Goal: Task Accomplishment & Management: Manage account settings

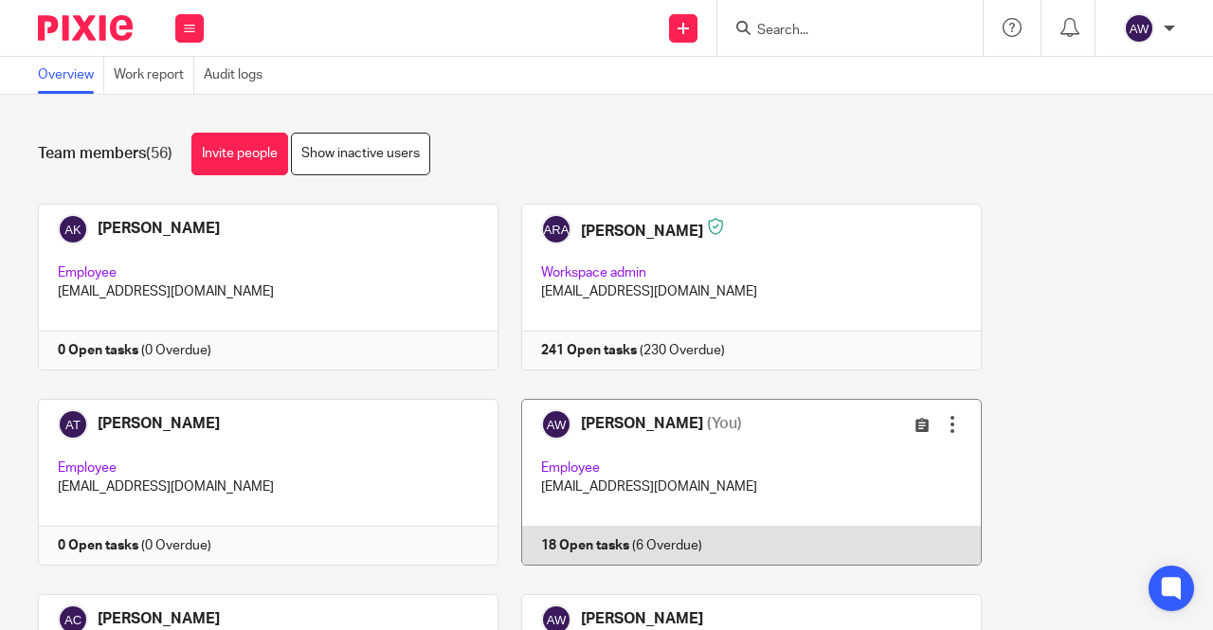
click at [738, 454] on link at bounding box center [740, 482] width 483 height 167
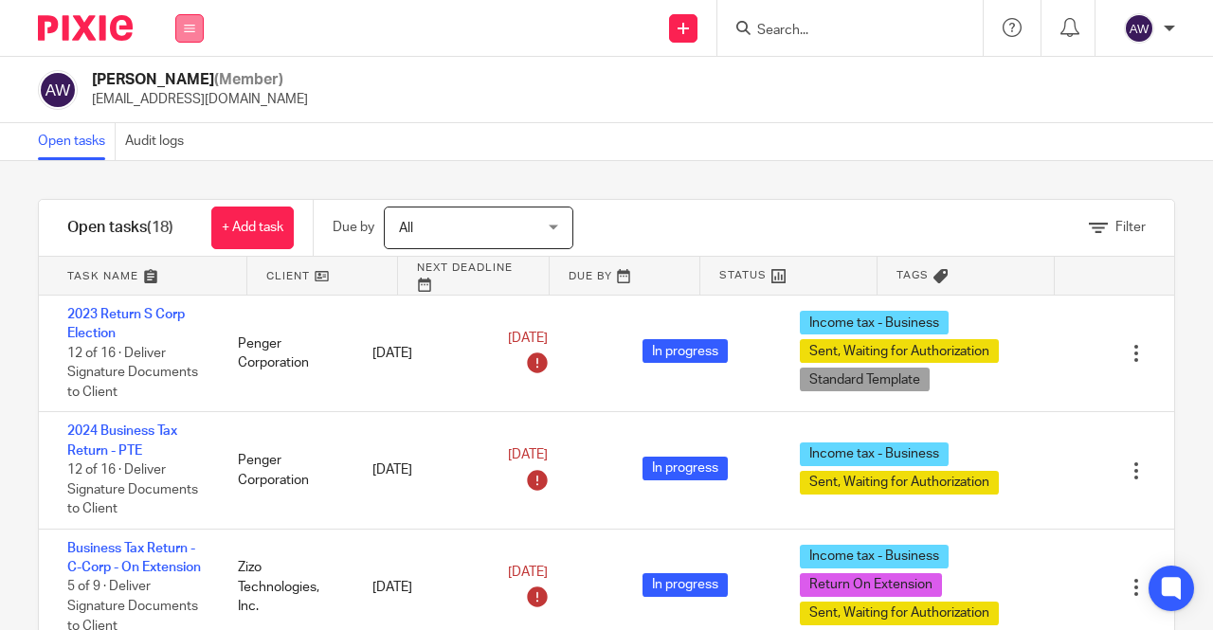
click at [191, 33] on button at bounding box center [189, 28] width 28 height 28
click at [184, 166] on link "Team" at bounding box center [180, 171] width 33 height 13
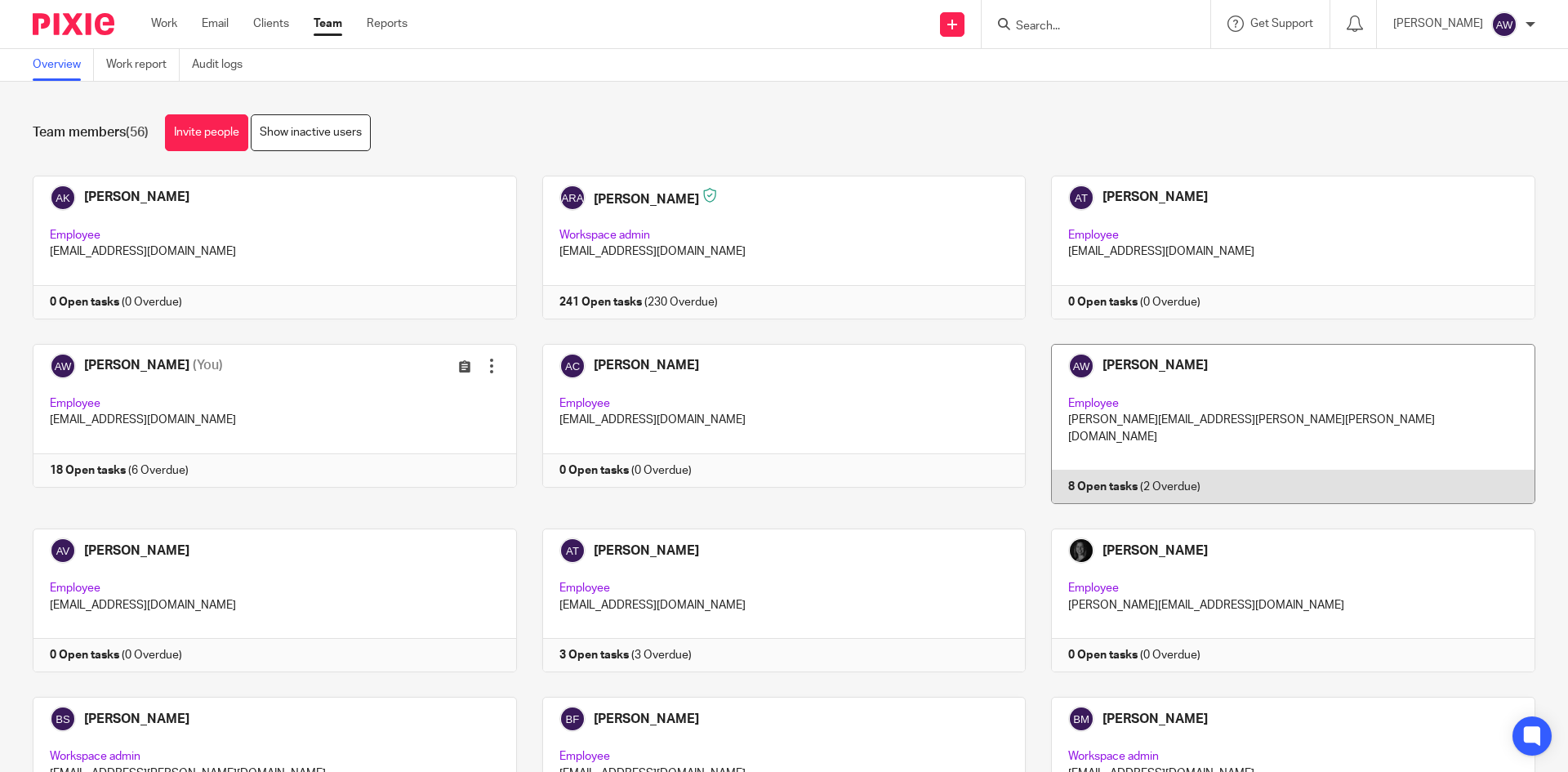
click at [517, 209] on link at bounding box center [1281, 424] width 510 height 160
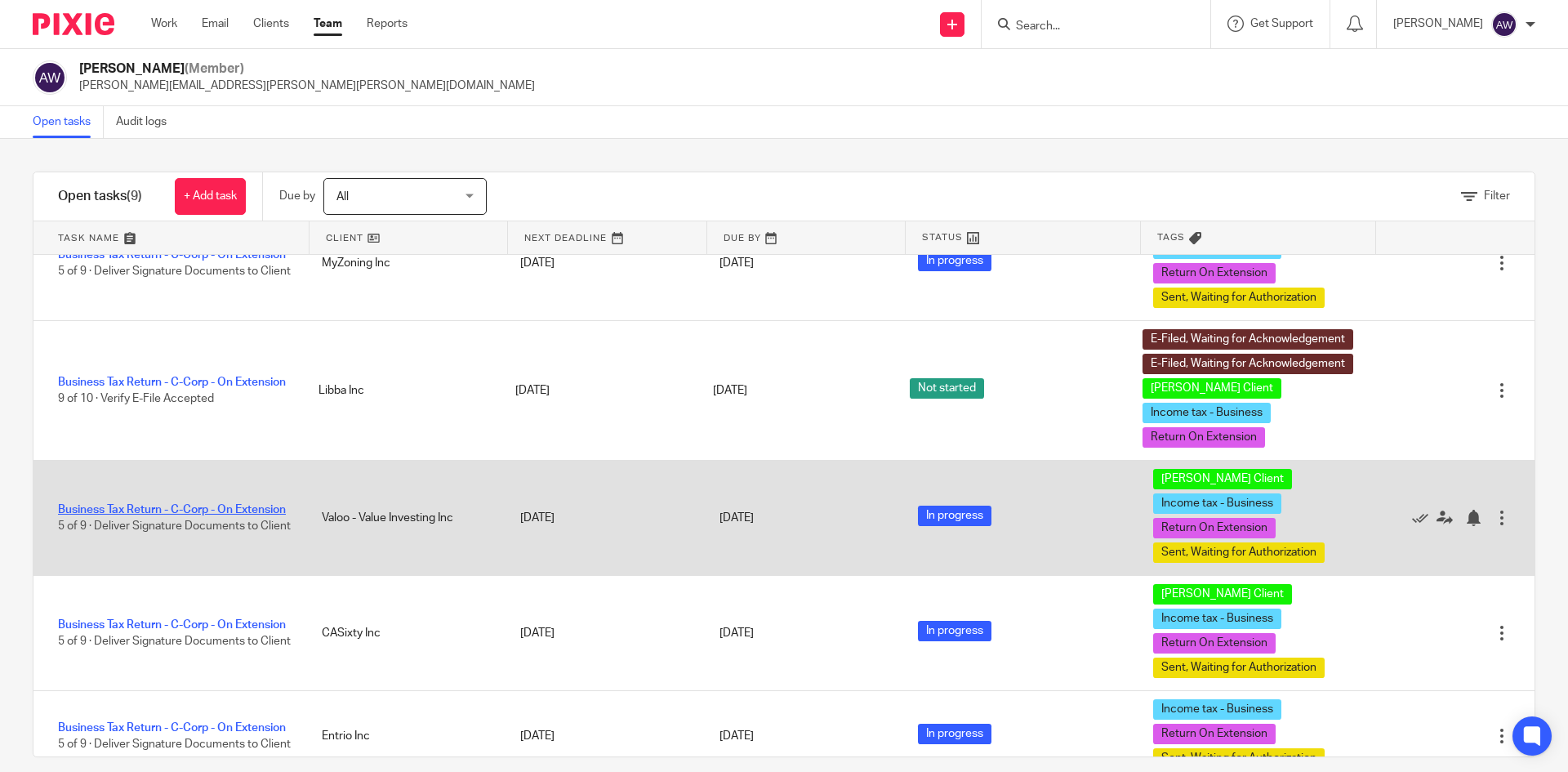
click at [165, 504] on link "Business Tax Return - C-Corp - On Extension" at bounding box center [171, 509] width 227 height 11
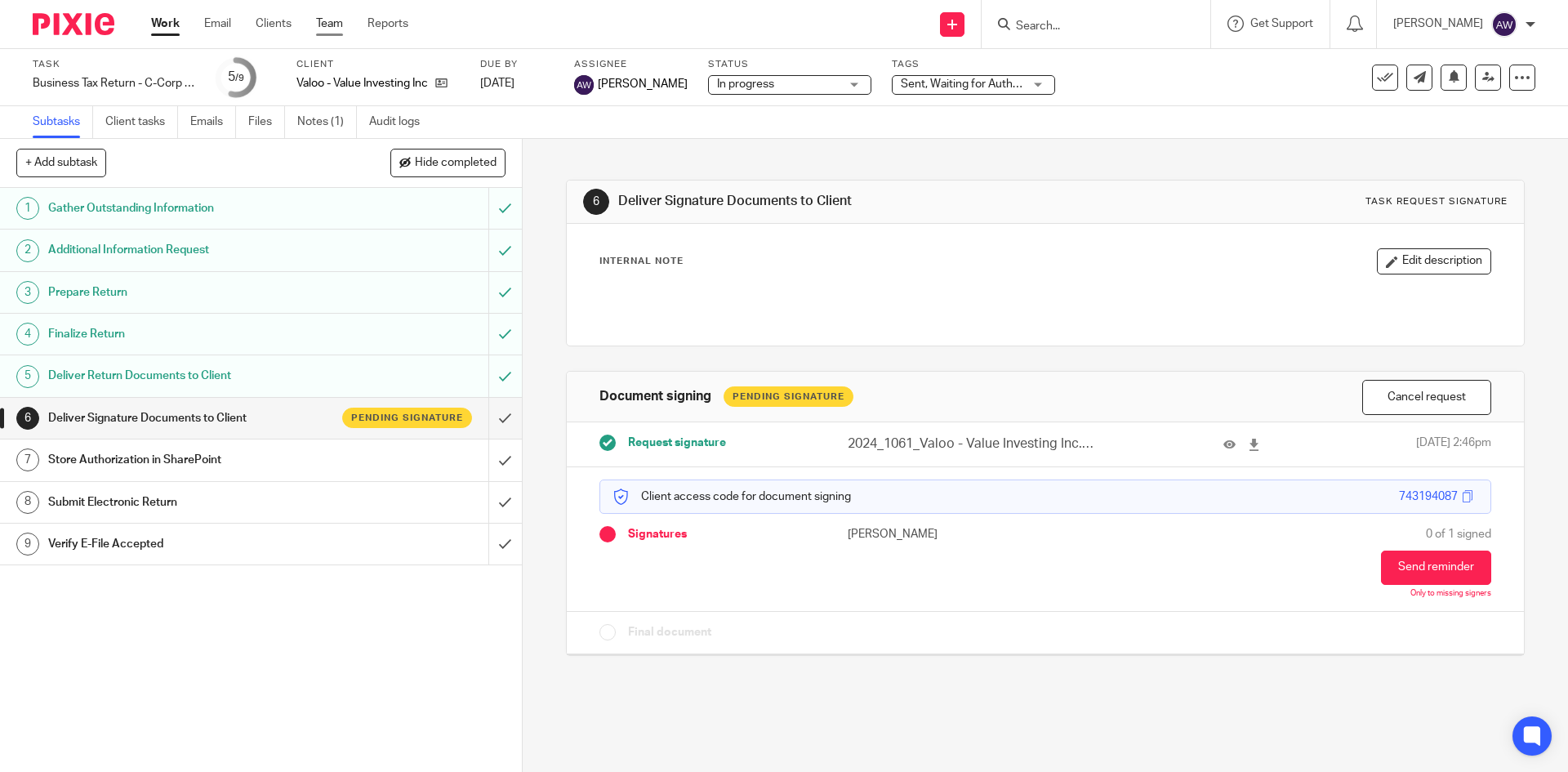
click at [327, 29] on link "Team" at bounding box center [329, 23] width 27 height 16
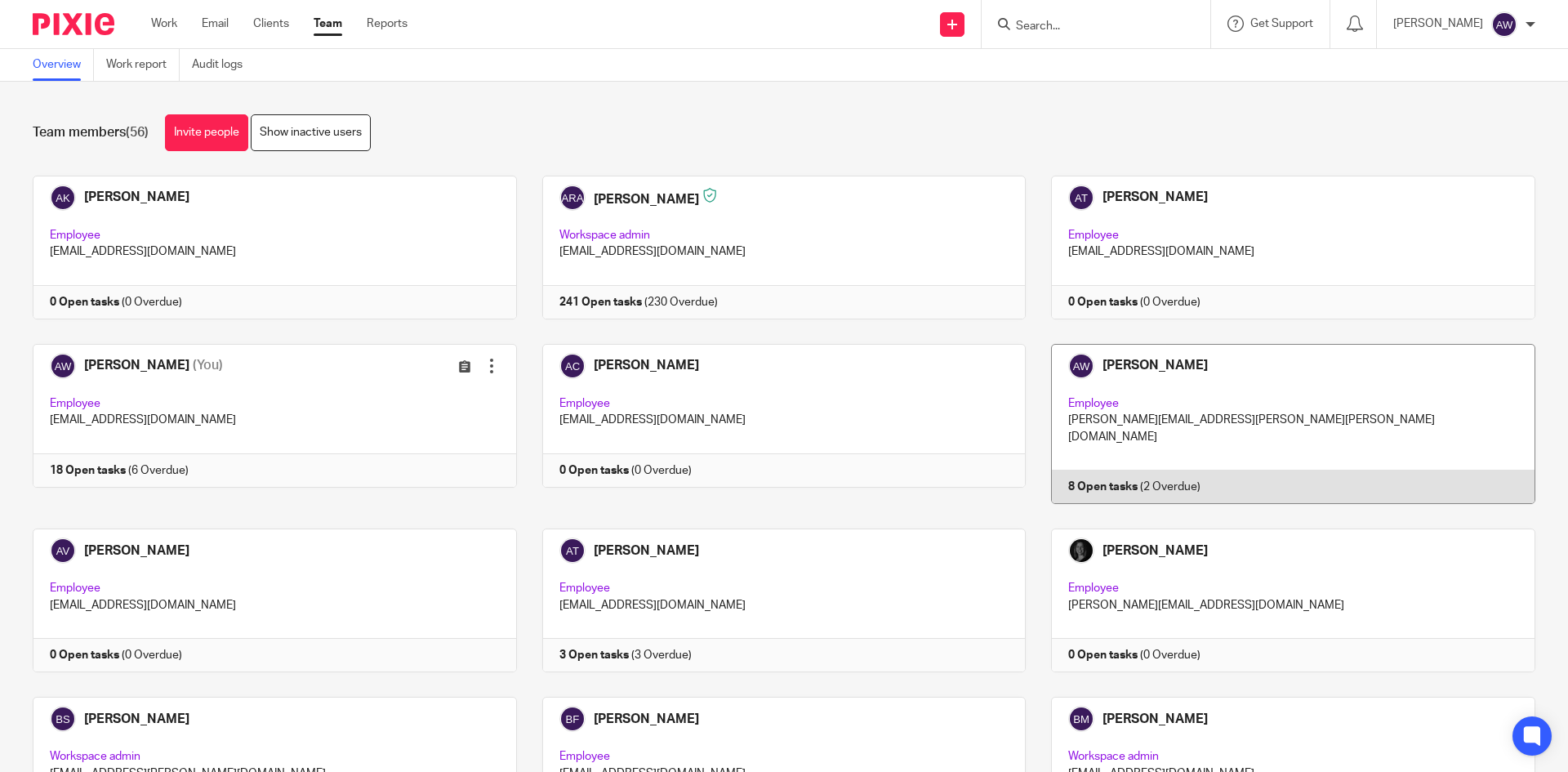
click at [1122, 371] on link at bounding box center [1281, 424] width 510 height 160
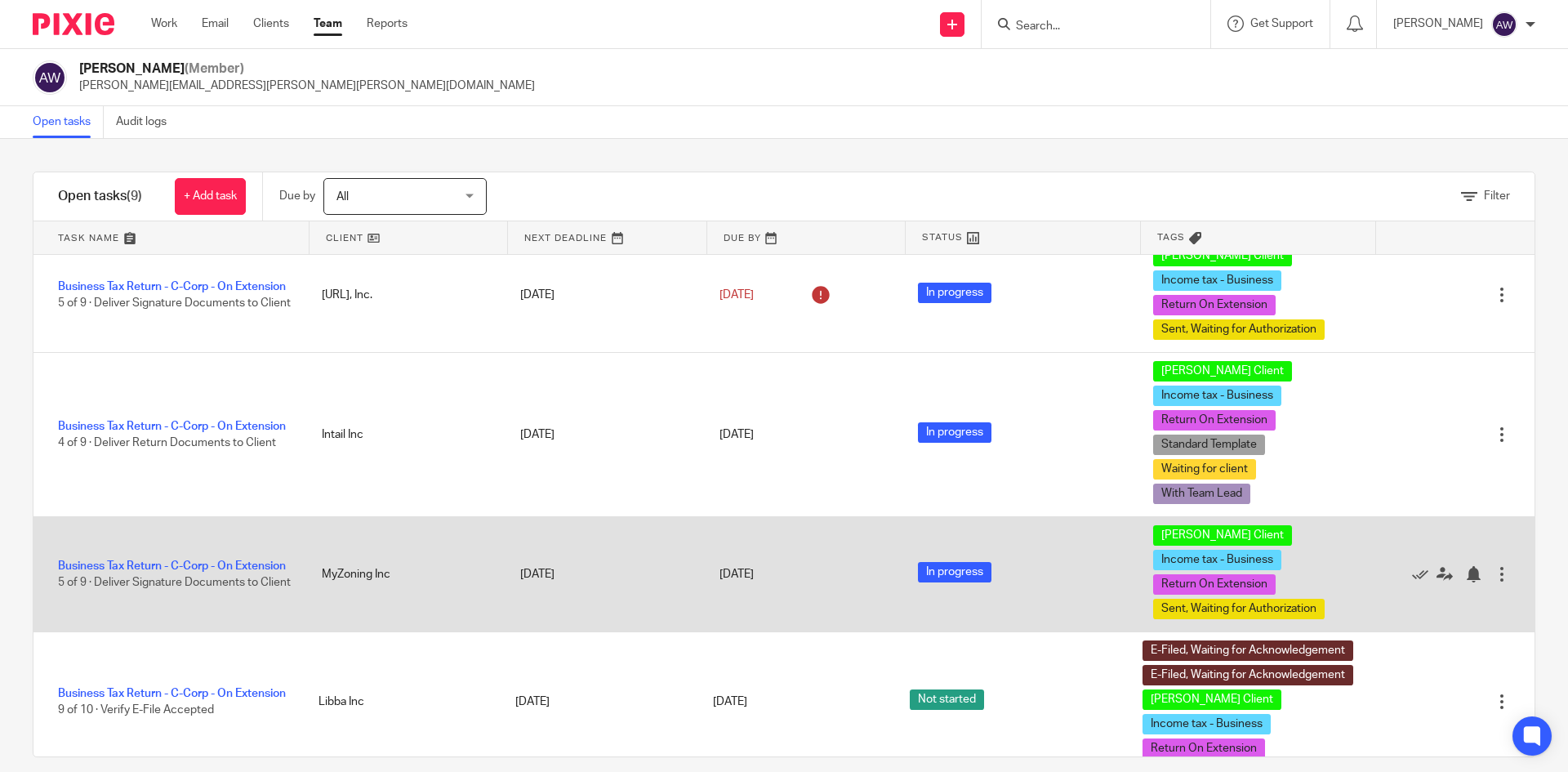
scroll to position [408, 0]
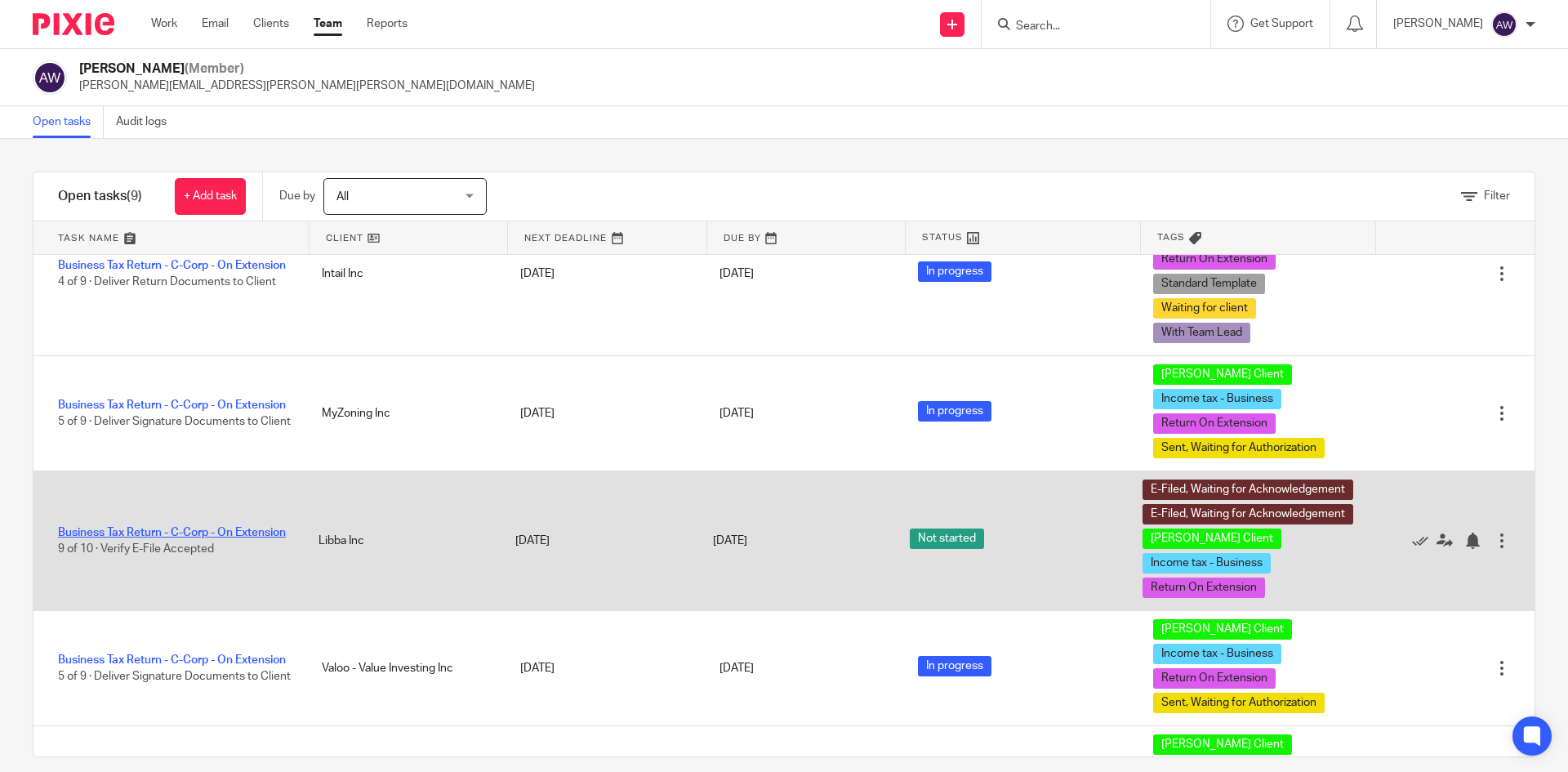
click at [134, 526] on link "Business Tax Return - C-Corp - On Extension" at bounding box center [171, 532] width 227 height 11
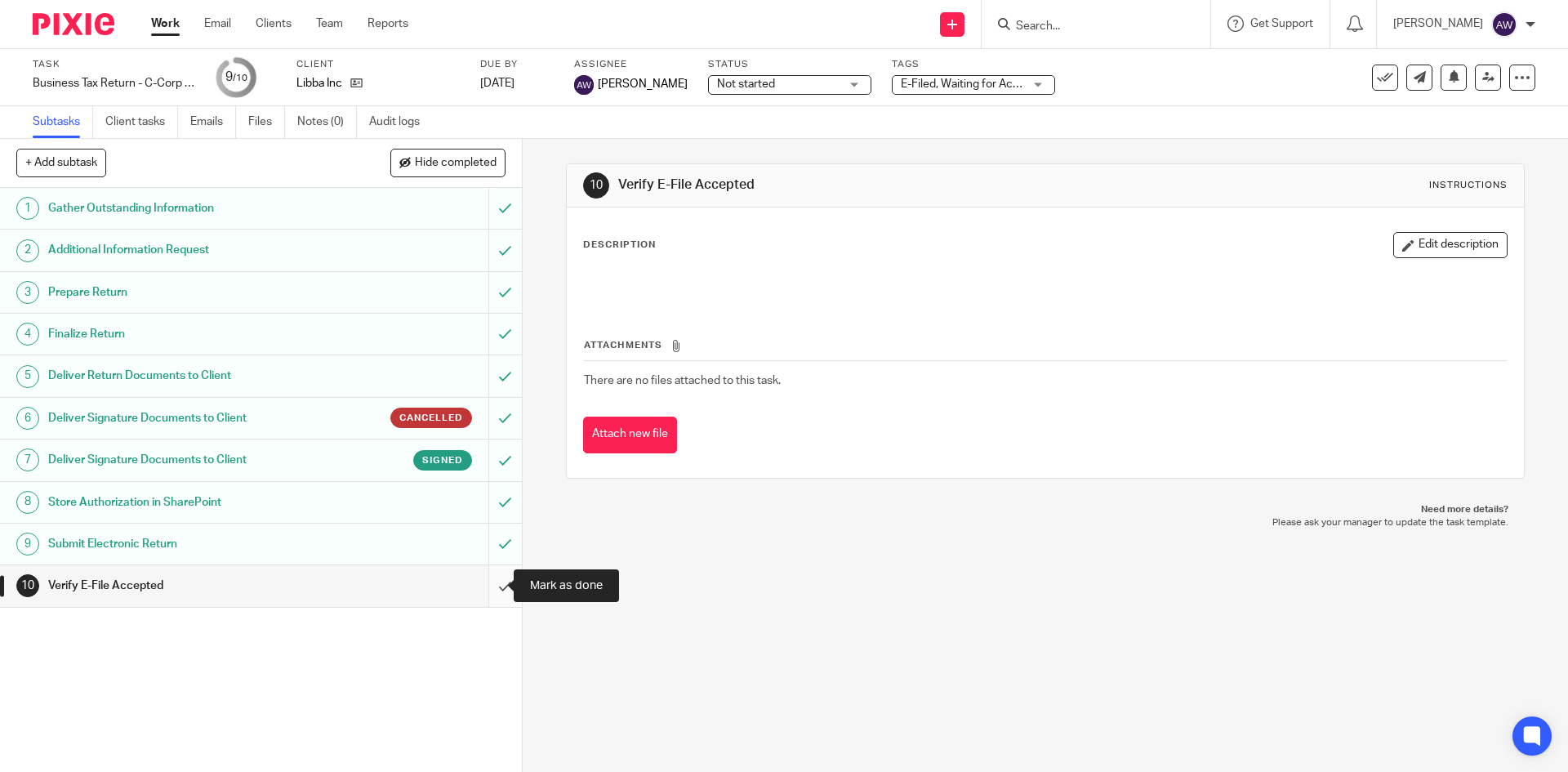
click at [487, 581] on input "submit" at bounding box center [261, 585] width 522 height 40
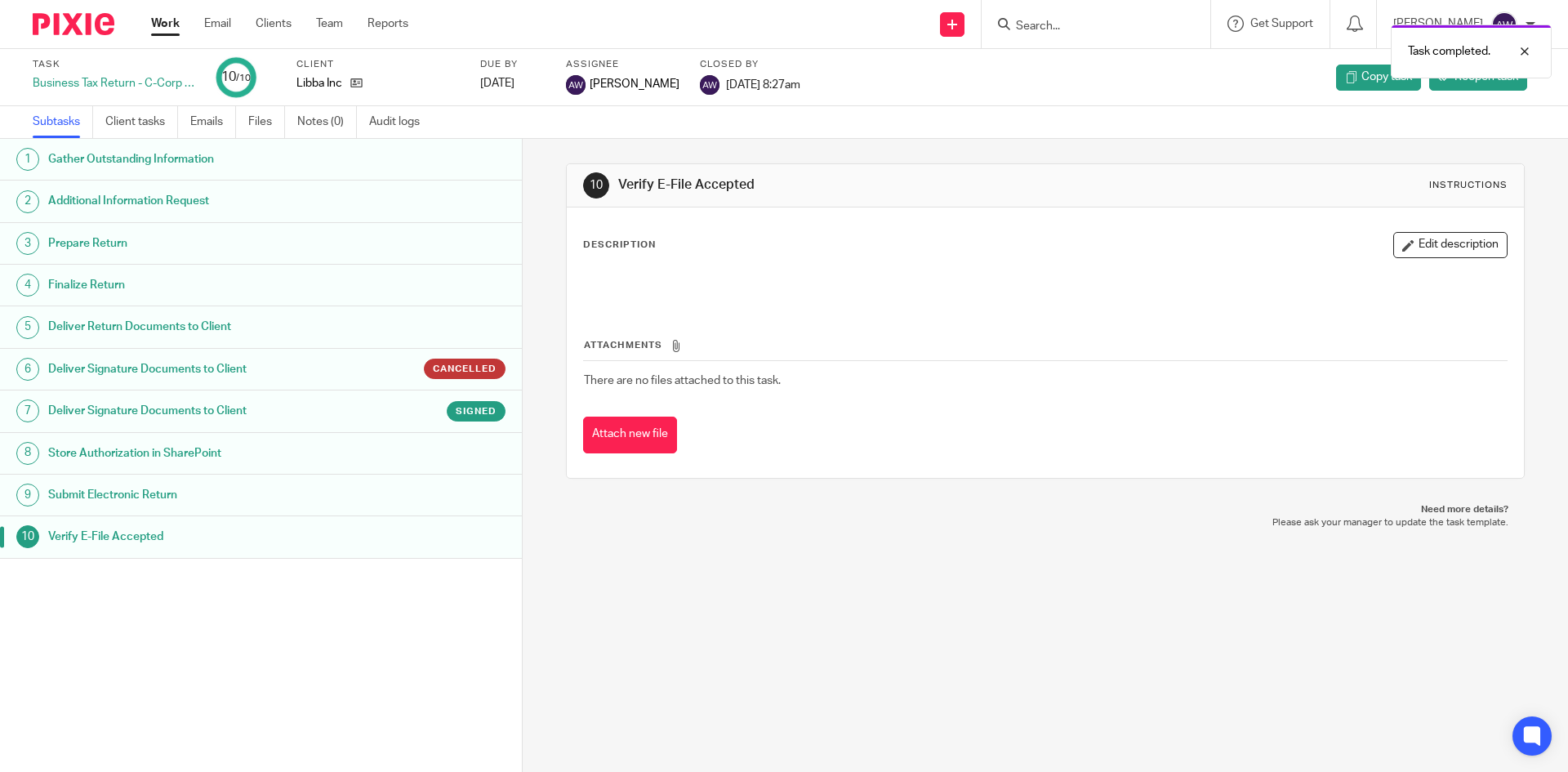
click at [174, 22] on link "Work" at bounding box center [165, 23] width 28 height 16
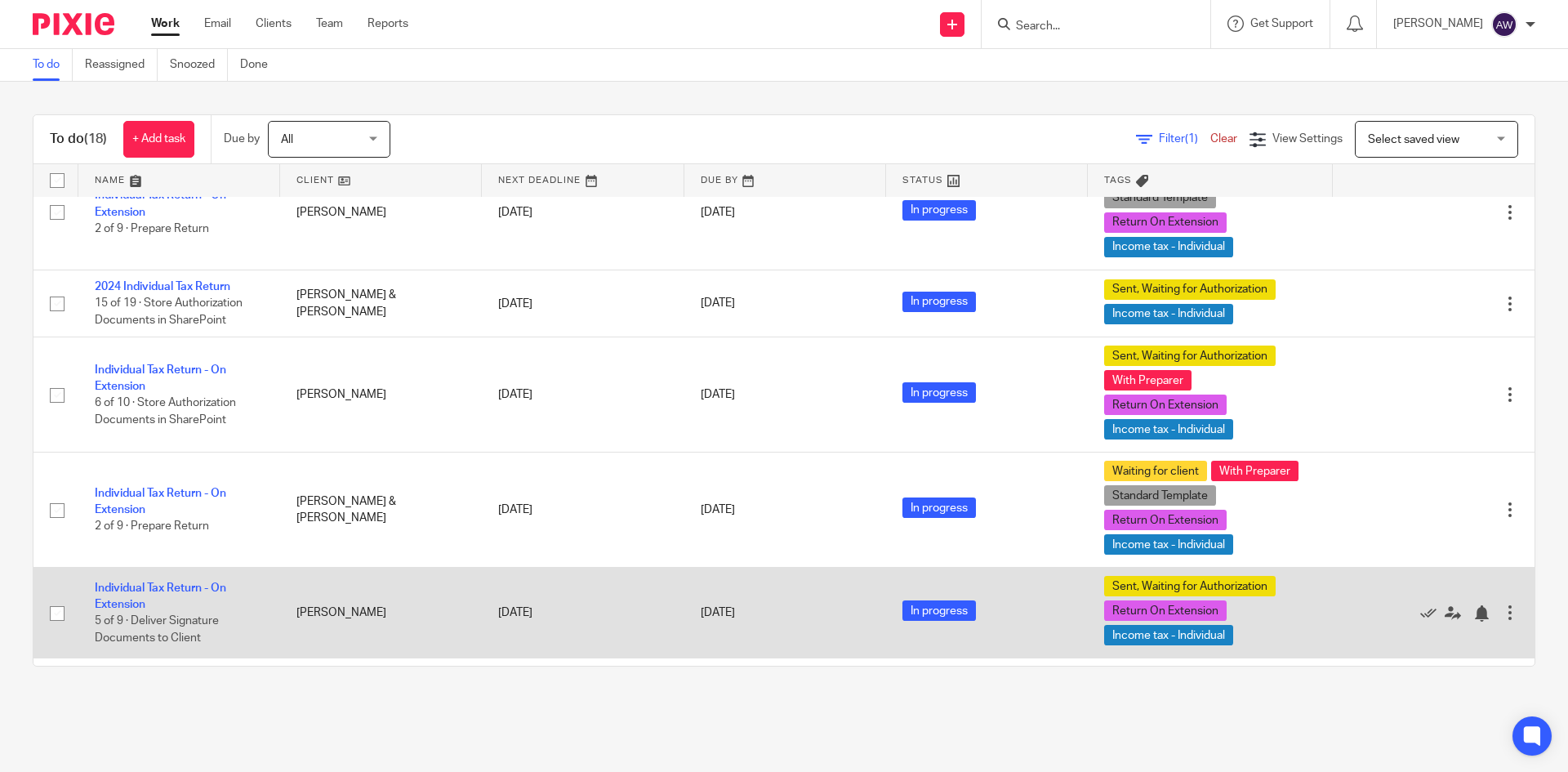
scroll to position [865, 0]
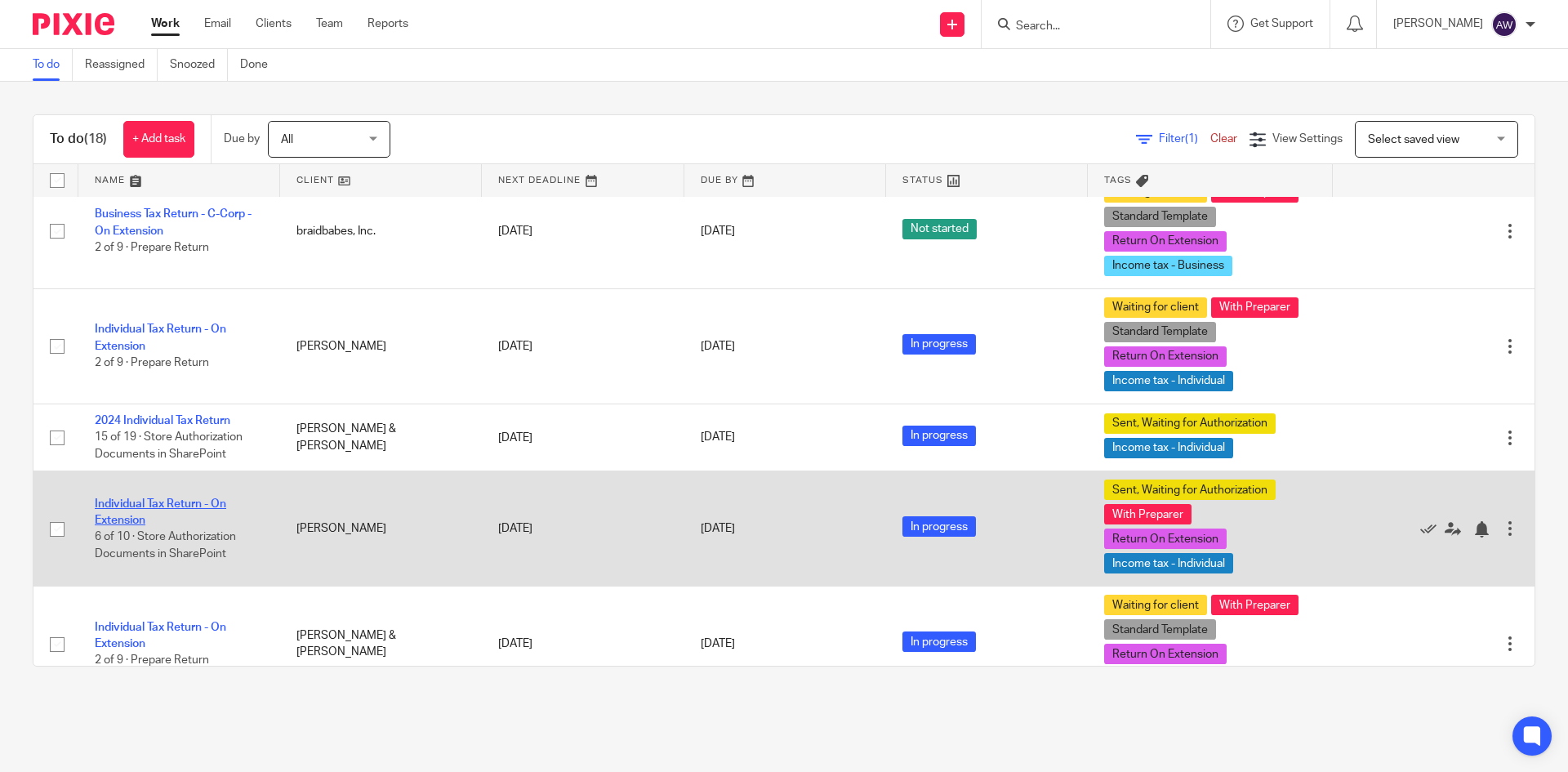
click at [171, 525] on link "Individual Tax Return - On Extension" at bounding box center [160, 512] width 132 height 28
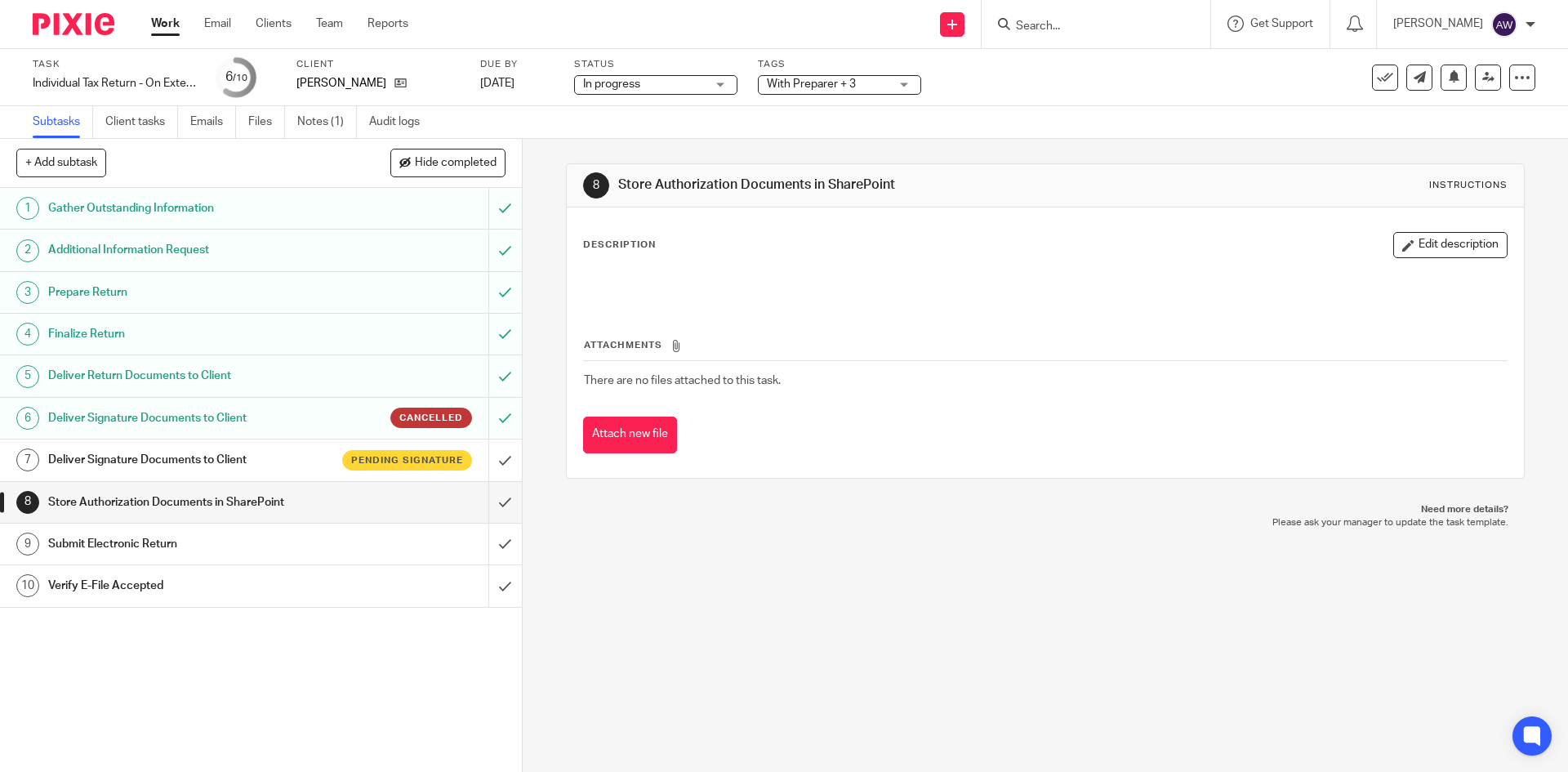
click at [171, 25] on link "Work" at bounding box center [165, 23] width 28 height 16
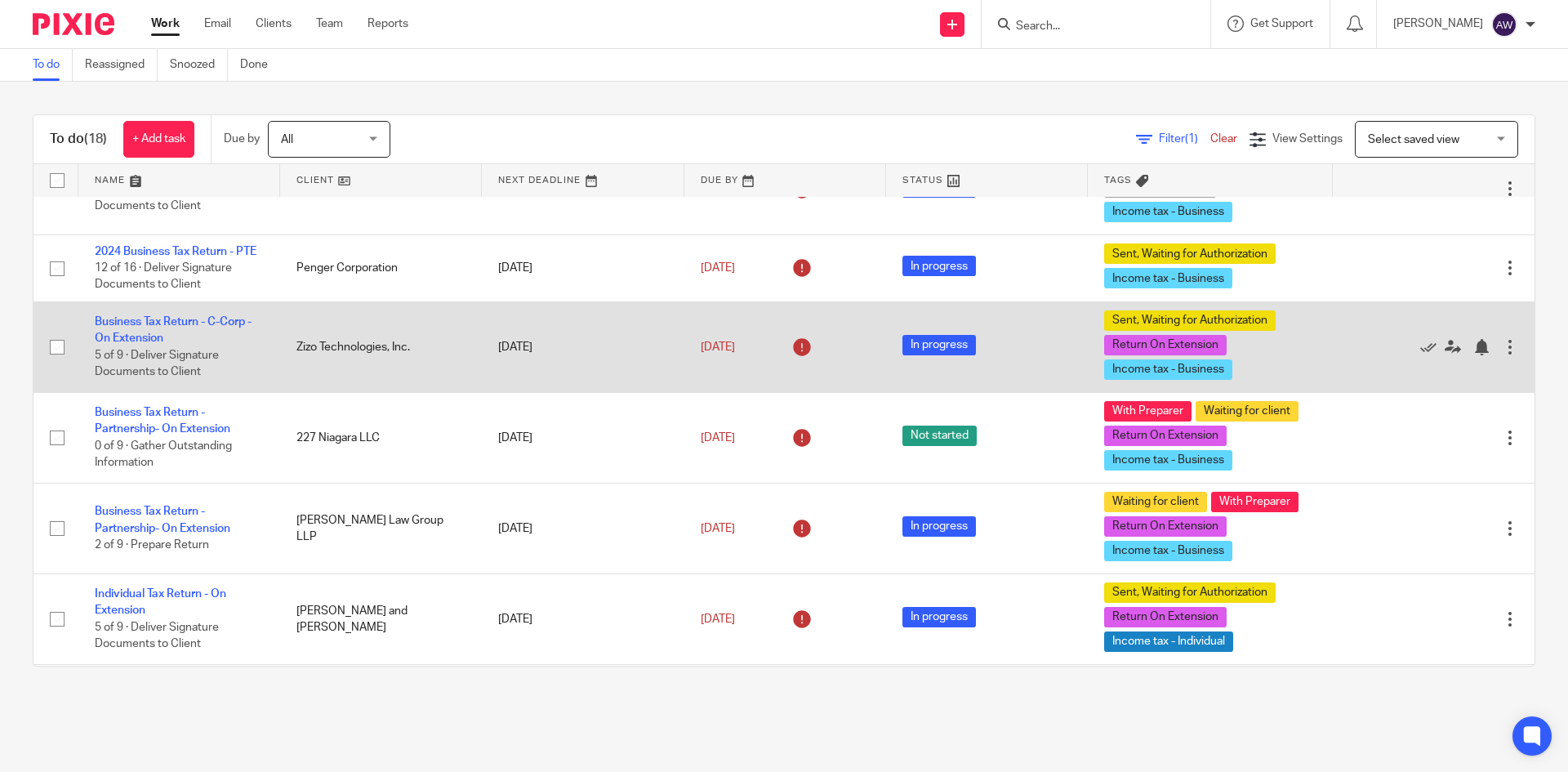
scroll to position [82, 0]
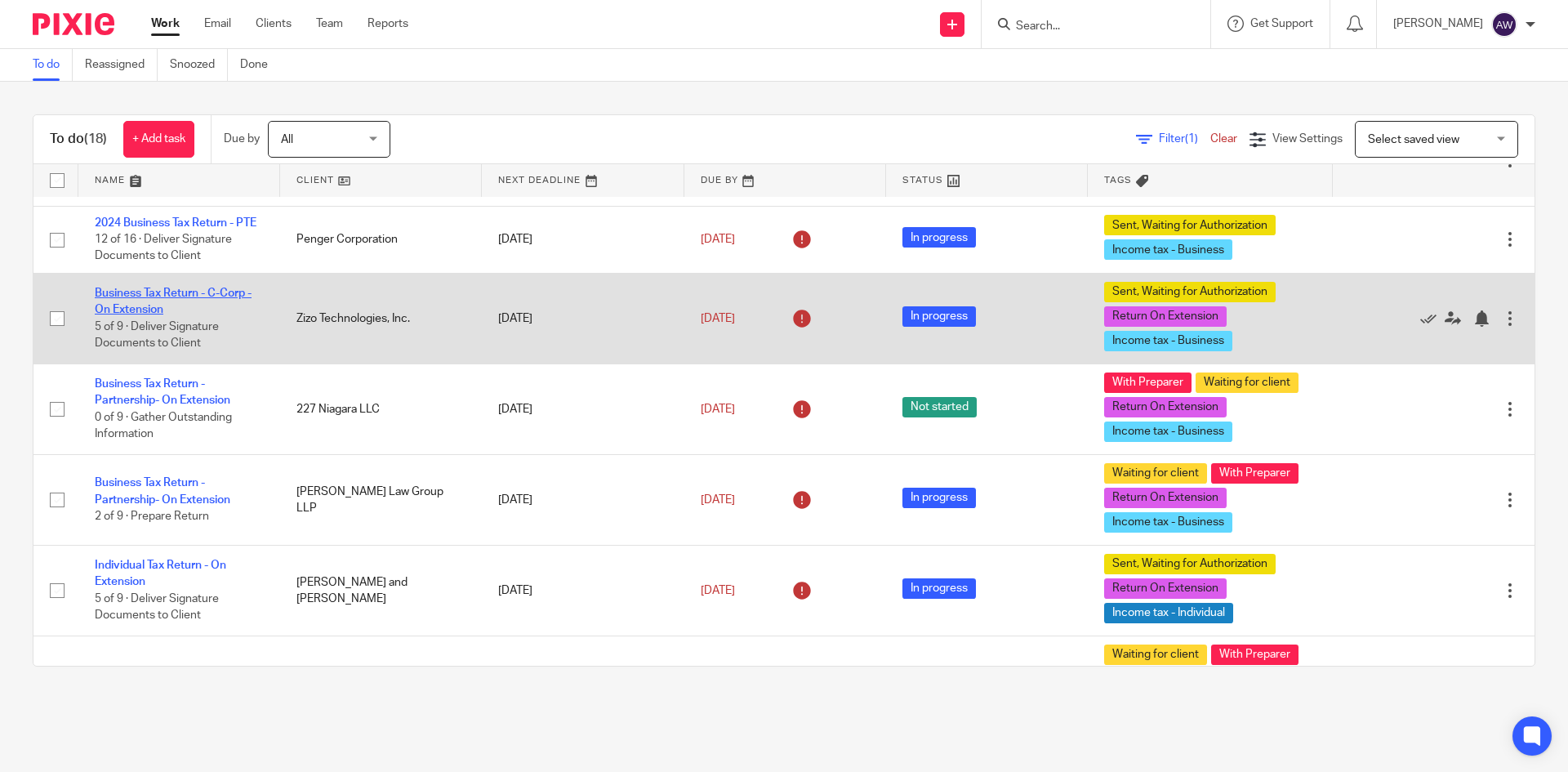
click at [186, 306] on link "Business Tax Return - C-Corp - On Extension" at bounding box center [173, 302] width 157 height 28
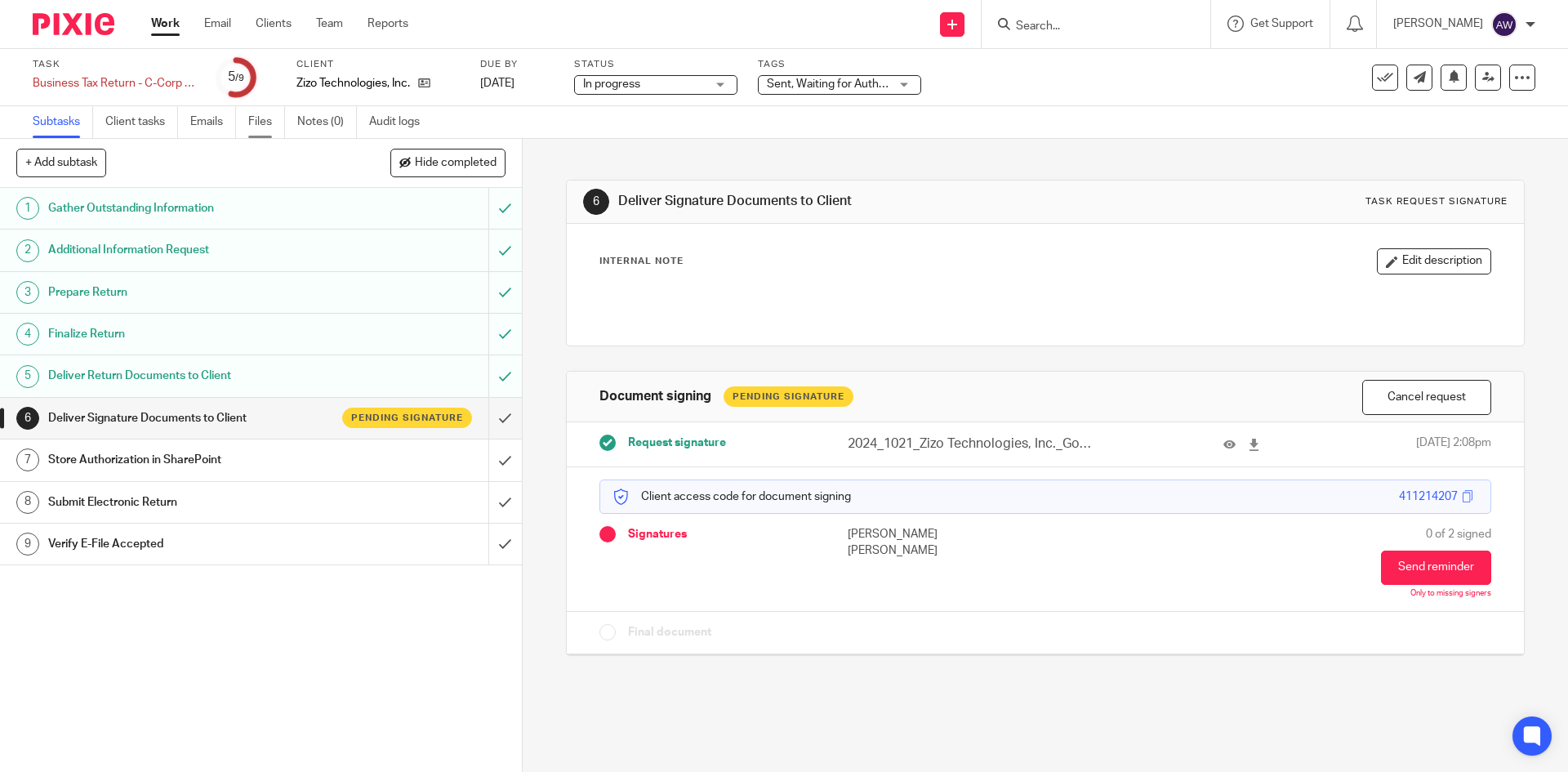
click at [264, 123] on link "Files" at bounding box center [266, 121] width 37 height 32
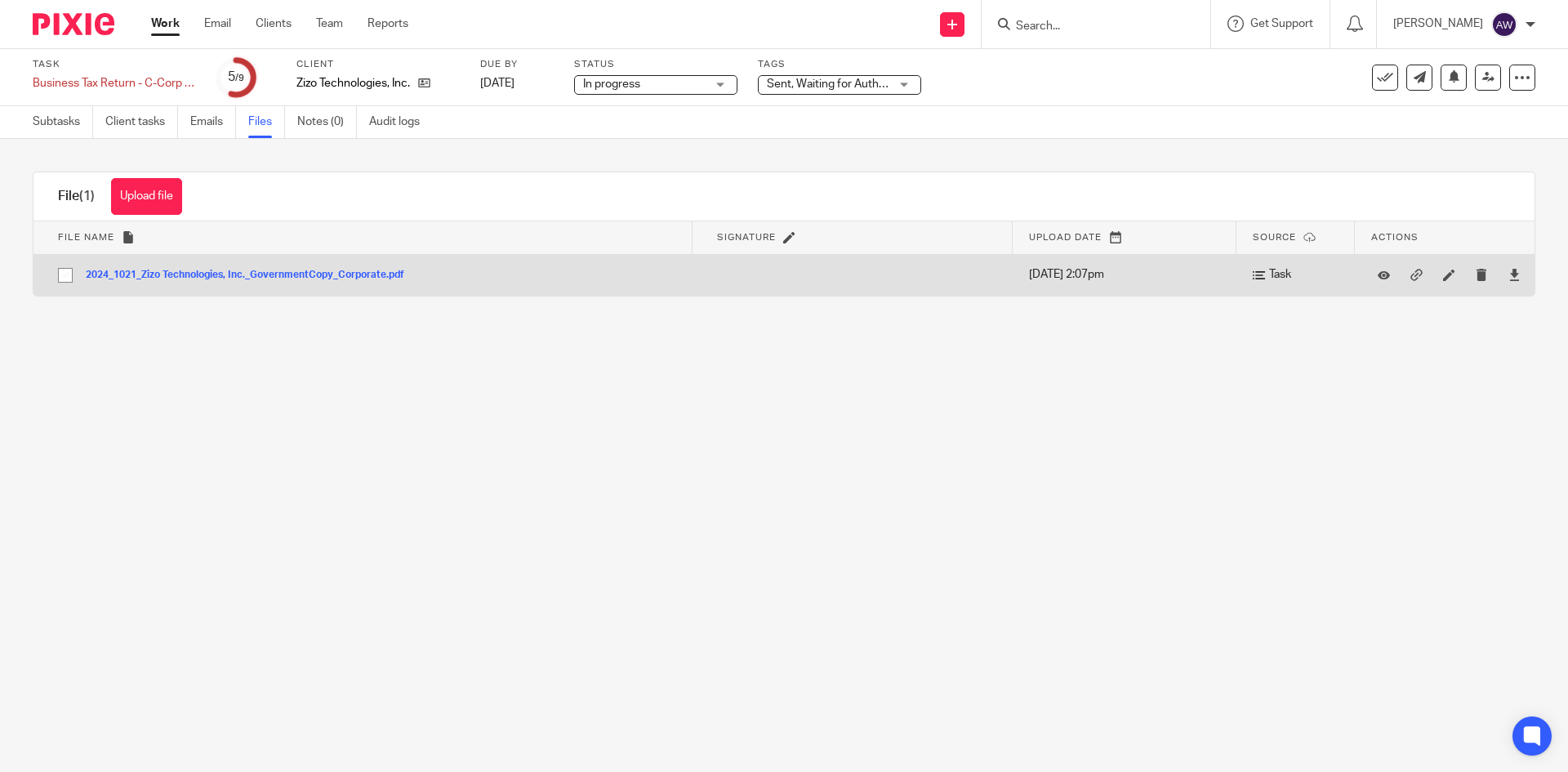
click at [288, 278] on button "2024_1021_Zizo Technologies, Inc._GovernmentCopy_Corporate.pdf" at bounding box center [252, 275] width 331 height 11
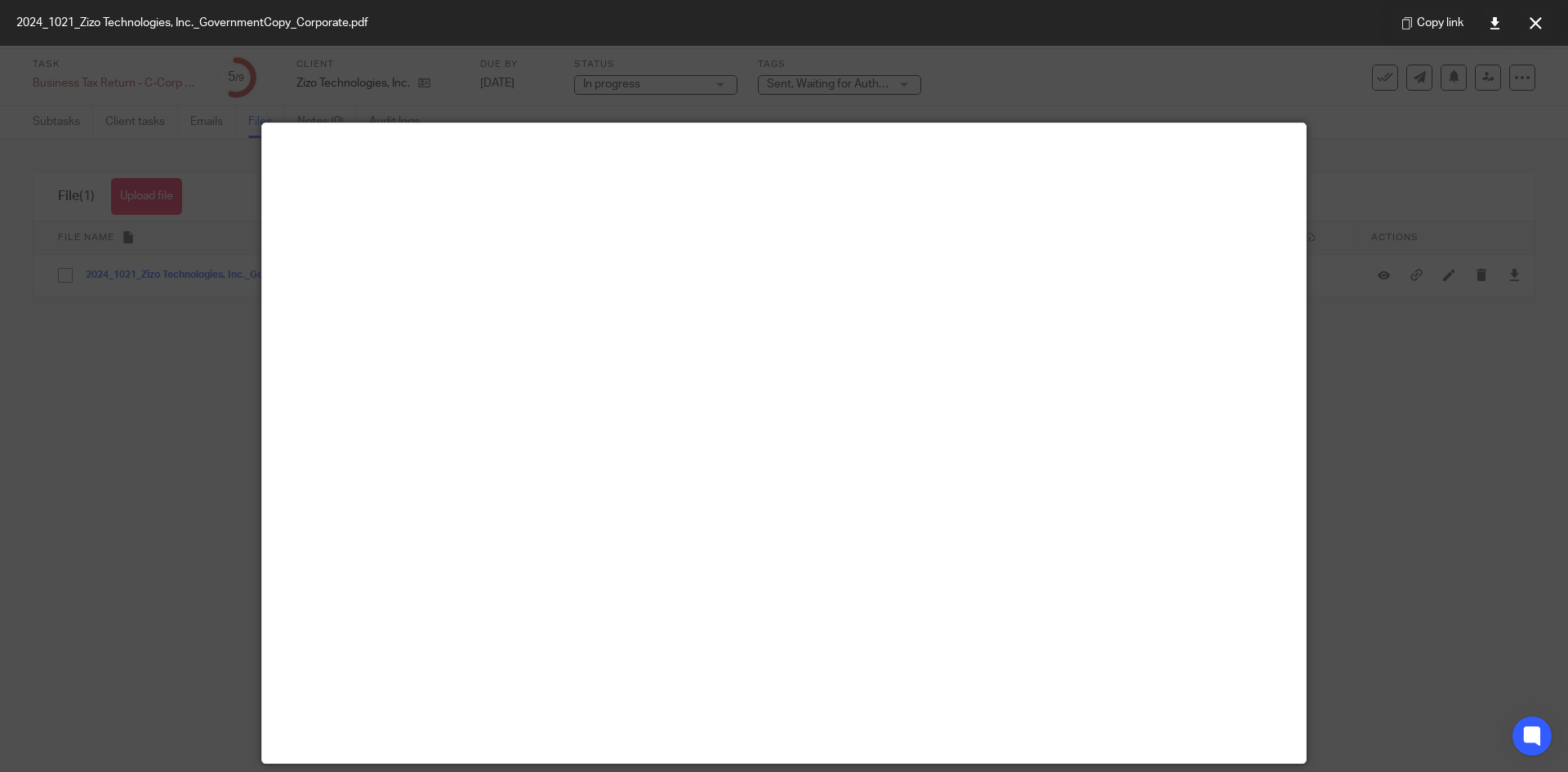
click at [108, 344] on div at bounding box center [784, 386] width 1568 height 772
click at [1335, 102] on div at bounding box center [784, 386] width 1568 height 772
click at [1529, 25] on icon at bounding box center [1535, 23] width 12 height 12
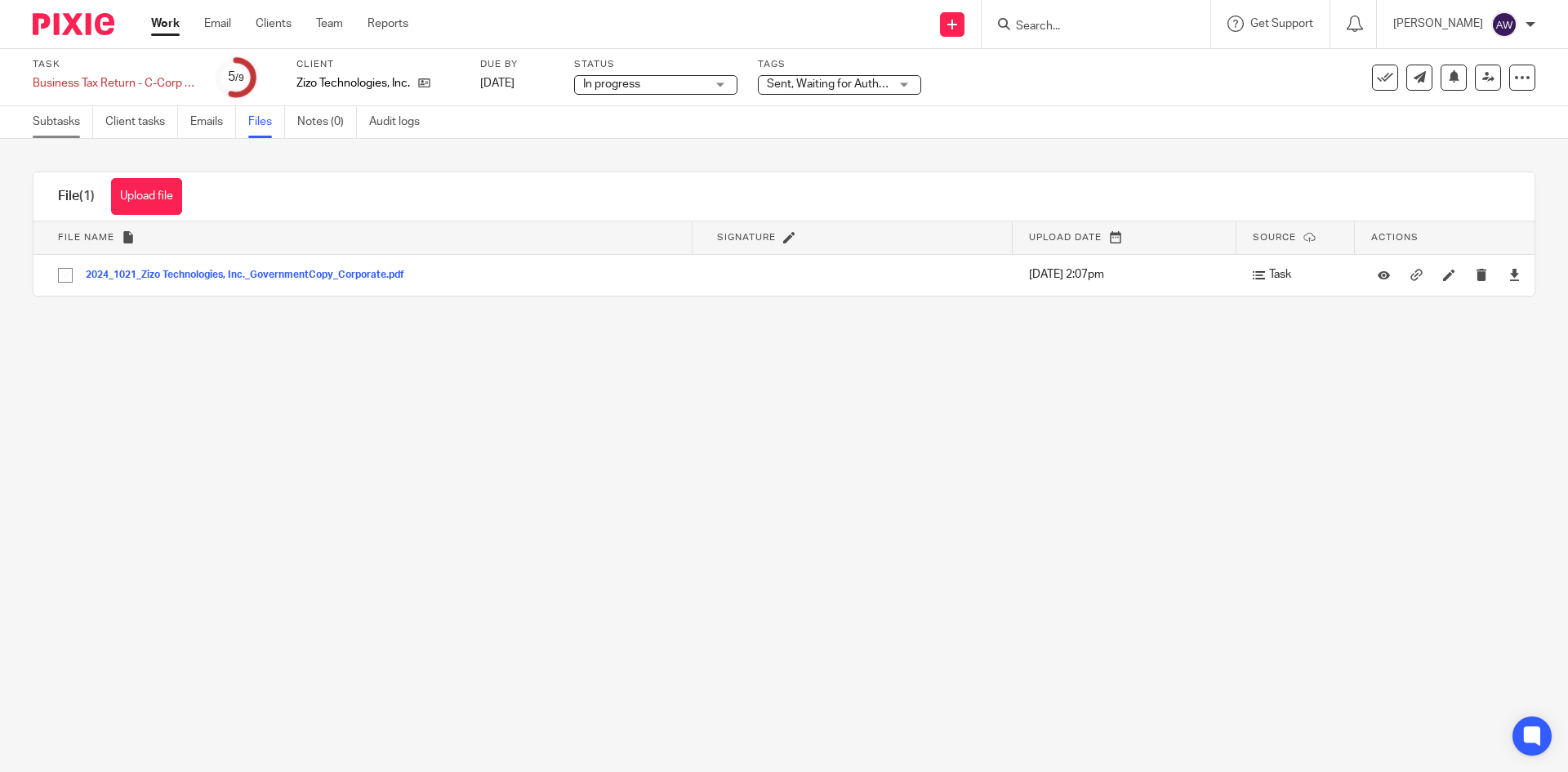
click at [55, 129] on link "Subtasks" at bounding box center [63, 121] width 60 height 32
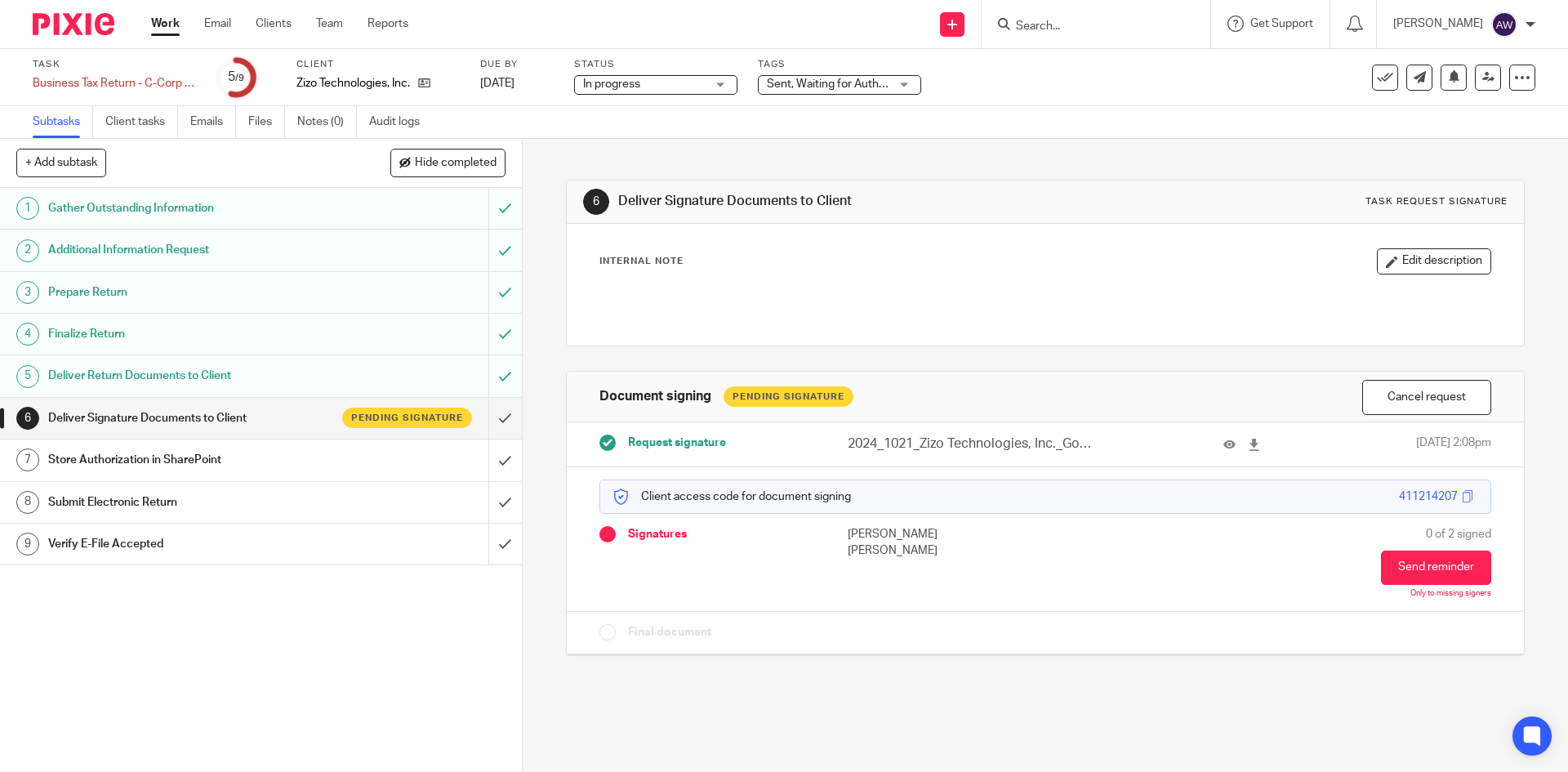
click at [165, 26] on link "Work" at bounding box center [165, 23] width 28 height 16
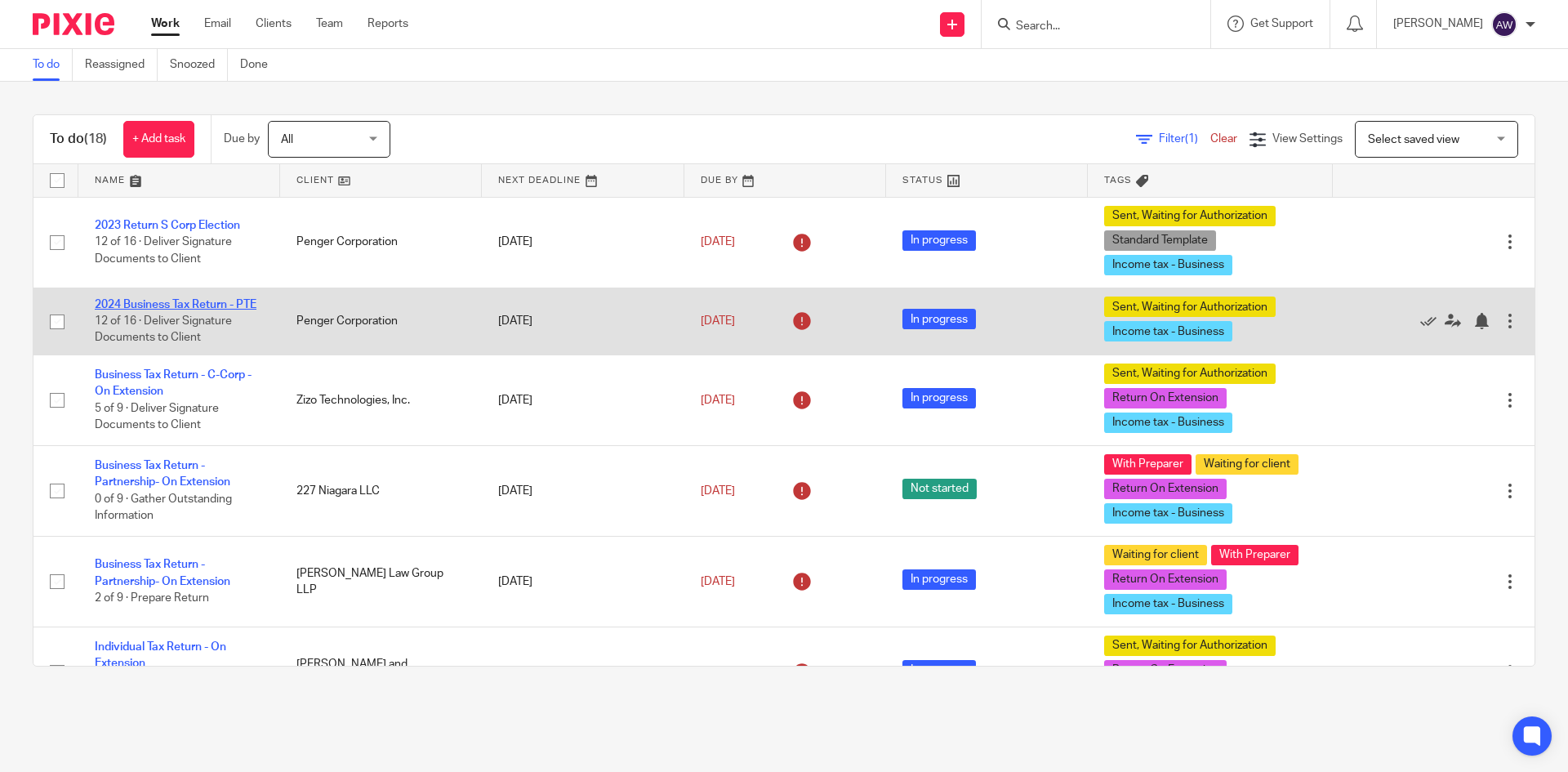
click at [140, 302] on link "2024 Business Tax Return - PTE" at bounding box center [176, 304] width 162 height 11
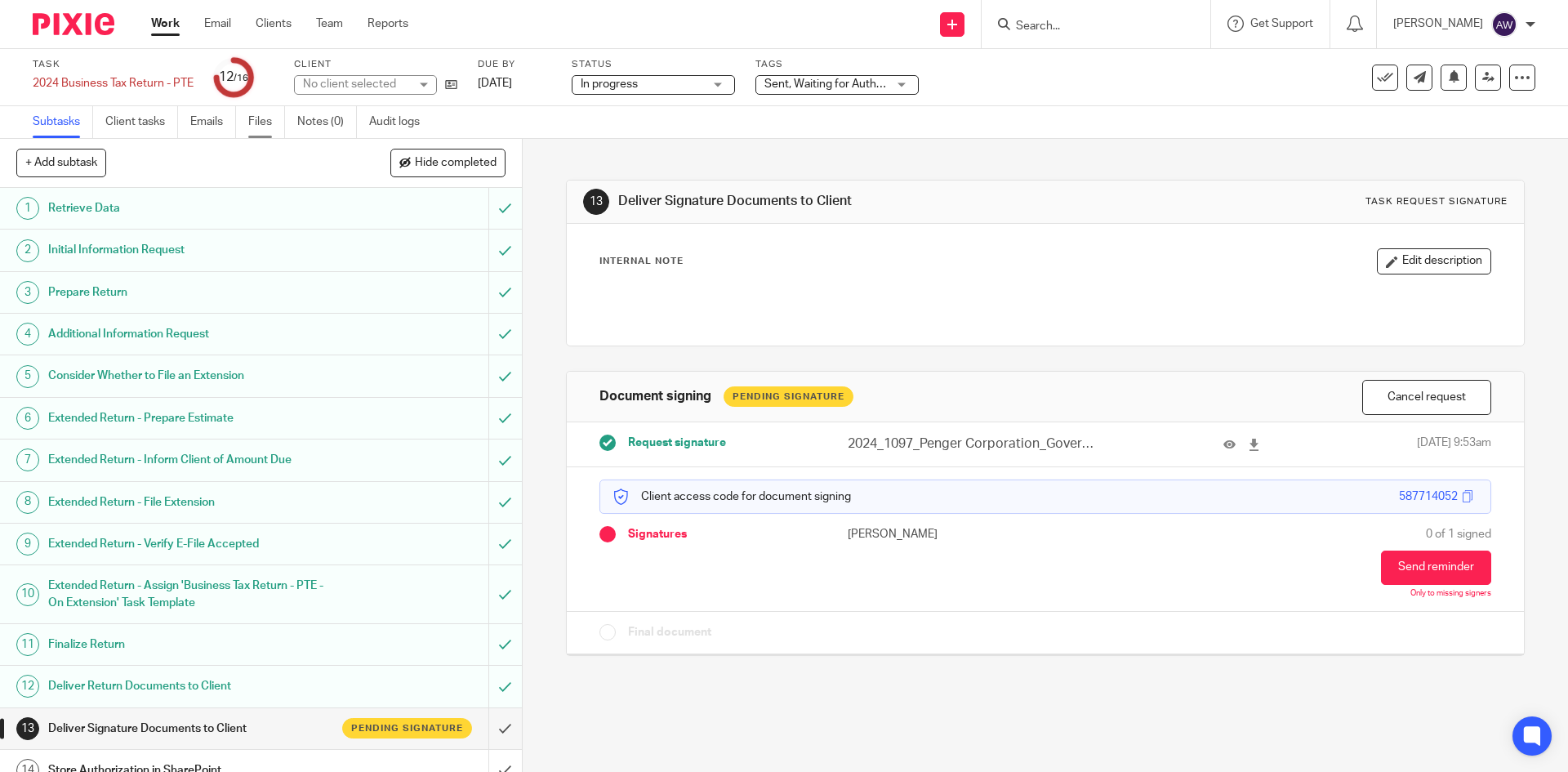
click at [257, 119] on link "Files" at bounding box center [266, 121] width 37 height 32
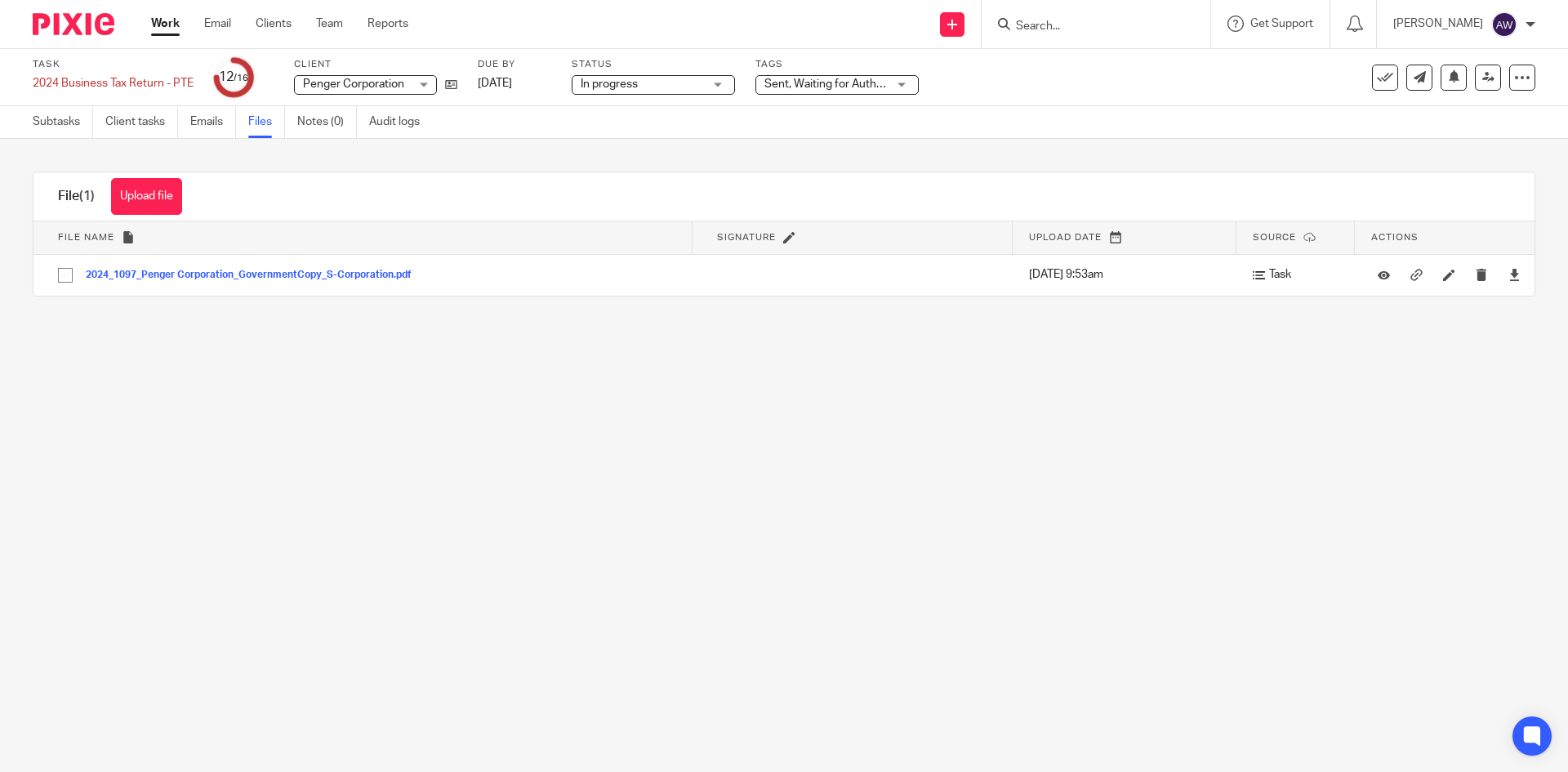
click at [163, 28] on link "Work" at bounding box center [165, 23] width 28 height 16
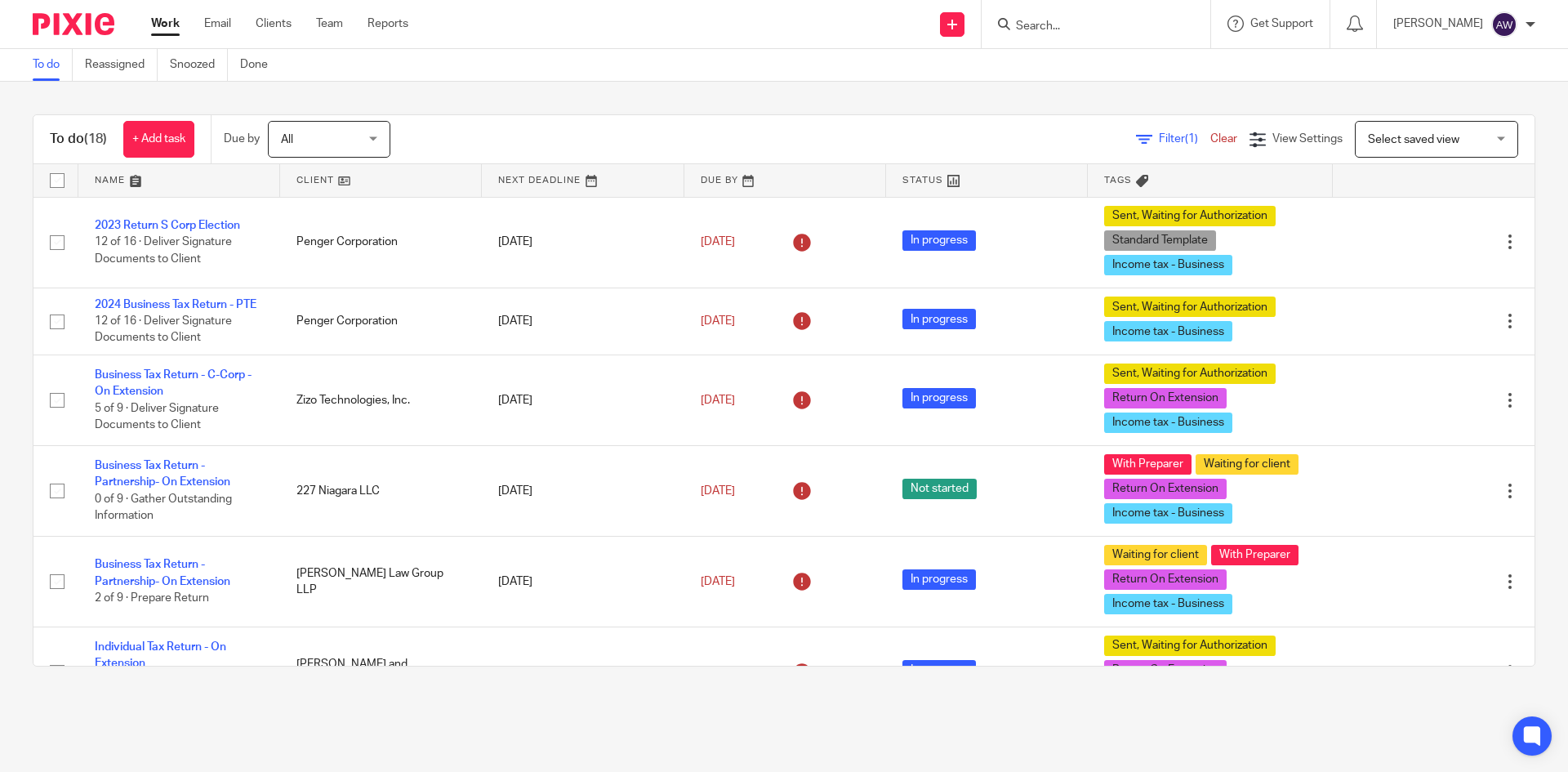
click at [1106, 27] on input "Search" at bounding box center [1087, 27] width 147 height 15
type input "perloe"
click at [1167, 48] on div "Matthew Perloe Matthew Perloe < matt@newburyfranklin.com >" at bounding box center [1163, 71] width 331 height 64
click at [1159, 58] on link at bounding box center [1164, 71] width 305 height 38
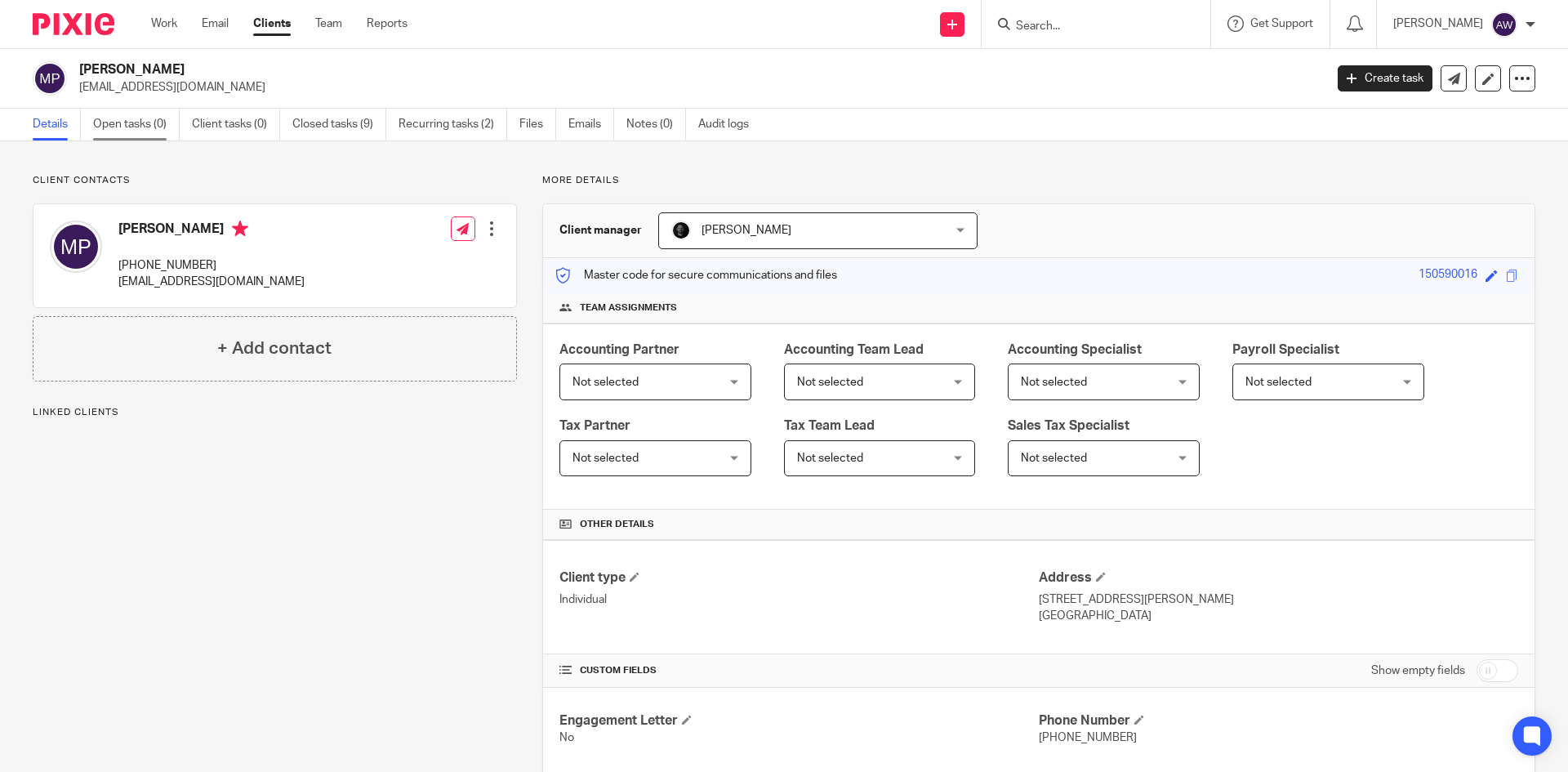
click at [160, 129] on link "Open tasks (0)" at bounding box center [136, 124] width 86 height 32
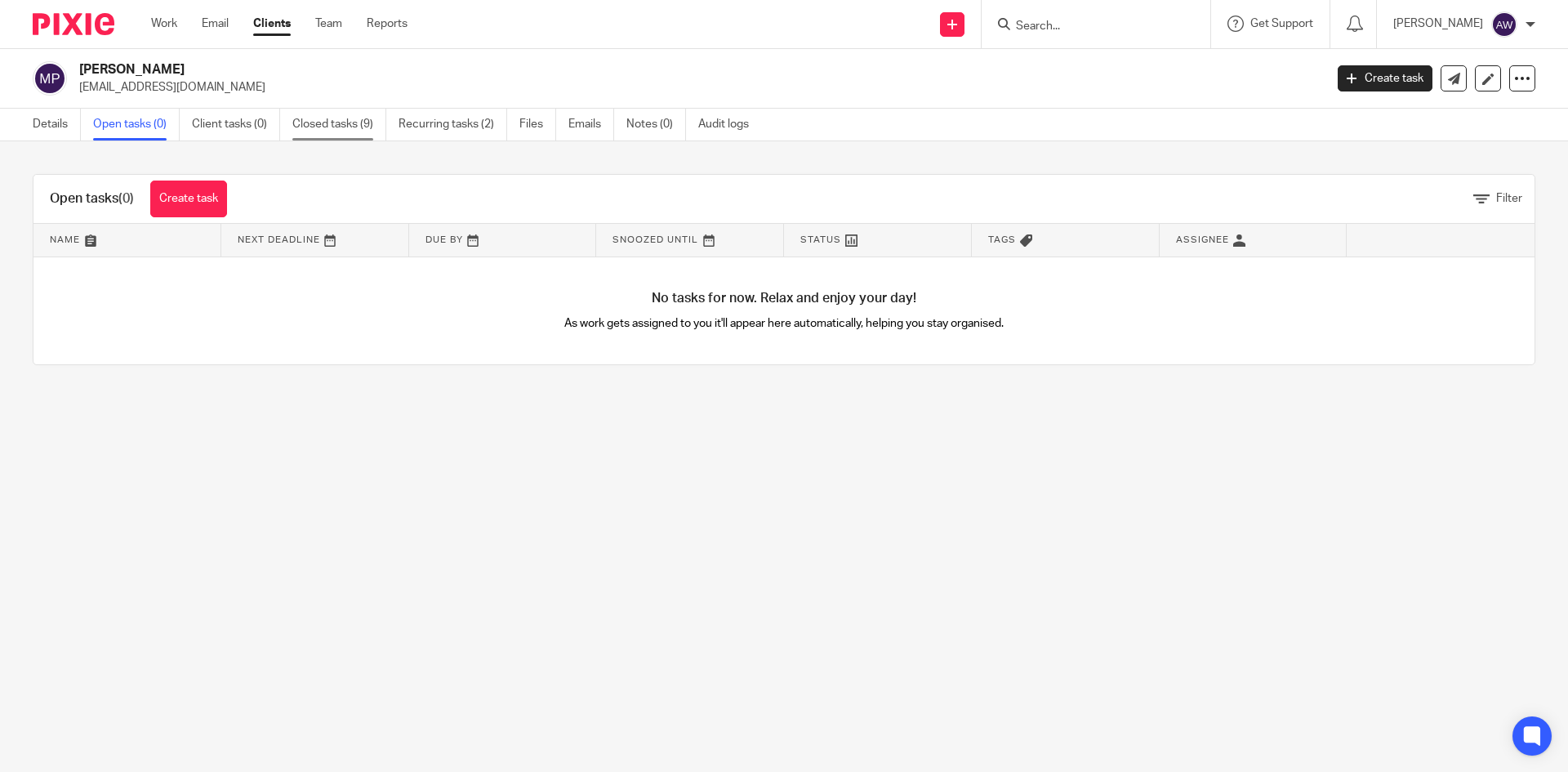
click at [344, 130] on link "Closed tasks (9)" at bounding box center [339, 124] width 94 height 32
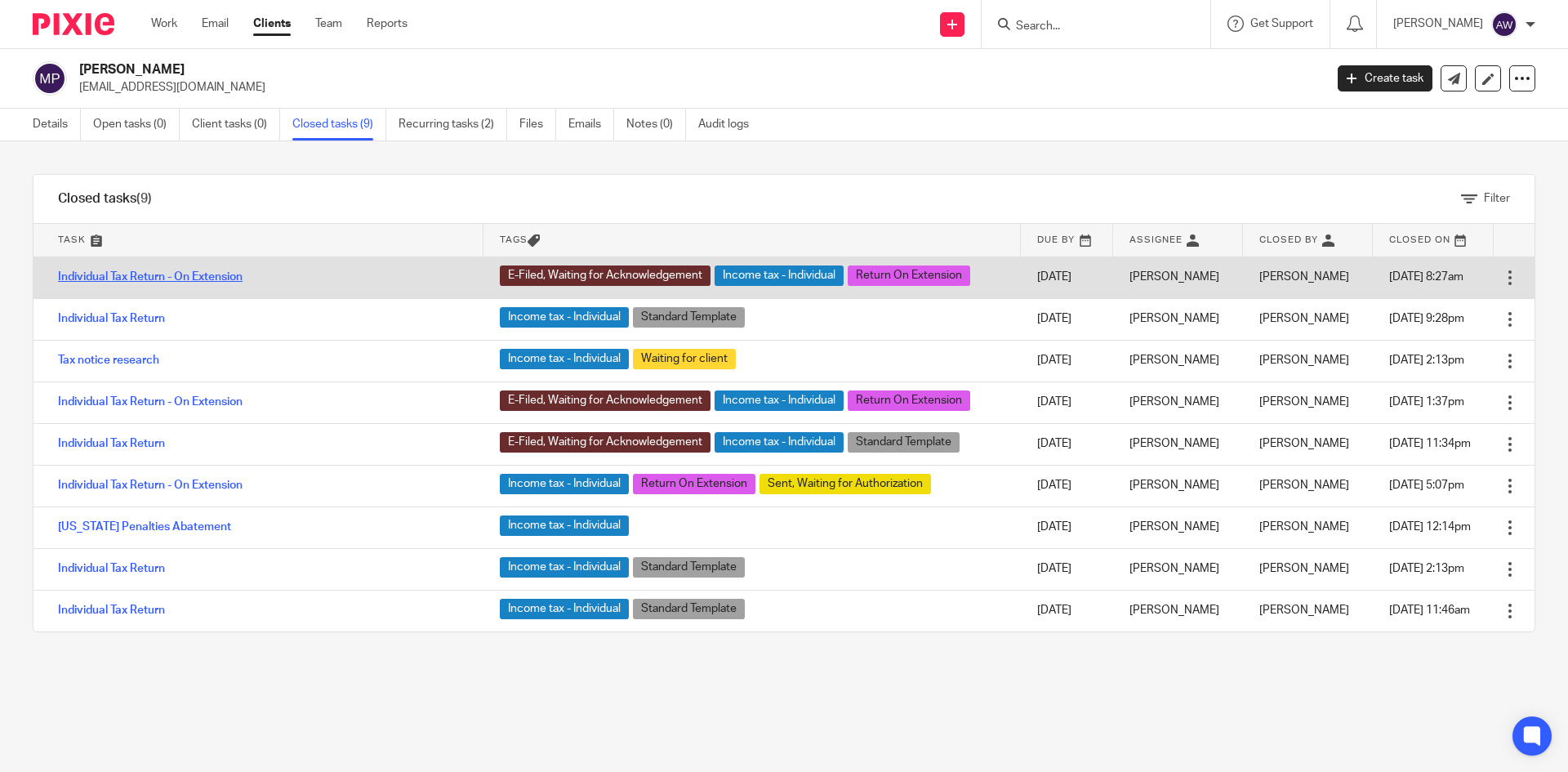
click at [165, 282] on link "Individual Tax Return - On Extension" at bounding box center [150, 277] width 184 height 11
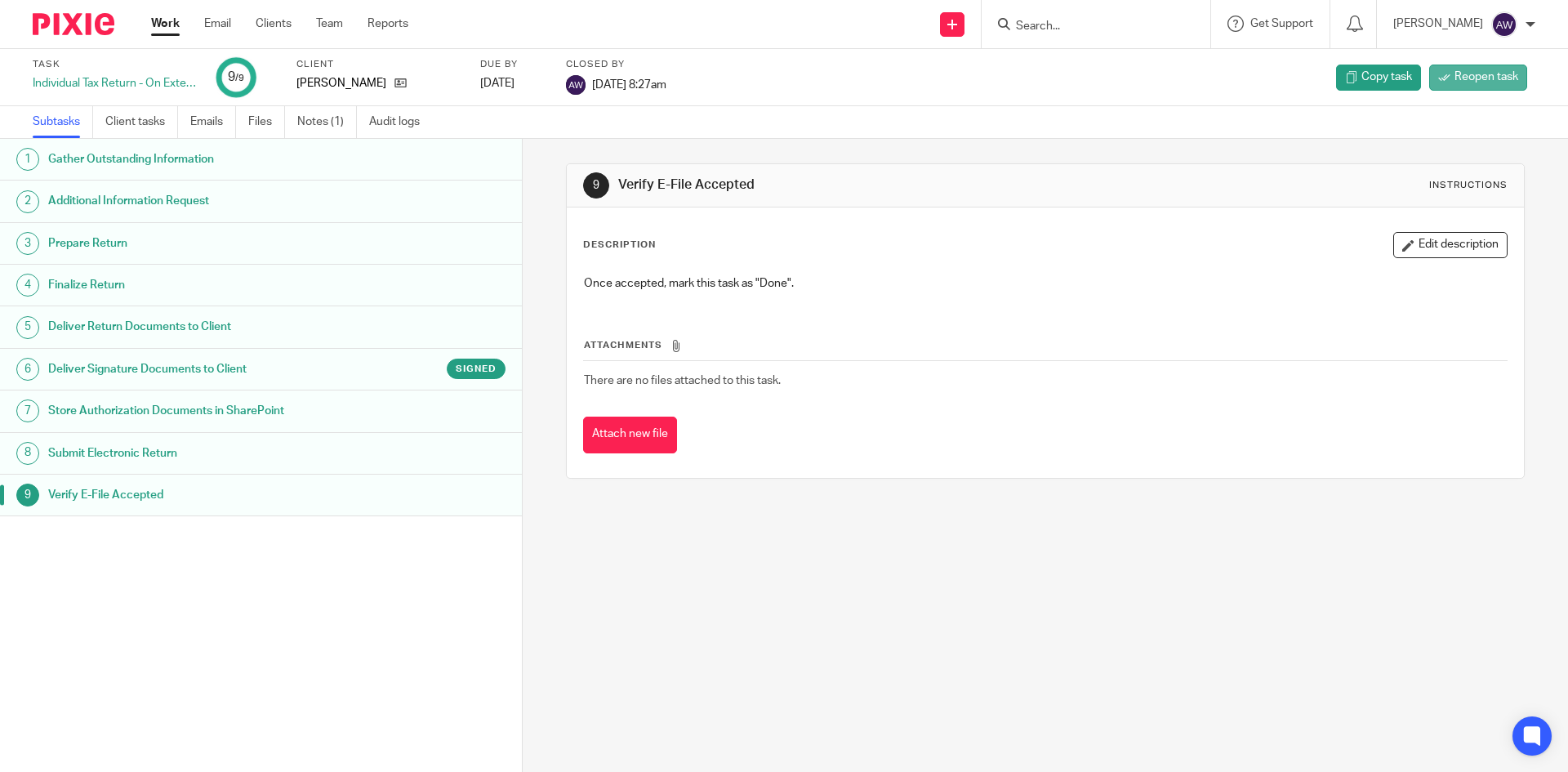
click at [1466, 85] on span "Reopen task" at bounding box center [1486, 77] width 64 height 16
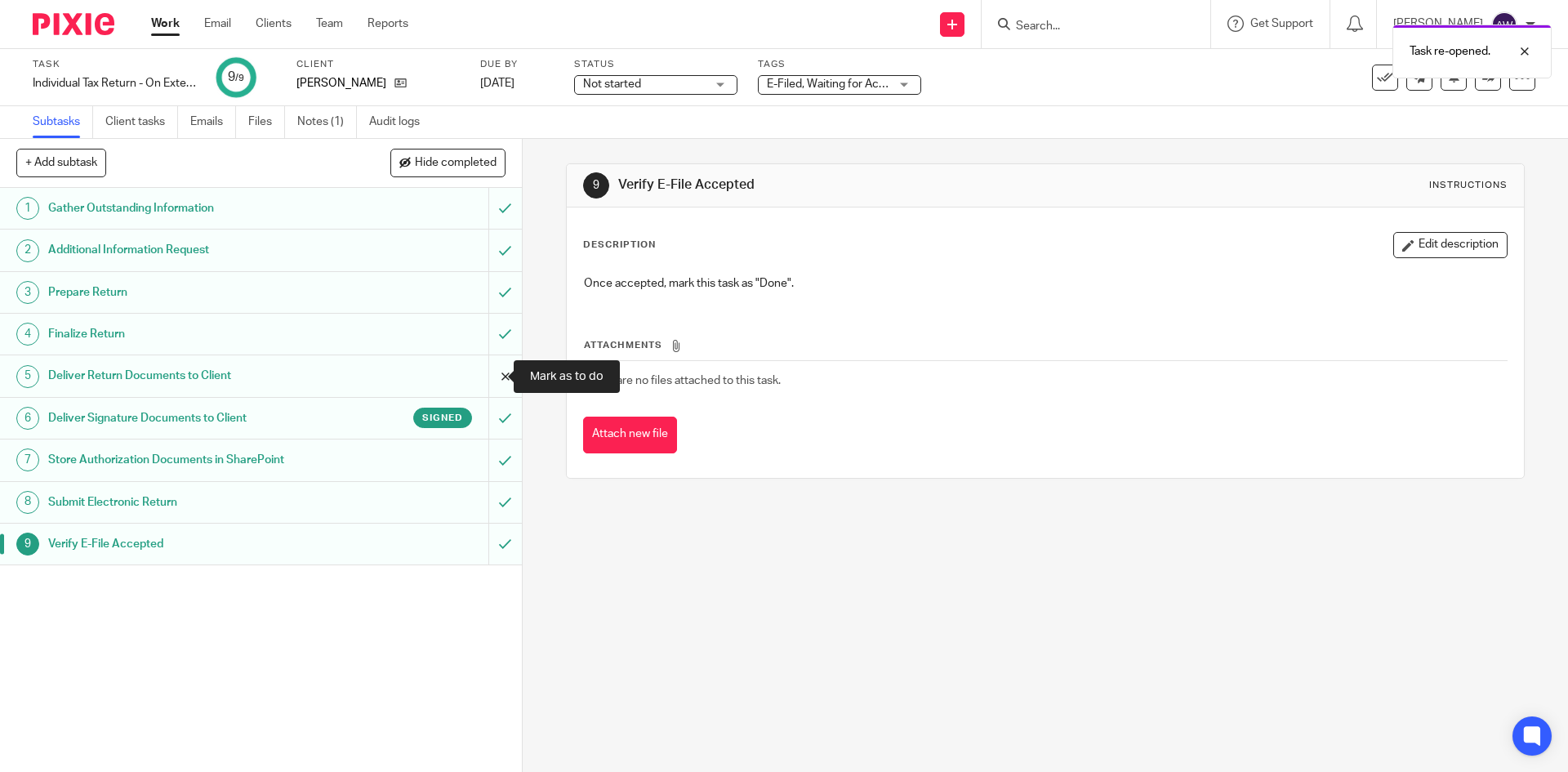
click at [482, 366] on input "submit" at bounding box center [261, 375] width 522 height 40
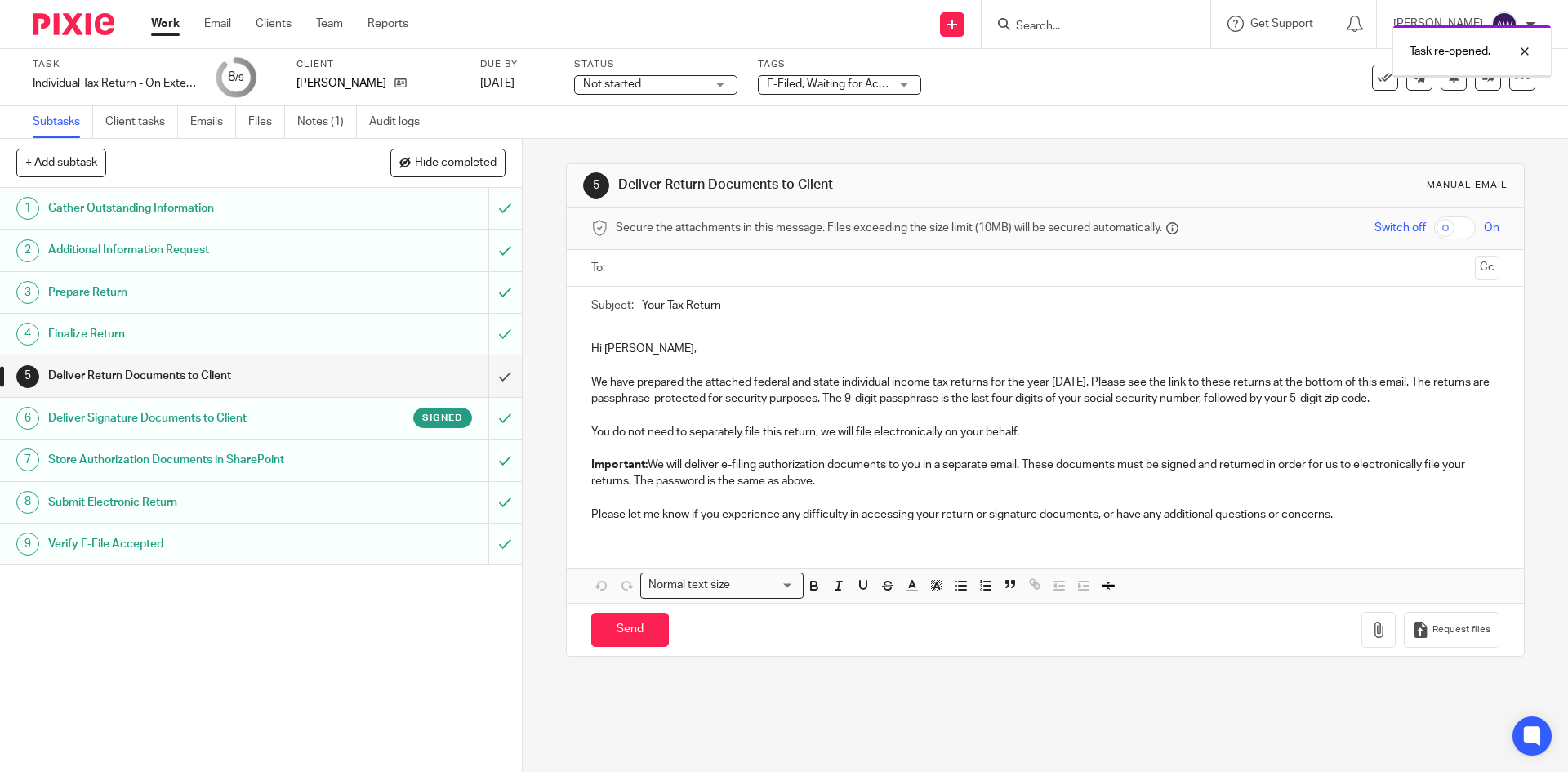
click at [682, 262] on input "text" at bounding box center [1044, 268] width 846 height 19
click at [745, 321] on input "Your Tax Return" at bounding box center [1070, 308] width 856 height 37
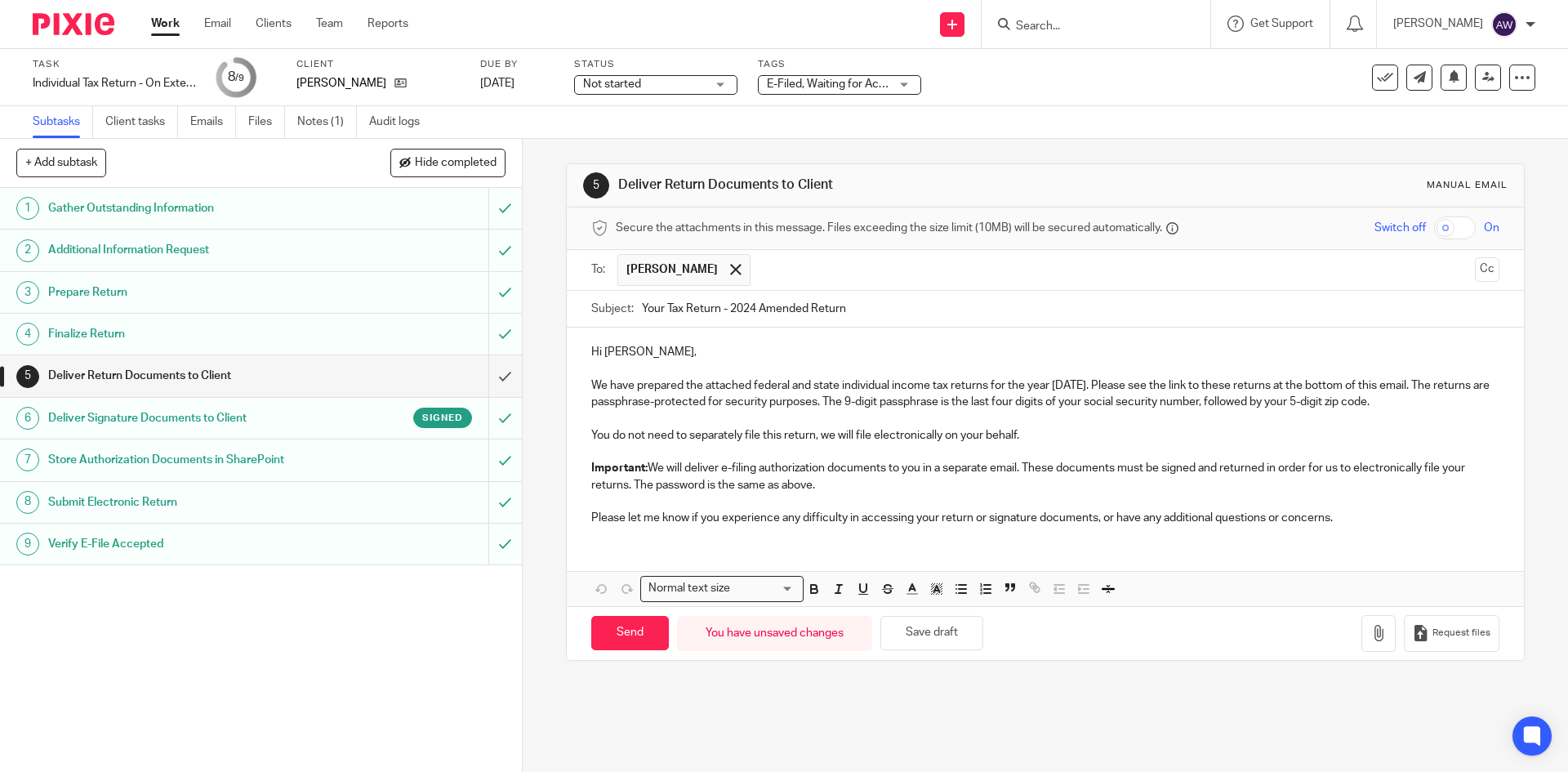
type input "Your Tax Return - 2024 Amended Return"
click at [1397, 523] on p "Please let me know if you experience any difficulty in accessing your return or…" at bounding box center [1044, 518] width 907 height 16
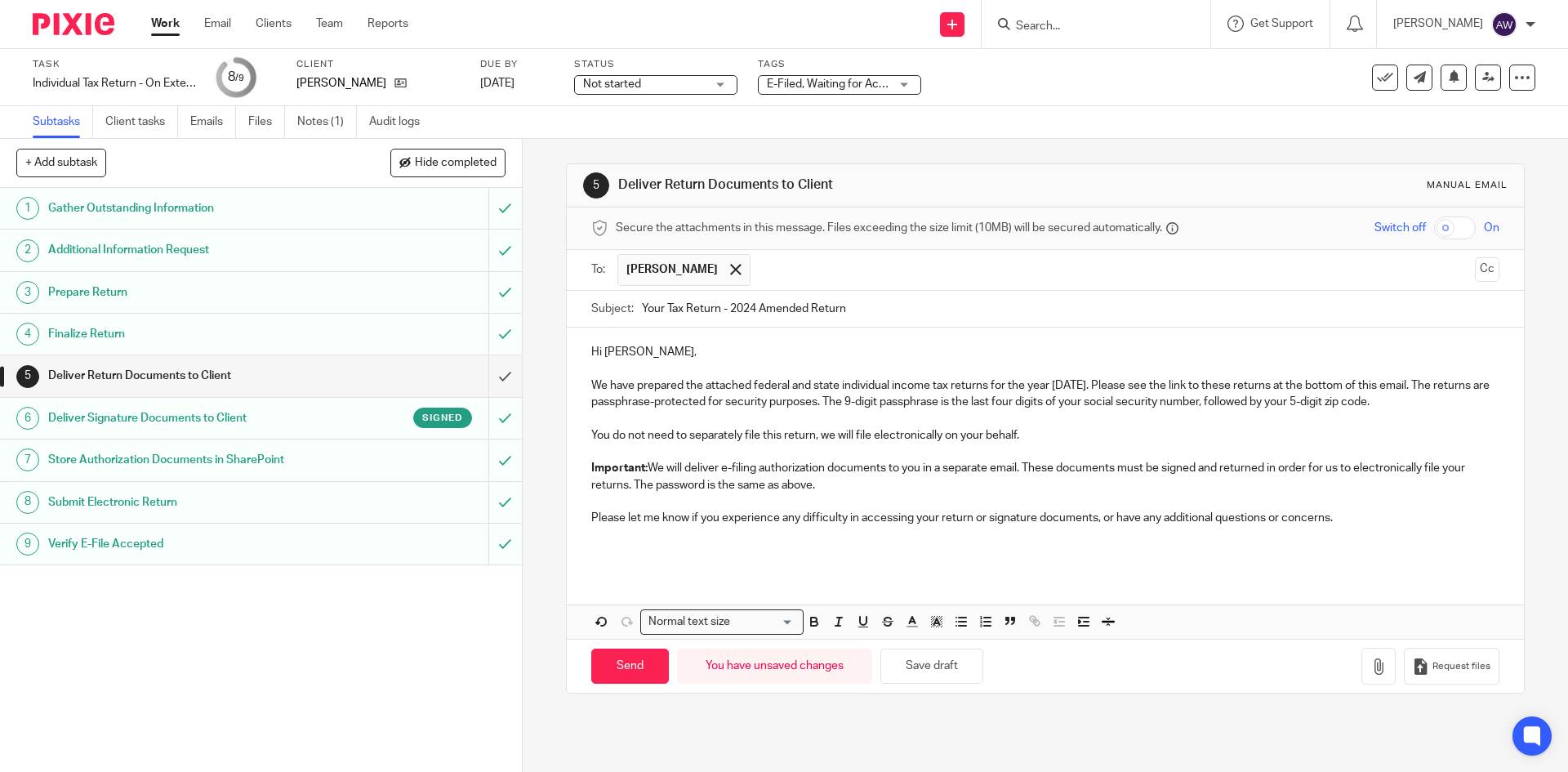
click at [755, 385] on p "We have prepared the attached federal and state individual income tax returns f…" at bounding box center [1044, 394] width 907 height 34
click at [750, 389] on p "We have prepared the attached federal and state individual income tax returns f…" at bounding box center [1044, 394] width 907 height 34
drag, startPoint x: 863, startPoint y: 386, endPoint x: 849, endPoint y: 388, distance: 14.1
click at [855, 386] on p "We have prepared the attached amended federal and state individual income tax r…" at bounding box center [1044, 394] width 907 height 34
drag, startPoint x: 805, startPoint y: 385, endPoint x: 887, endPoint y: 387, distance: 82.0
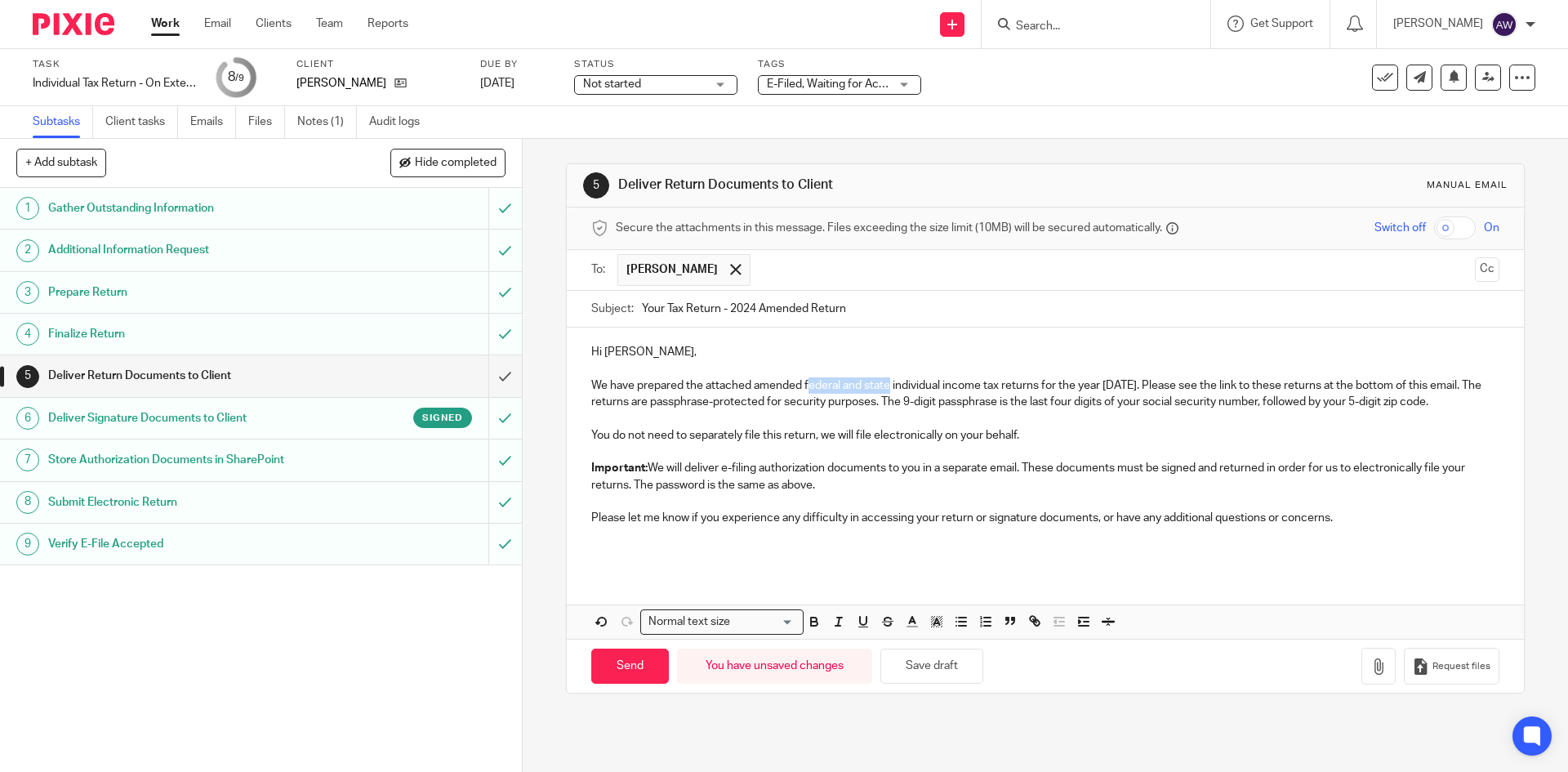
click at [887, 387] on p "We have prepared the attached amended federal and state individual income tax r…" at bounding box center [1044, 394] width 907 height 34
click at [1372, 512] on p "Please let me know if you experience any difficulty in accessing your return or…" at bounding box center [1044, 518] width 907 height 16
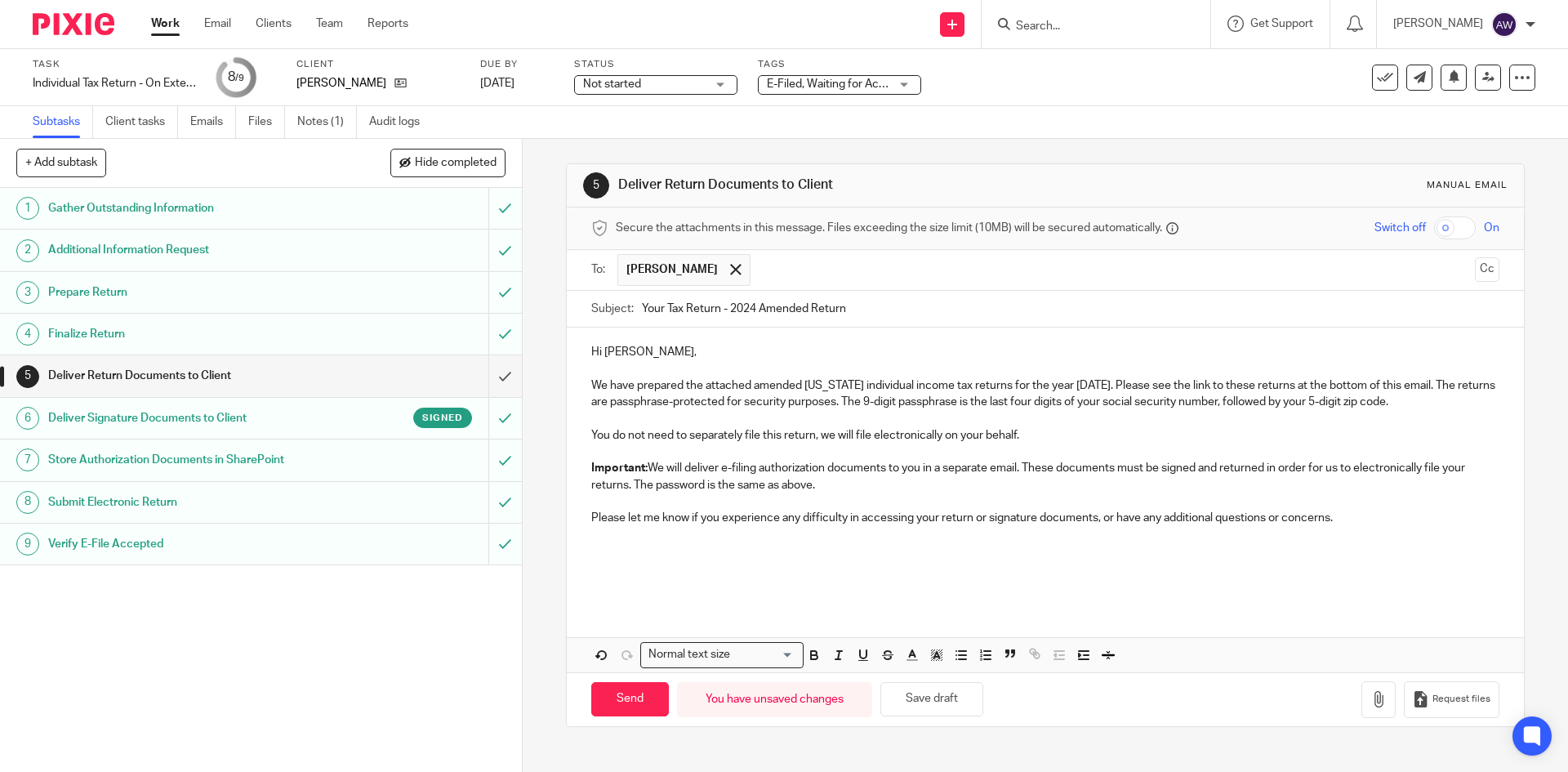
click at [730, 568] on p at bounding box center [1044, 567] width 907 height 16
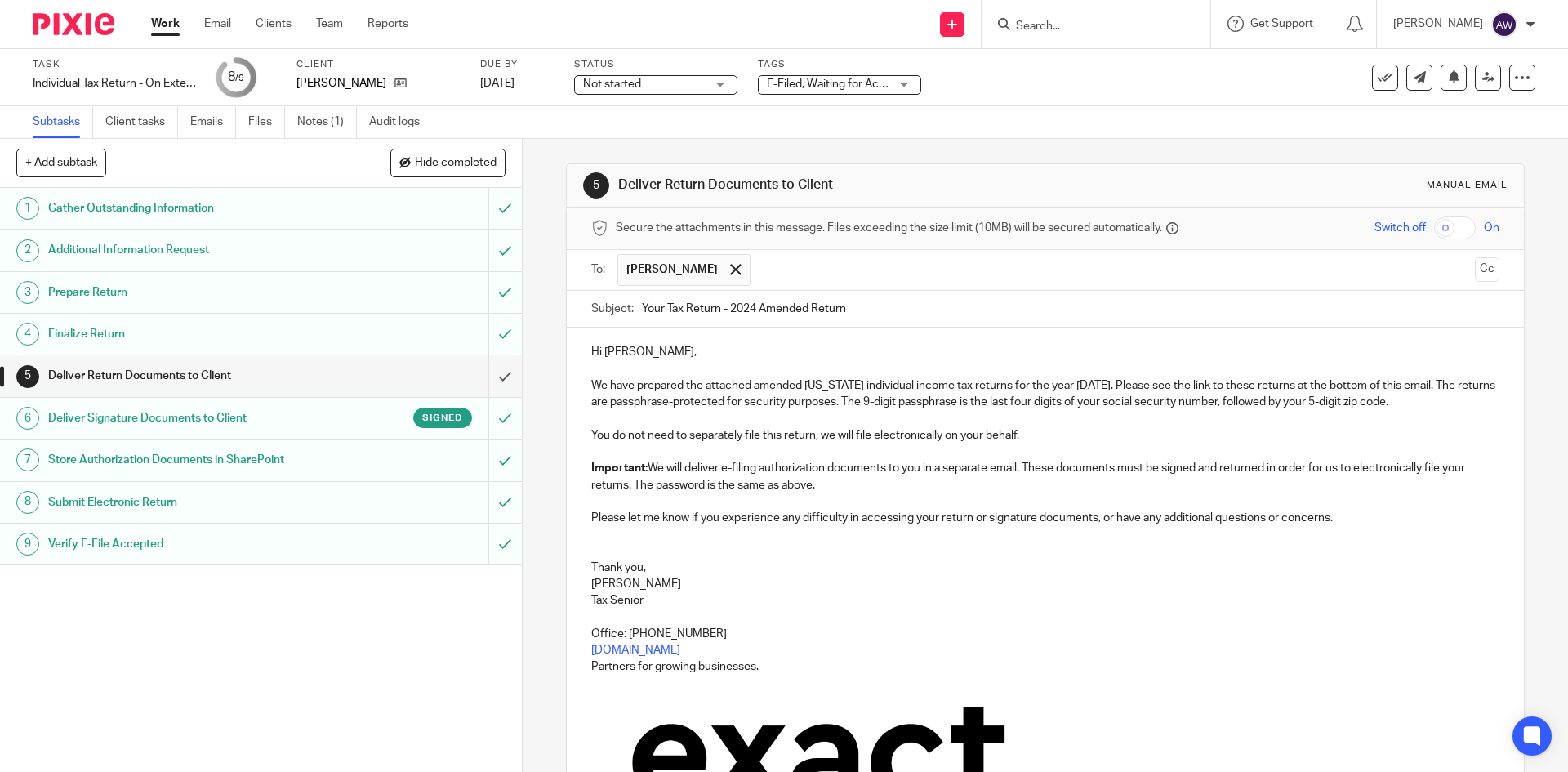
click at [1439, 227] on input "checkbox" at bounding box center [1455, 227] width 41 height 23
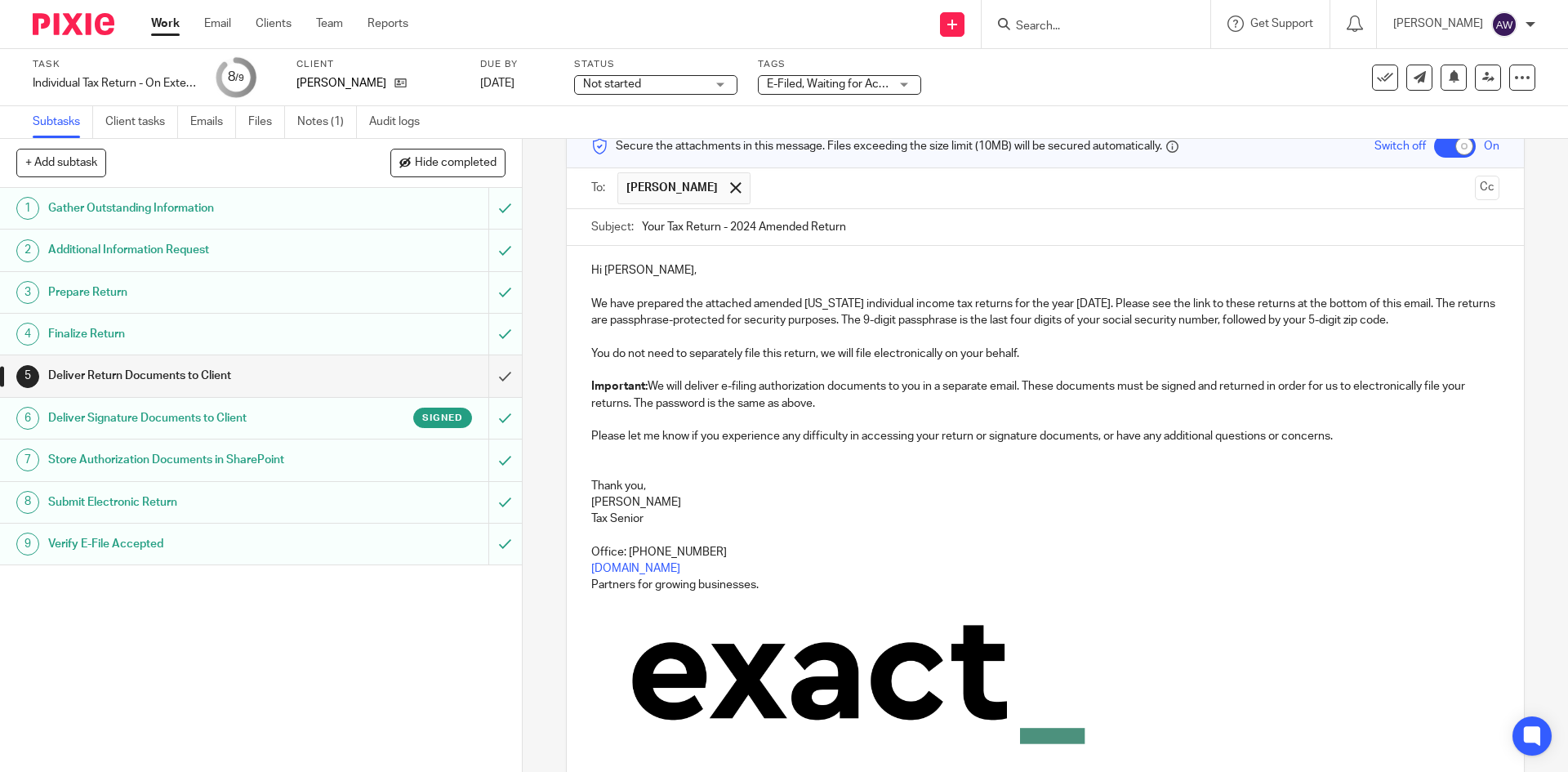
scroll to position [256, 0]
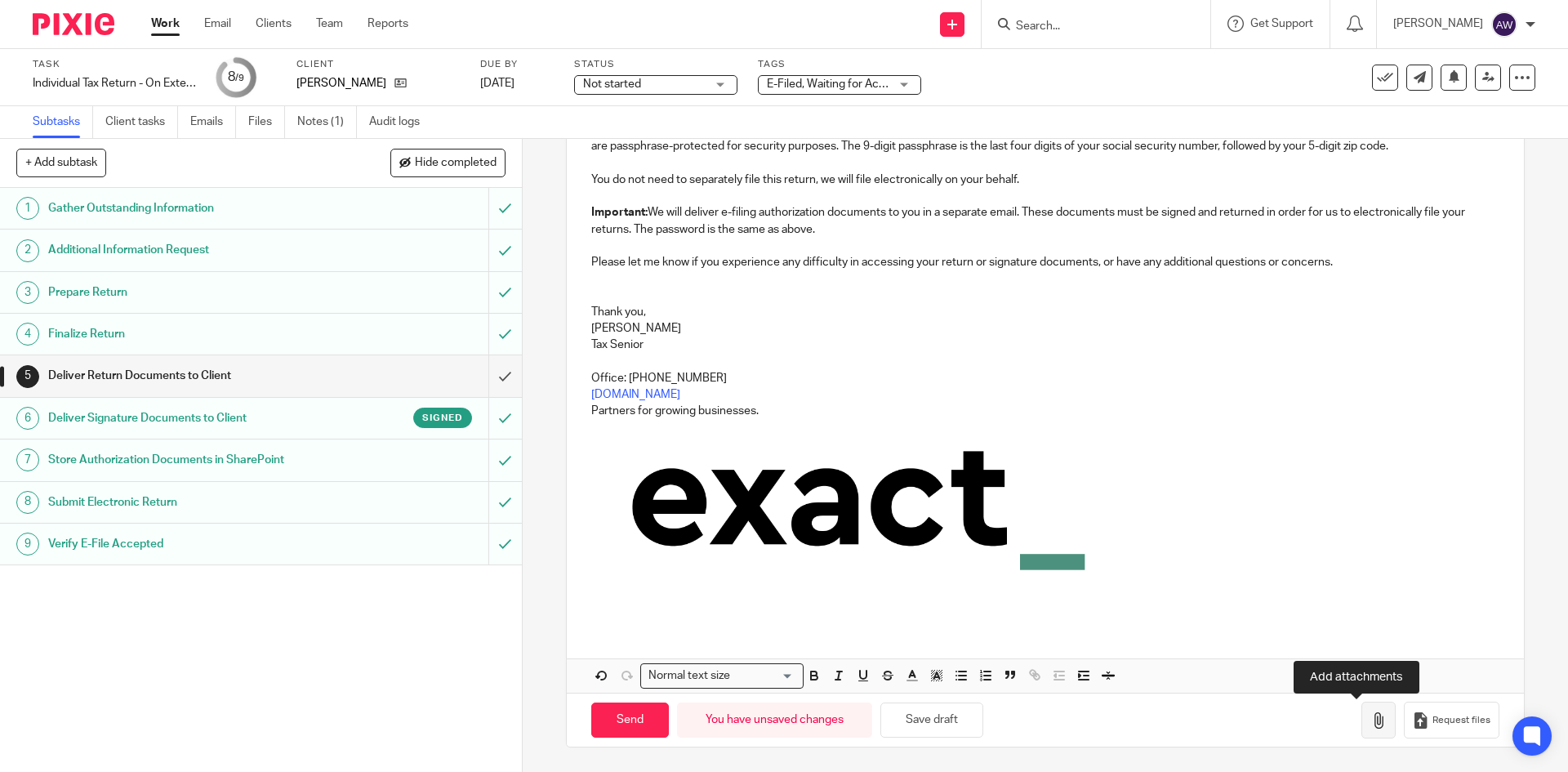
click at [1361, 707] on button "button" at bounding box center [1378, 719] width 34 height 37
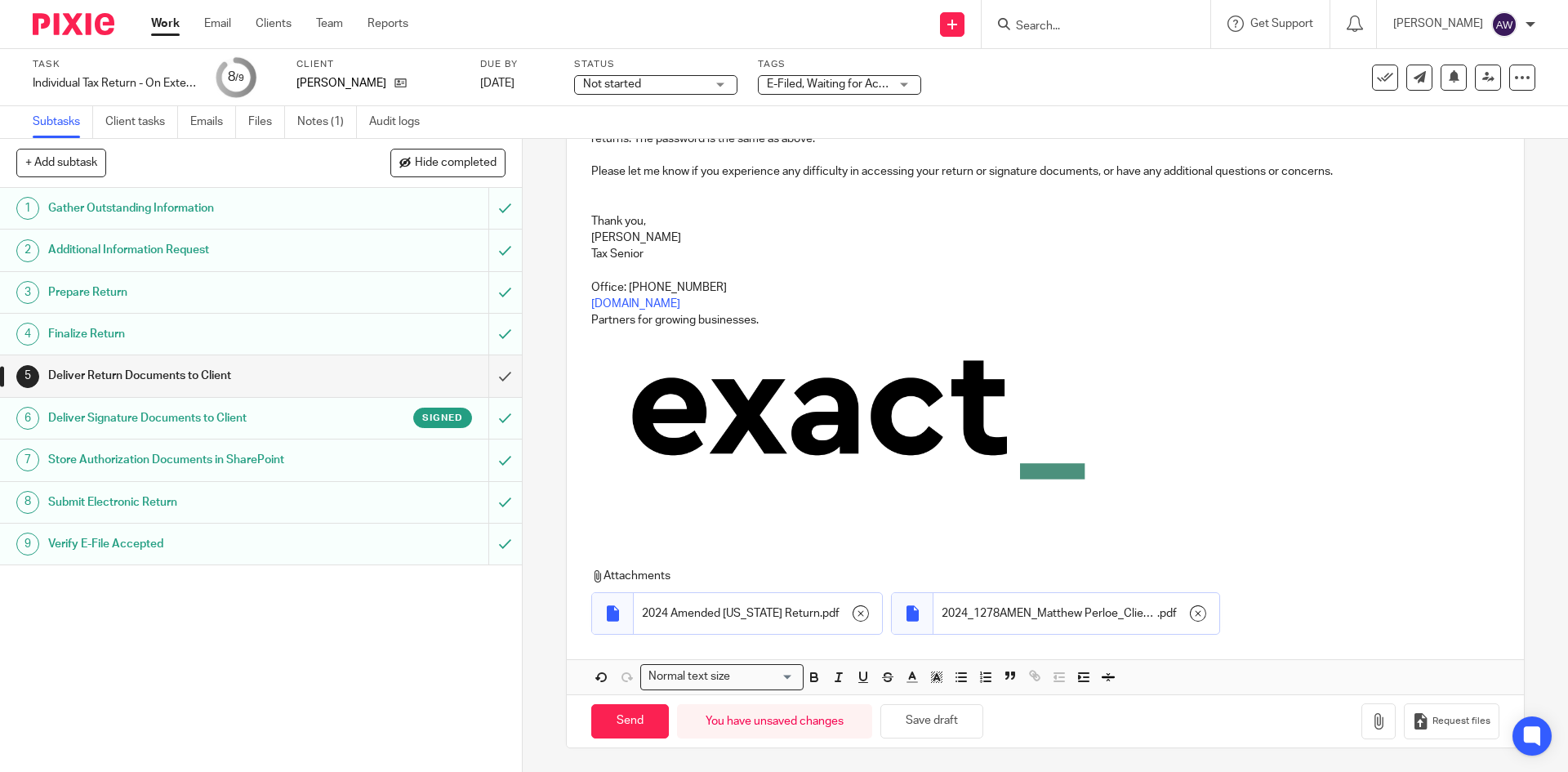
scroll to position [348, 0]
click at [621, 717] on input "Send" at bounding box center [630, 720] width 78 height 35
checkbox input "false"
type input "Sent"
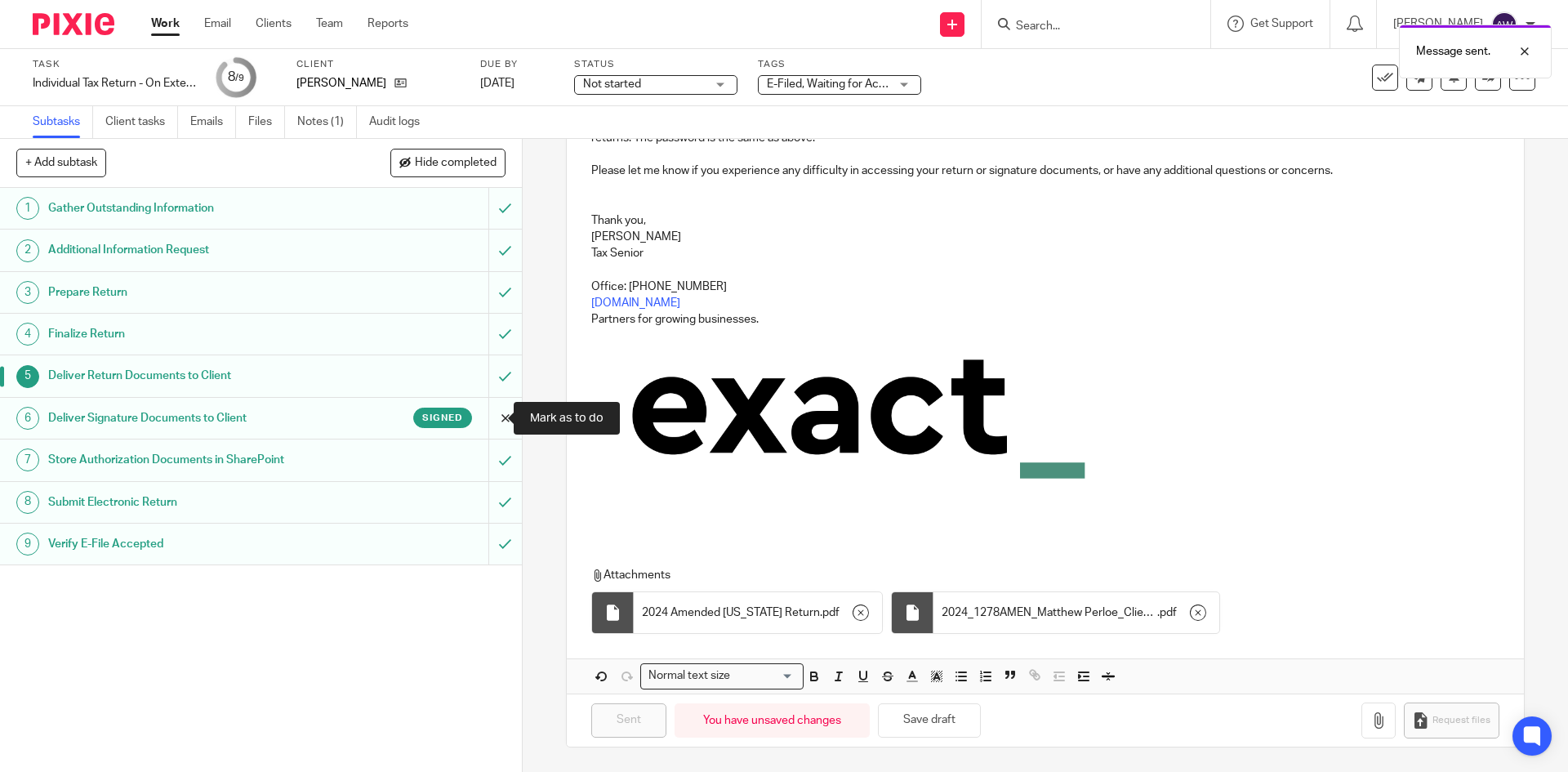
click at [483, 412] on input "submit" at bounding box center [261, 418] width 522 height 40
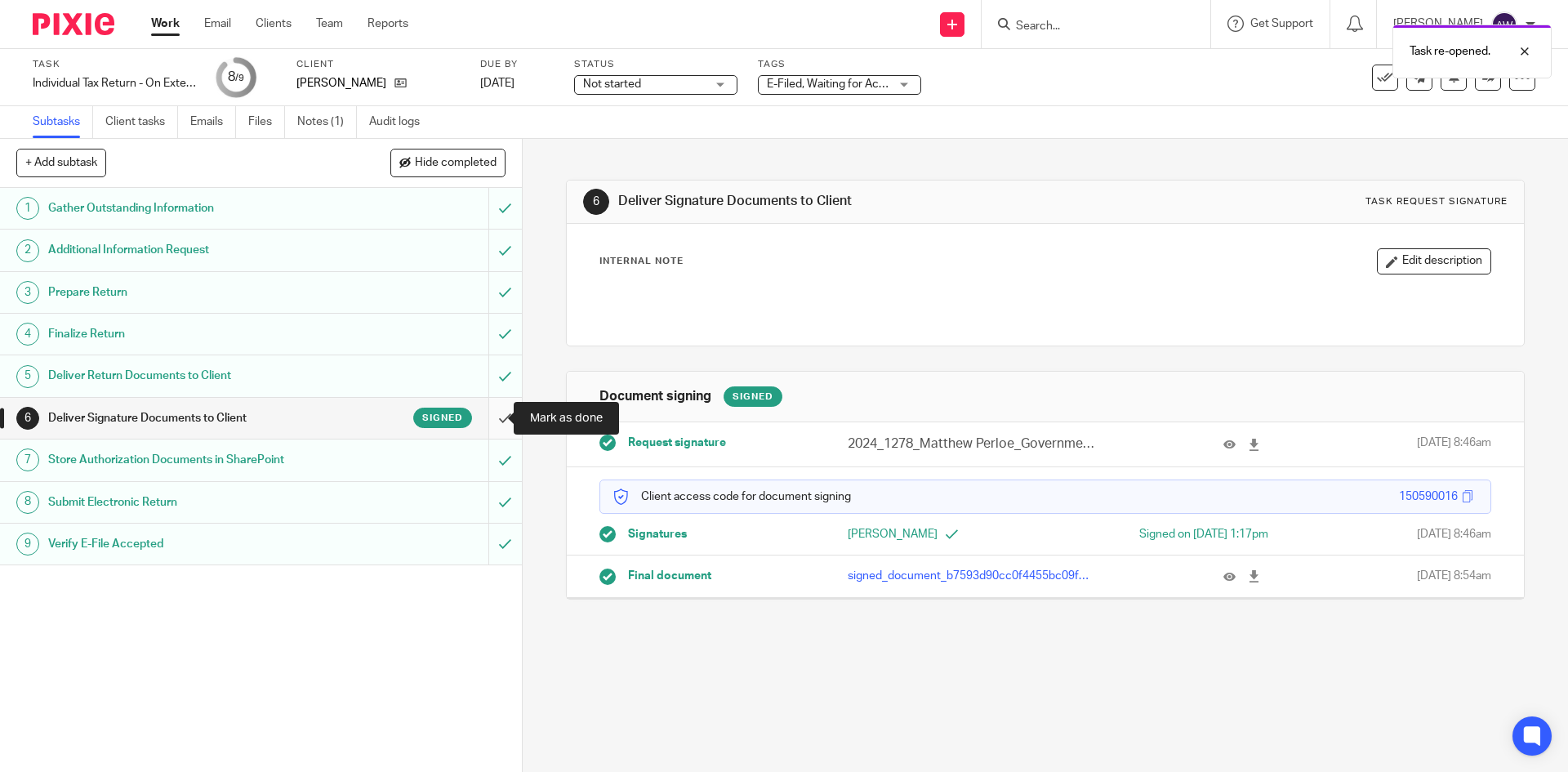
click at [484, 420] on input "submit" at bounding box center [261, 418] width 522 height 40
click at [165, 22] on link "Work" at bounding box center [165, 23] width 28 height 16
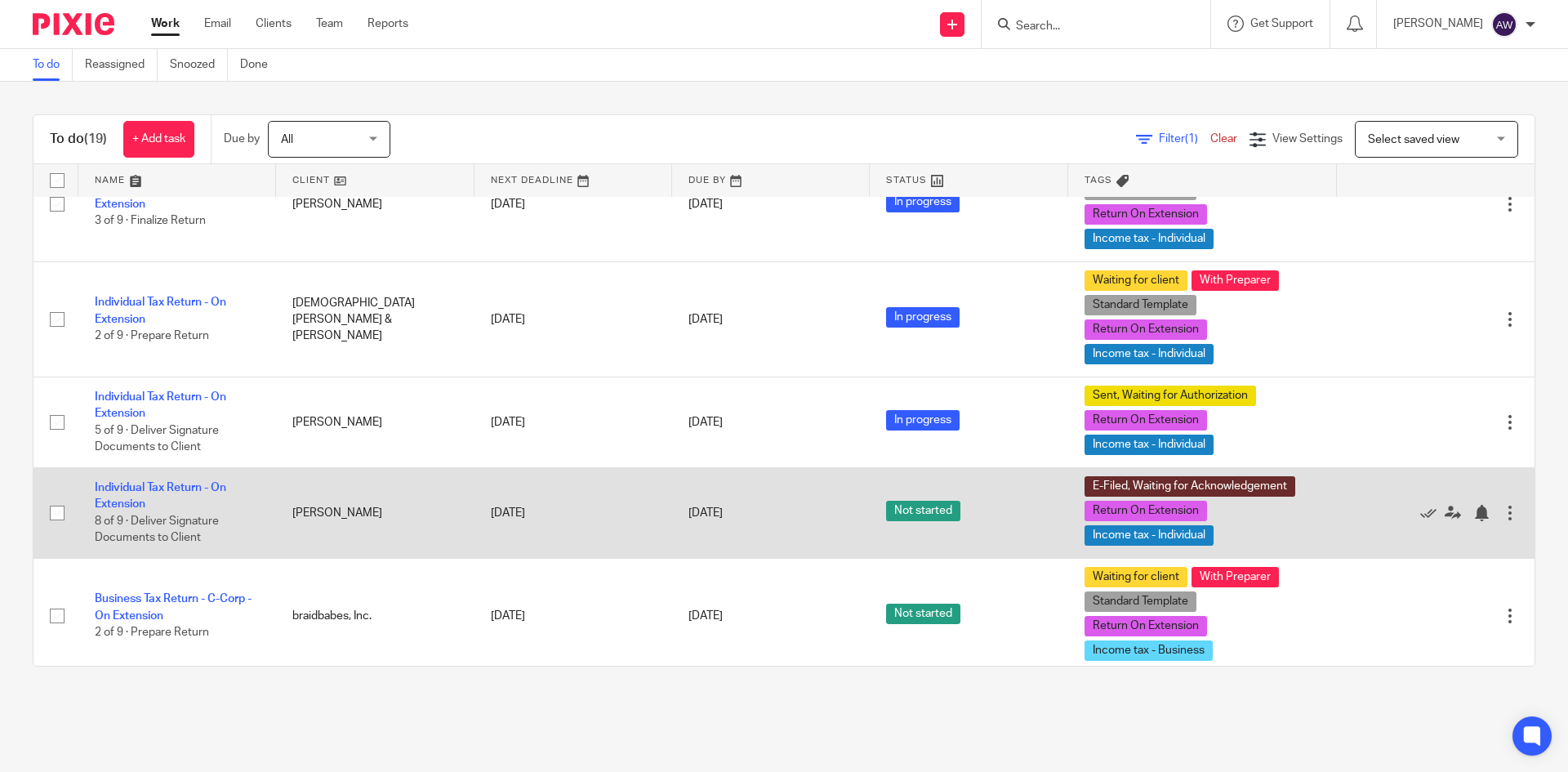
scroll to position [572, 0]
click at [165, 506] on link "Individual Tax Return - On Extension" at bounding box center [160, 495] width 132 height 28
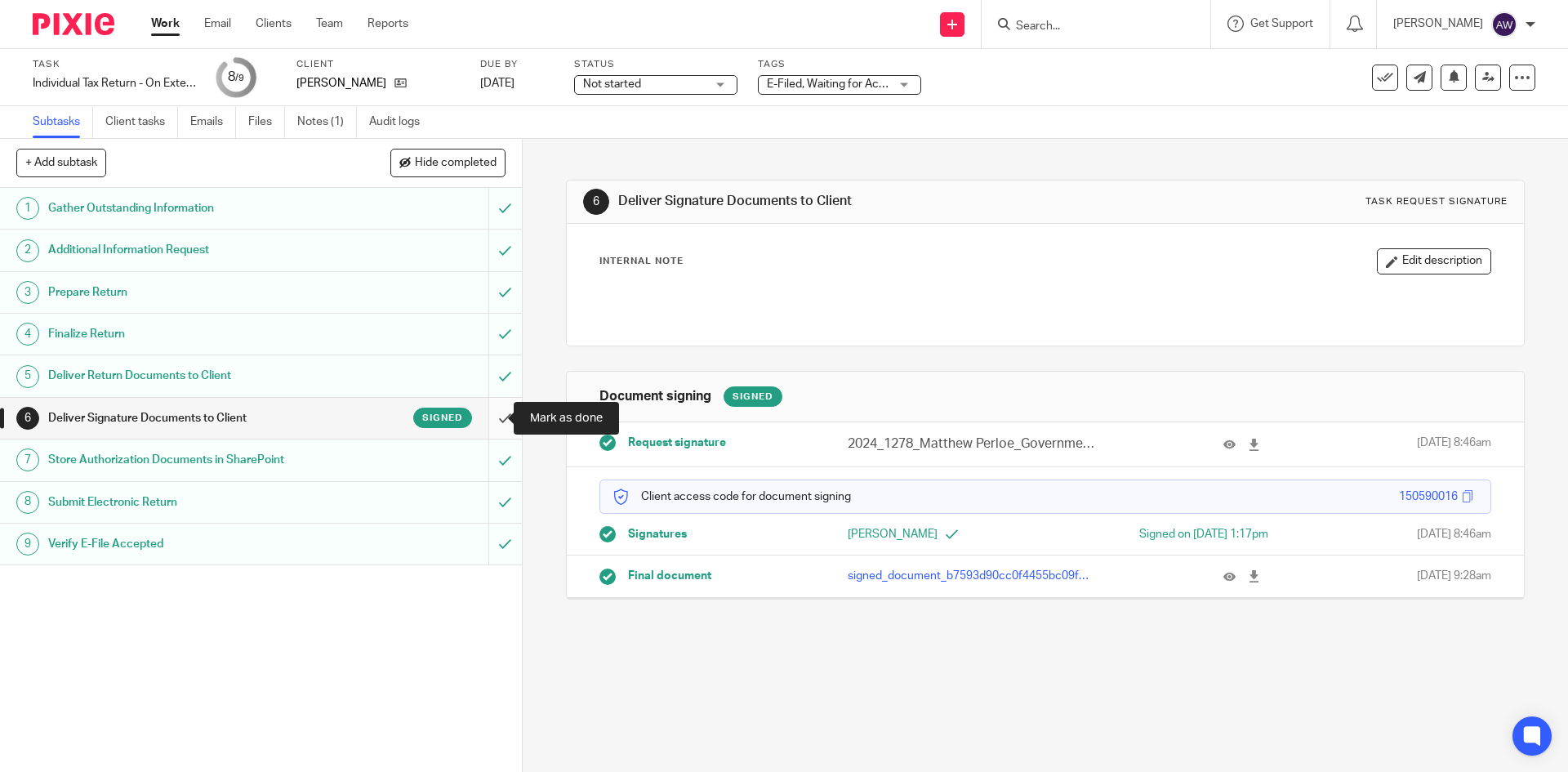
click at [486, 425] on input "submit" at bounding box center [261, 418] width 522 height 40
click at [1372, 78] on button at bounding box center [1385, 78] width 26 height 26
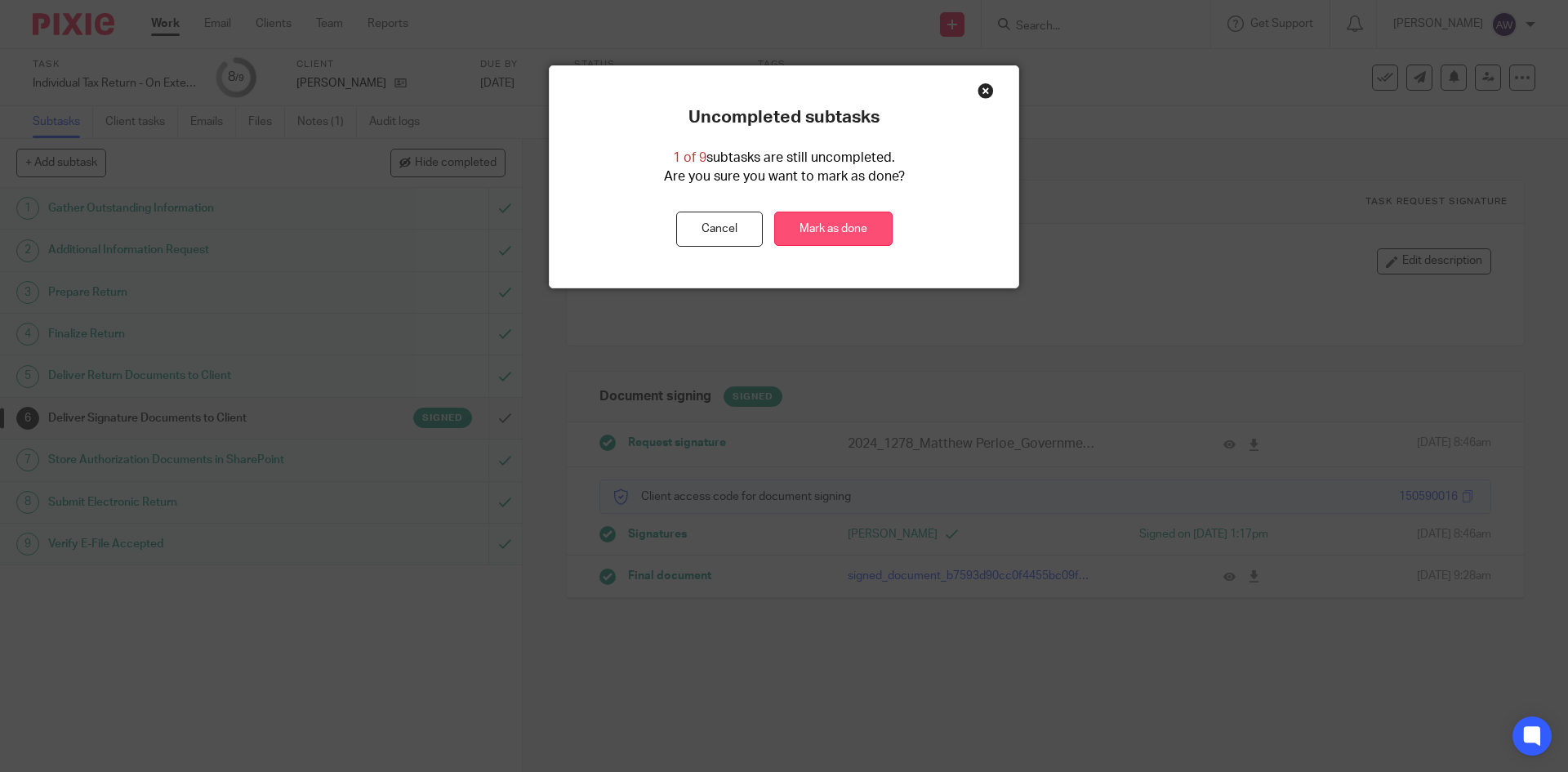
click at [820, 233] on link "Mark as done" at bounding box center [833, 229] width 118 height 35
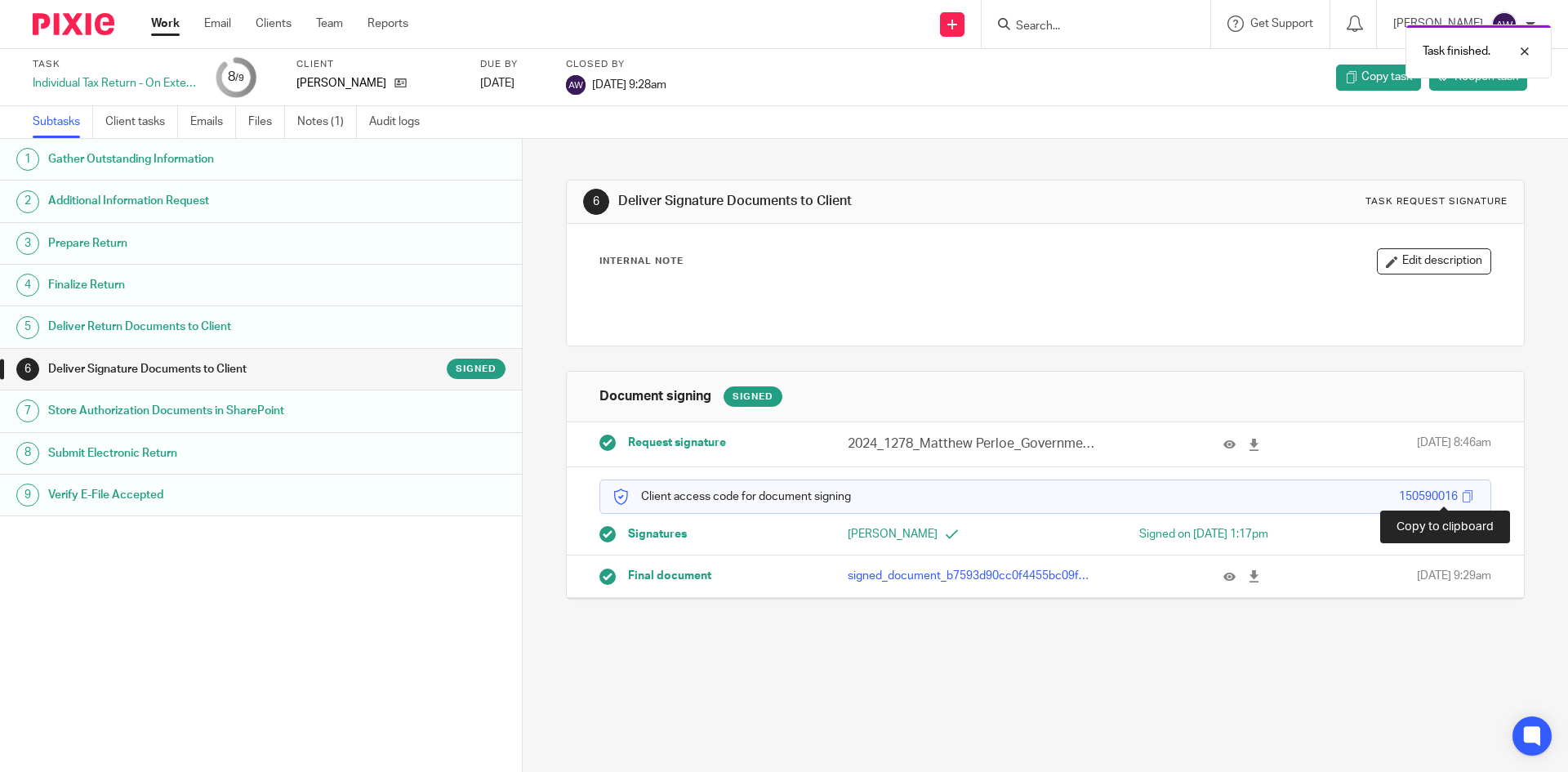
click at [1462, 491] on span at bounding box center [1468, 496] width 12 height 12
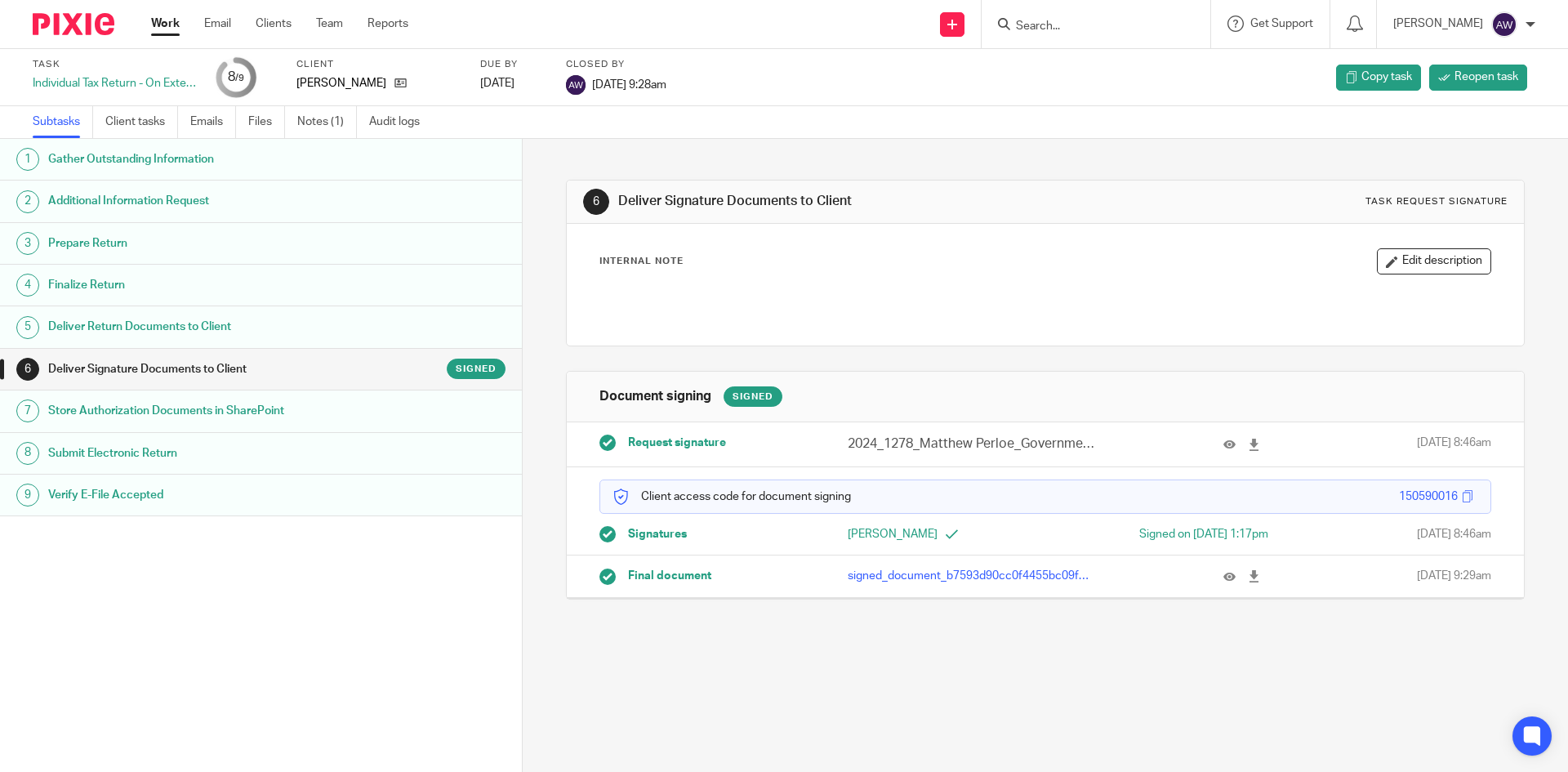
click at [175, 25] on link "Work" at bounding box center [165, 23] width 28 height 16
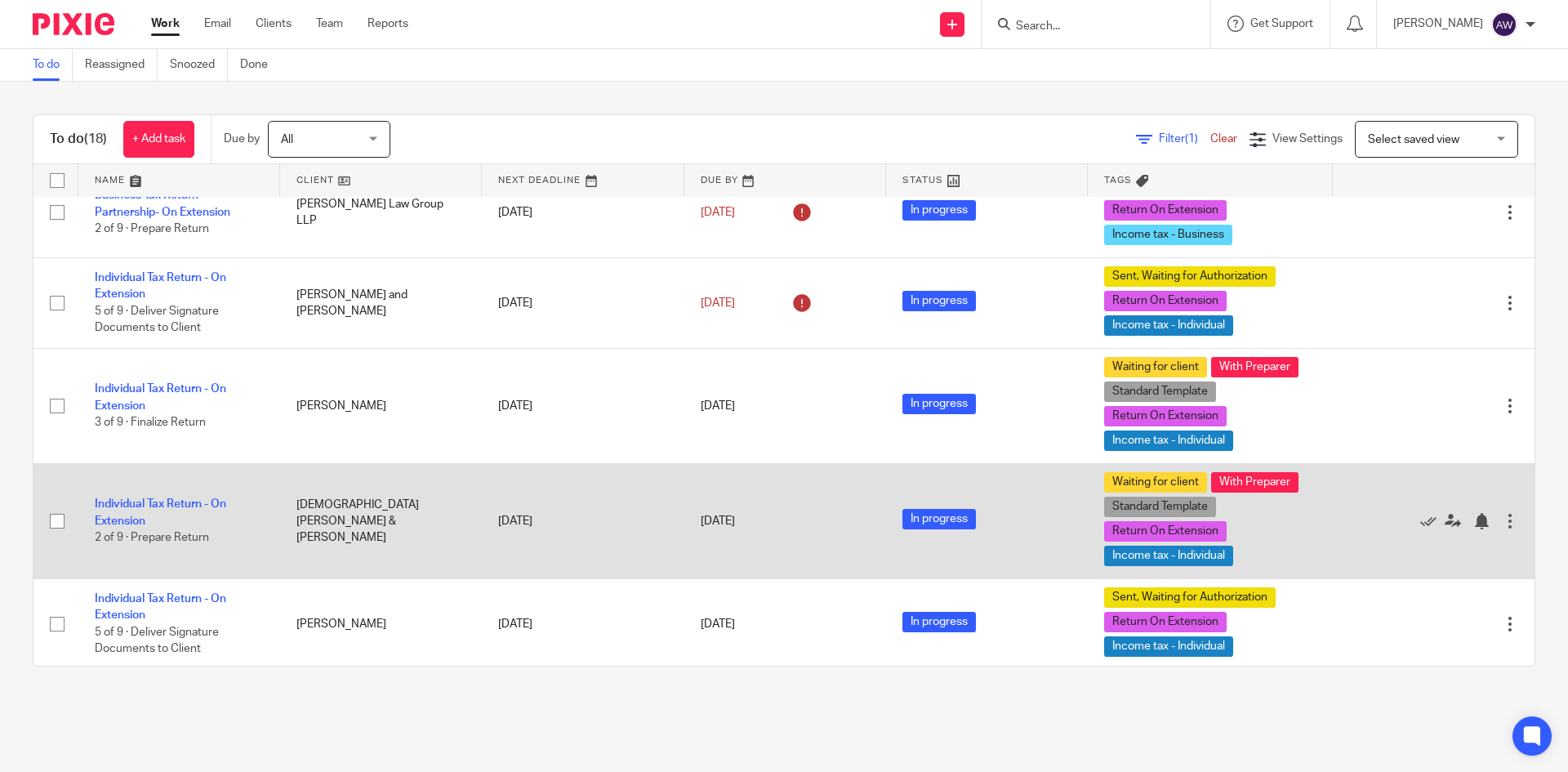
scroll to position [408, 0]
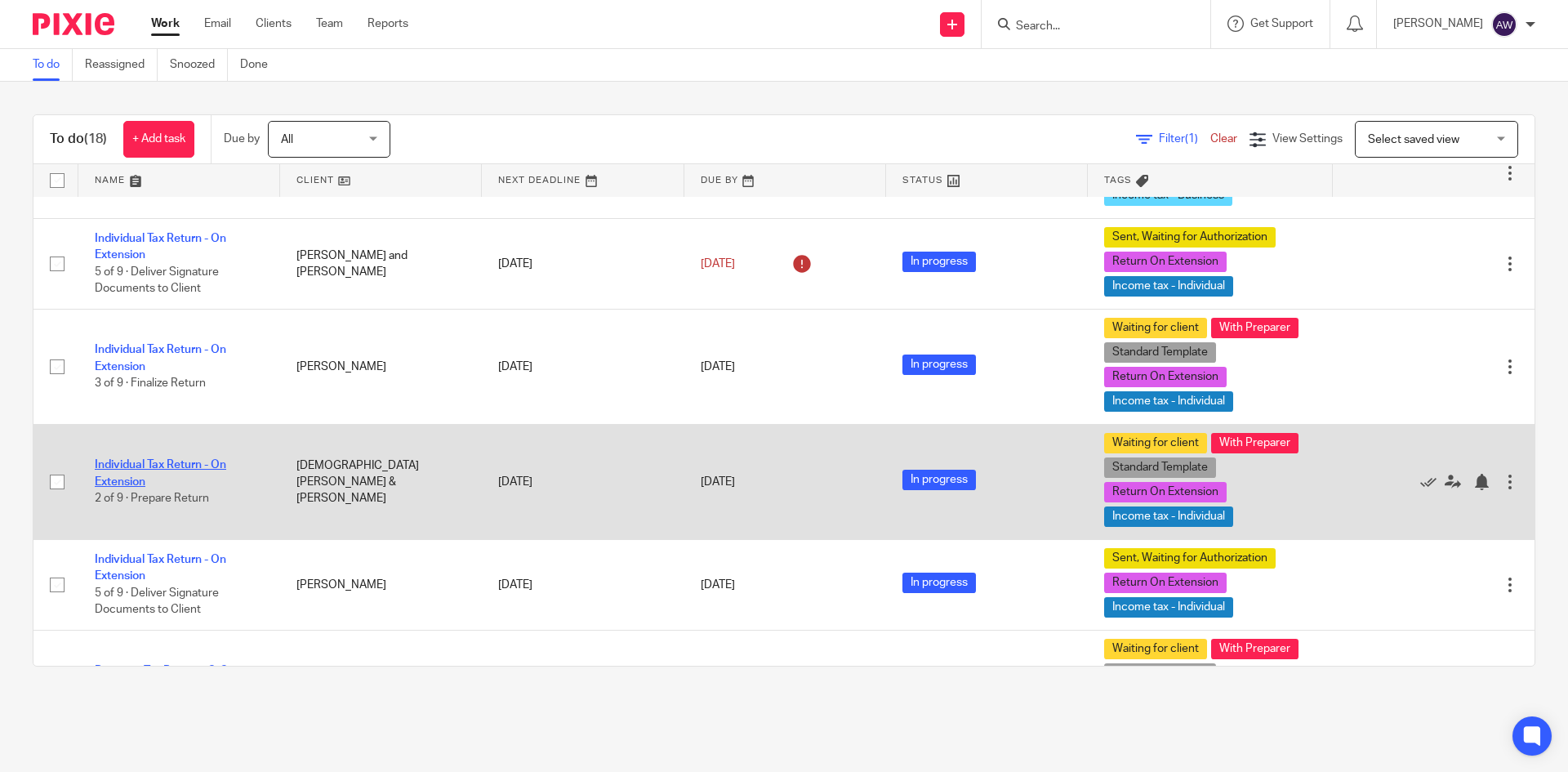
click at [129, 485] on link "Individual Tax Return - On Extension" at bounding box center [160, 473] width 132 height 28
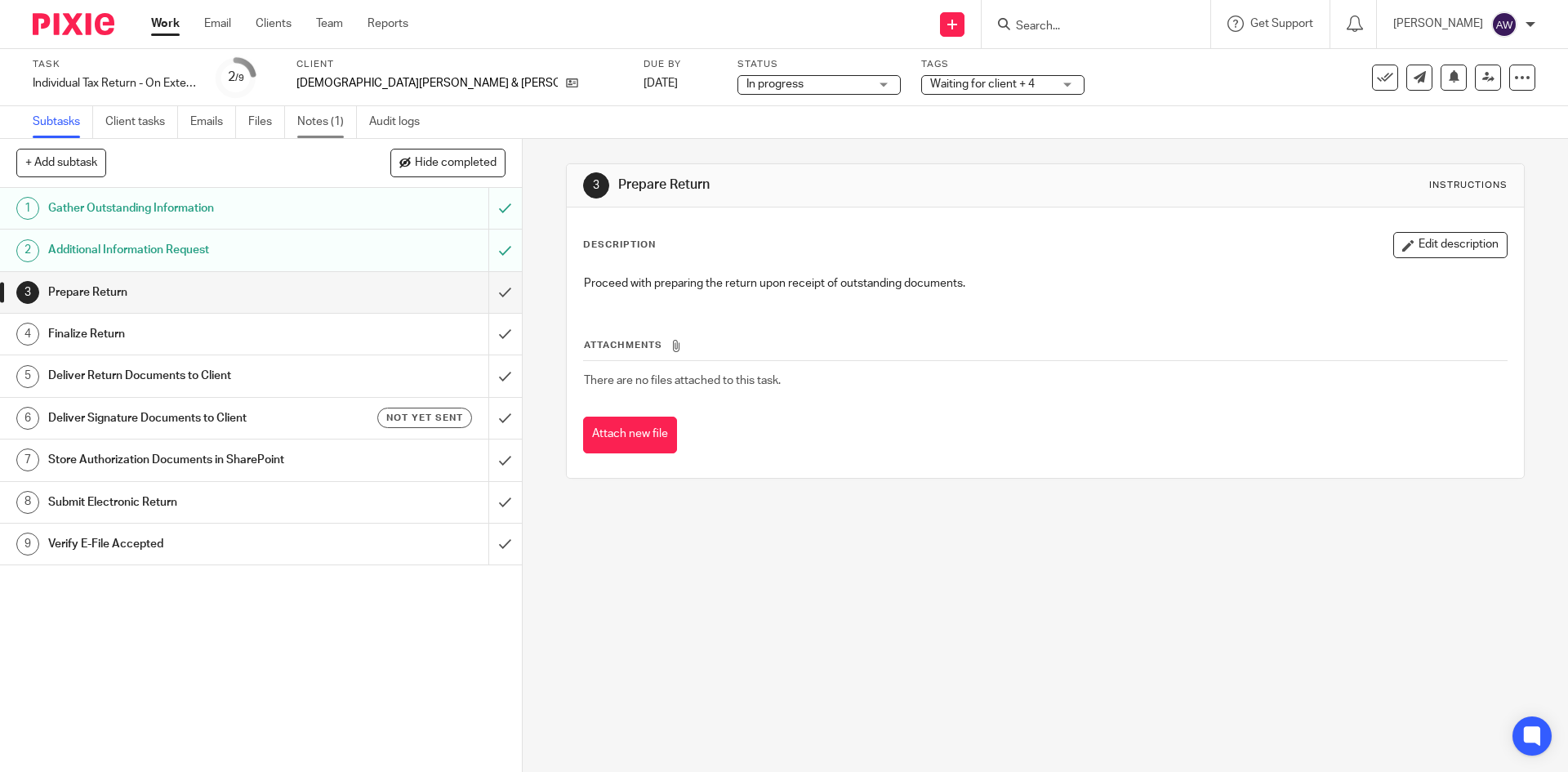
drag, startPoint x: 317, startPoint y: 134, endPoint x: 331, endPoint y: 120, distance: 19.8
click at [317, 134] on link "Notes (1)" at bounding box center [327, 121] width 59 height 32
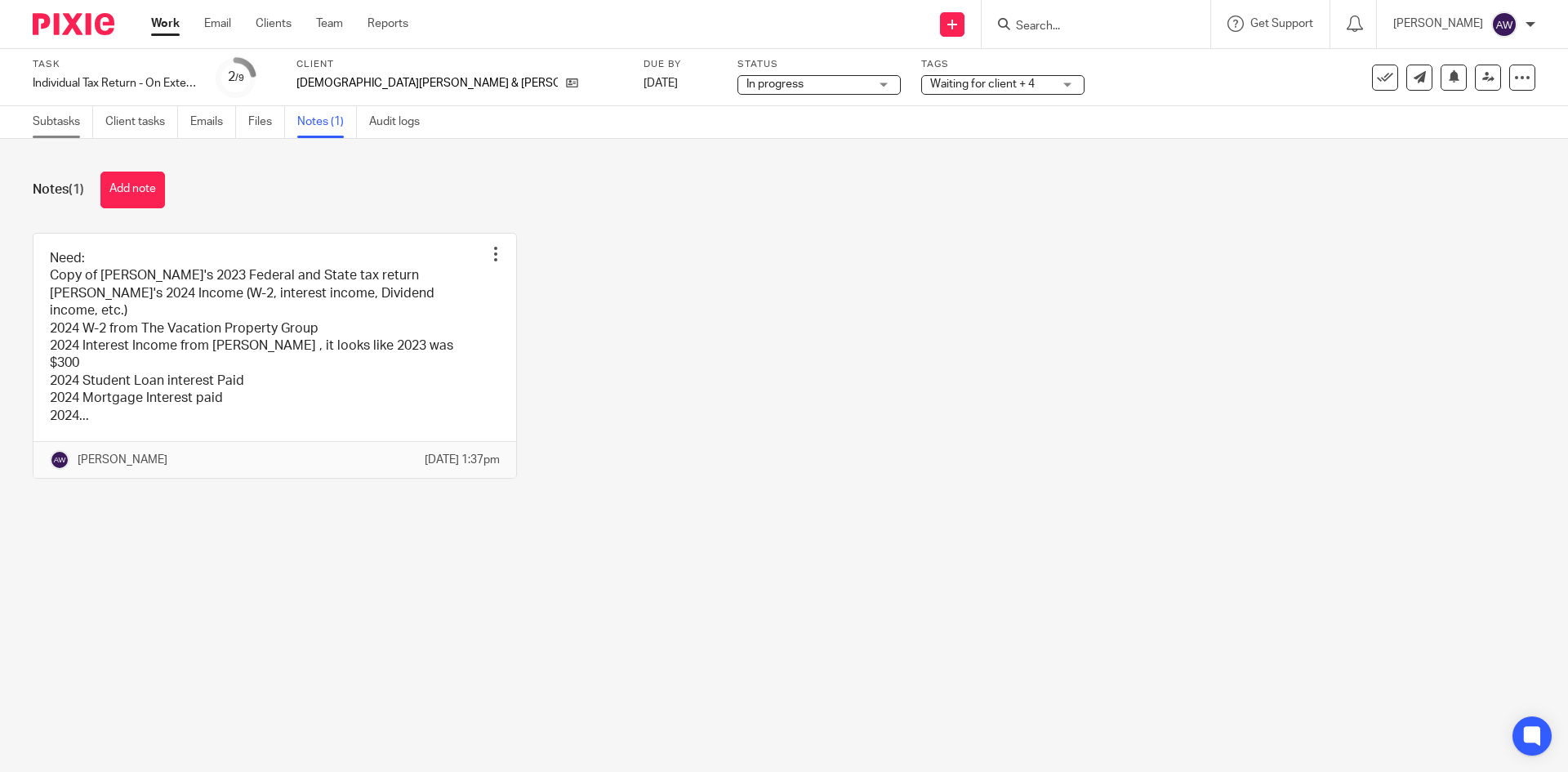
click at [66, 123] on link "Subtasks" at bounding box center [63, 121] width 60 height 32
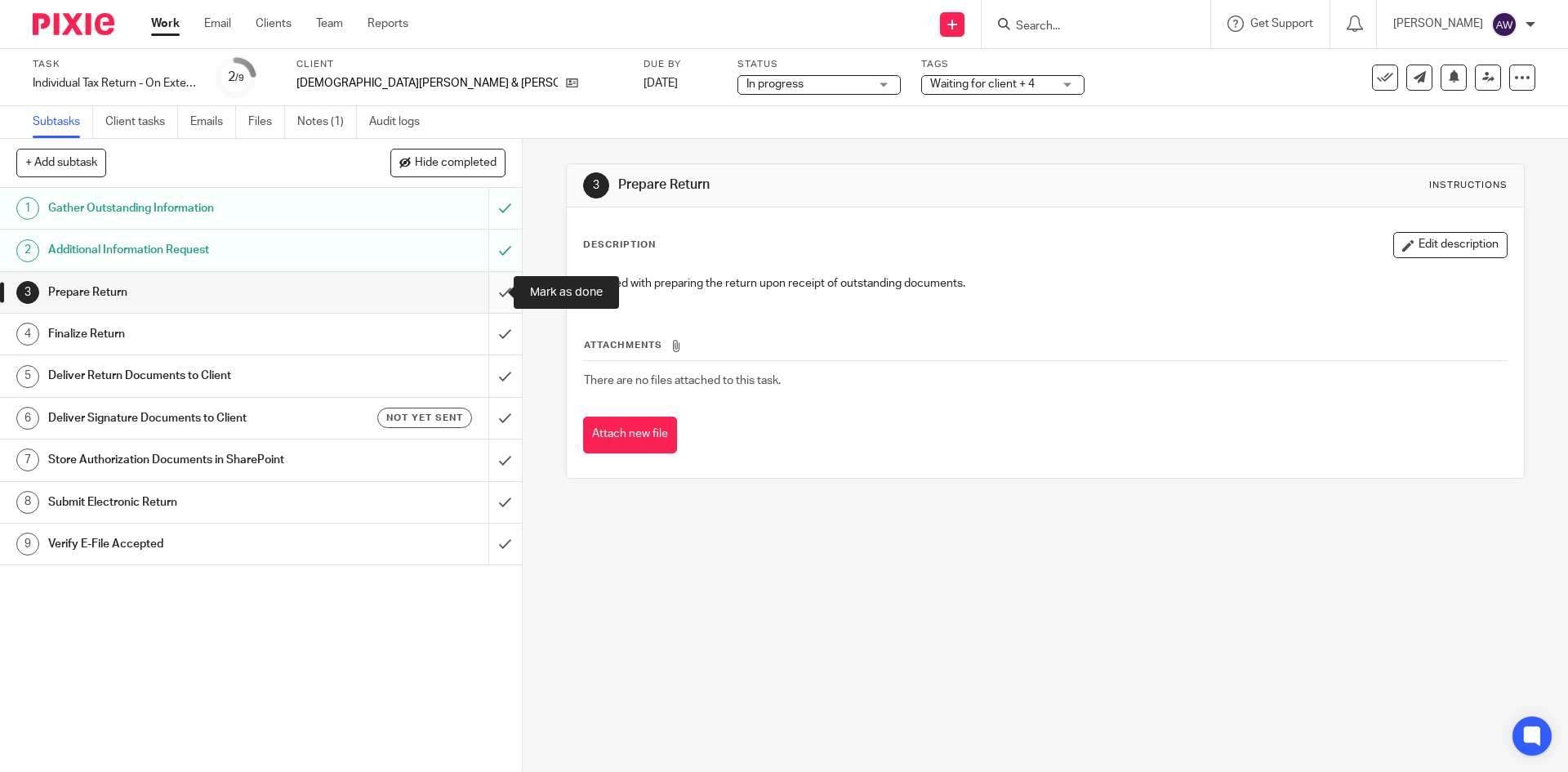
click at [485, 301] on input "submit" at bounding box center [261, 292] width 522 height 40
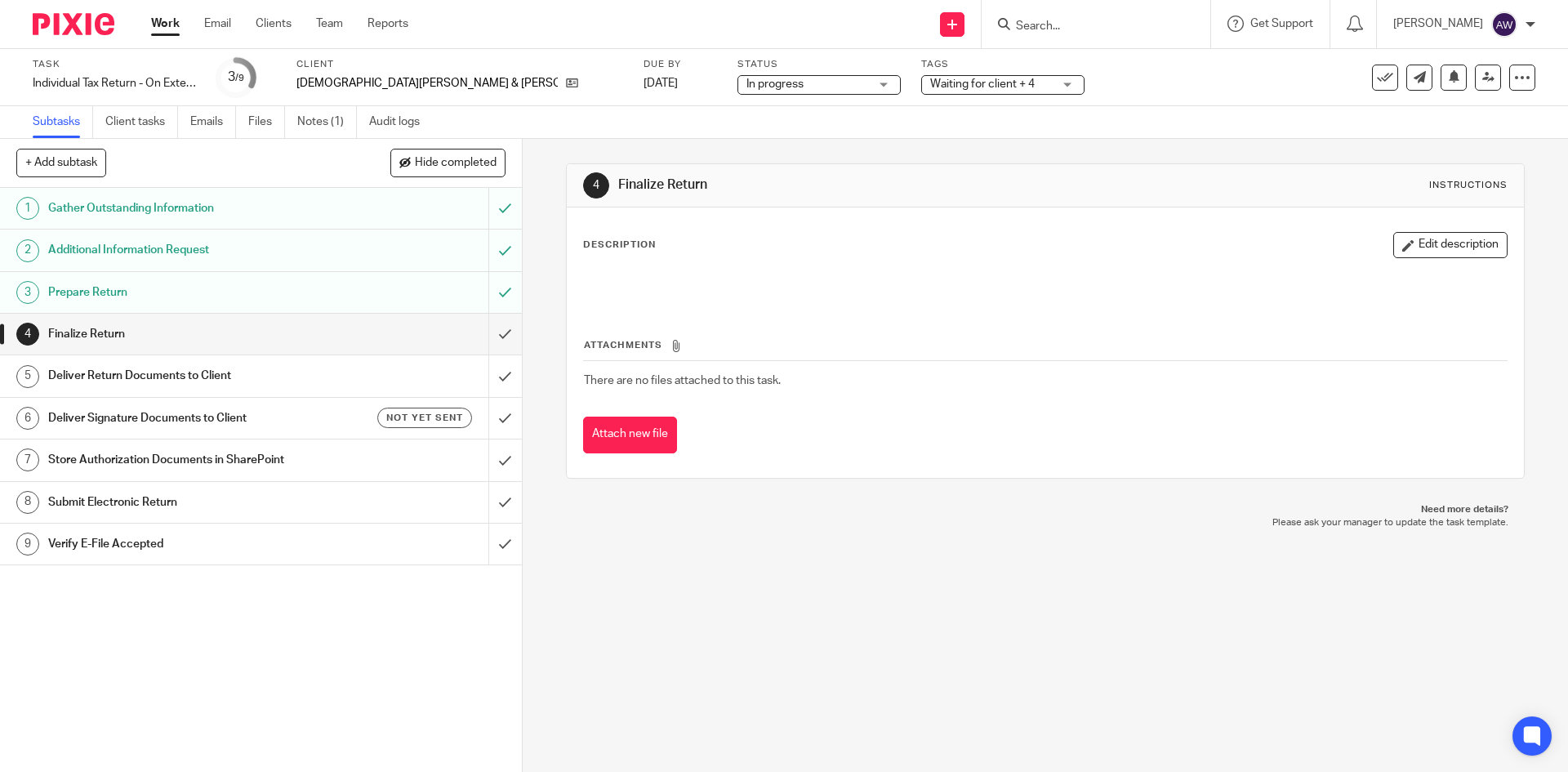
click at [178, 17] on link "Work" at bounding box center [165, 23] width 28 height 16
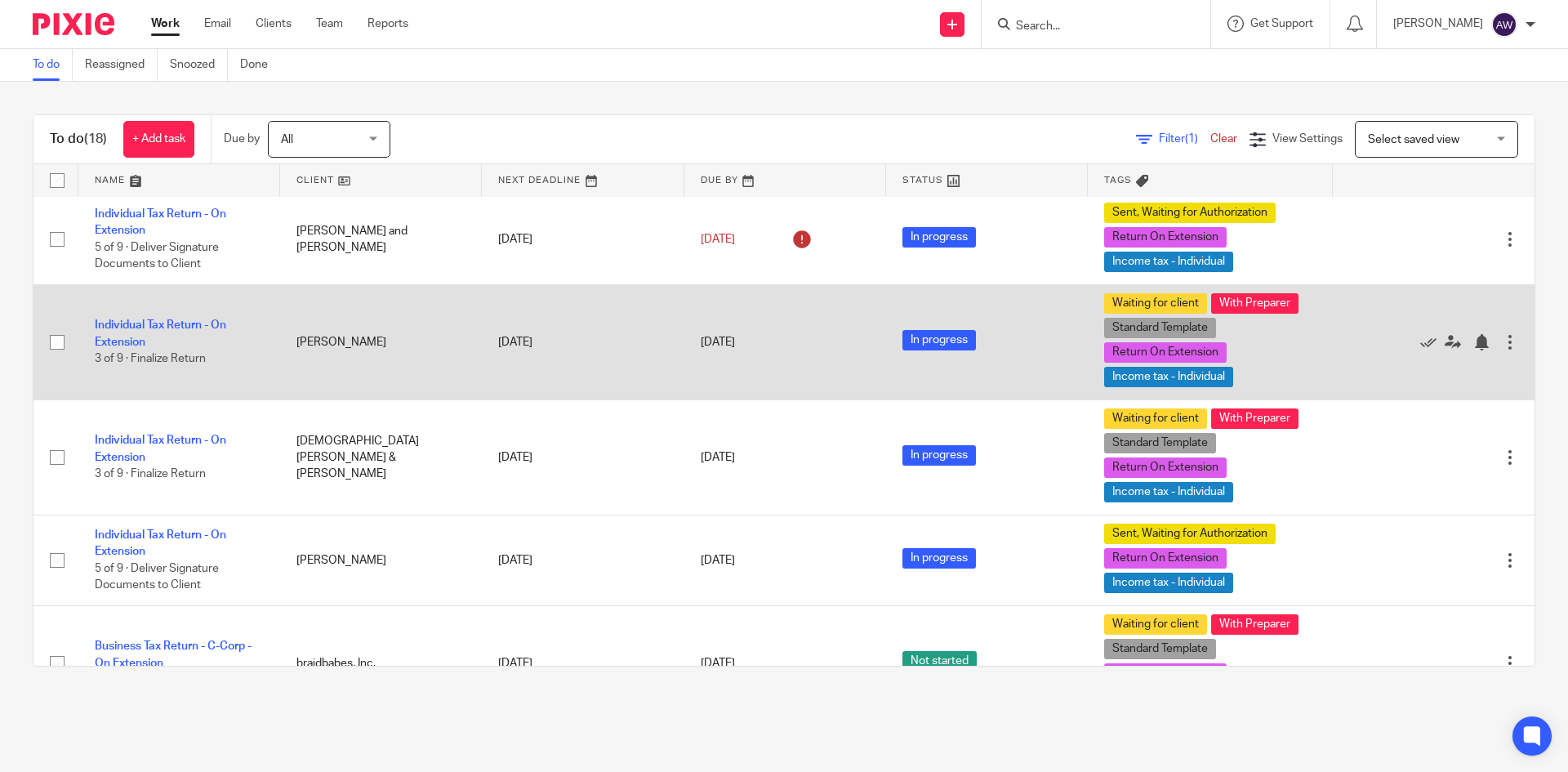
scroll to position [408, 0]
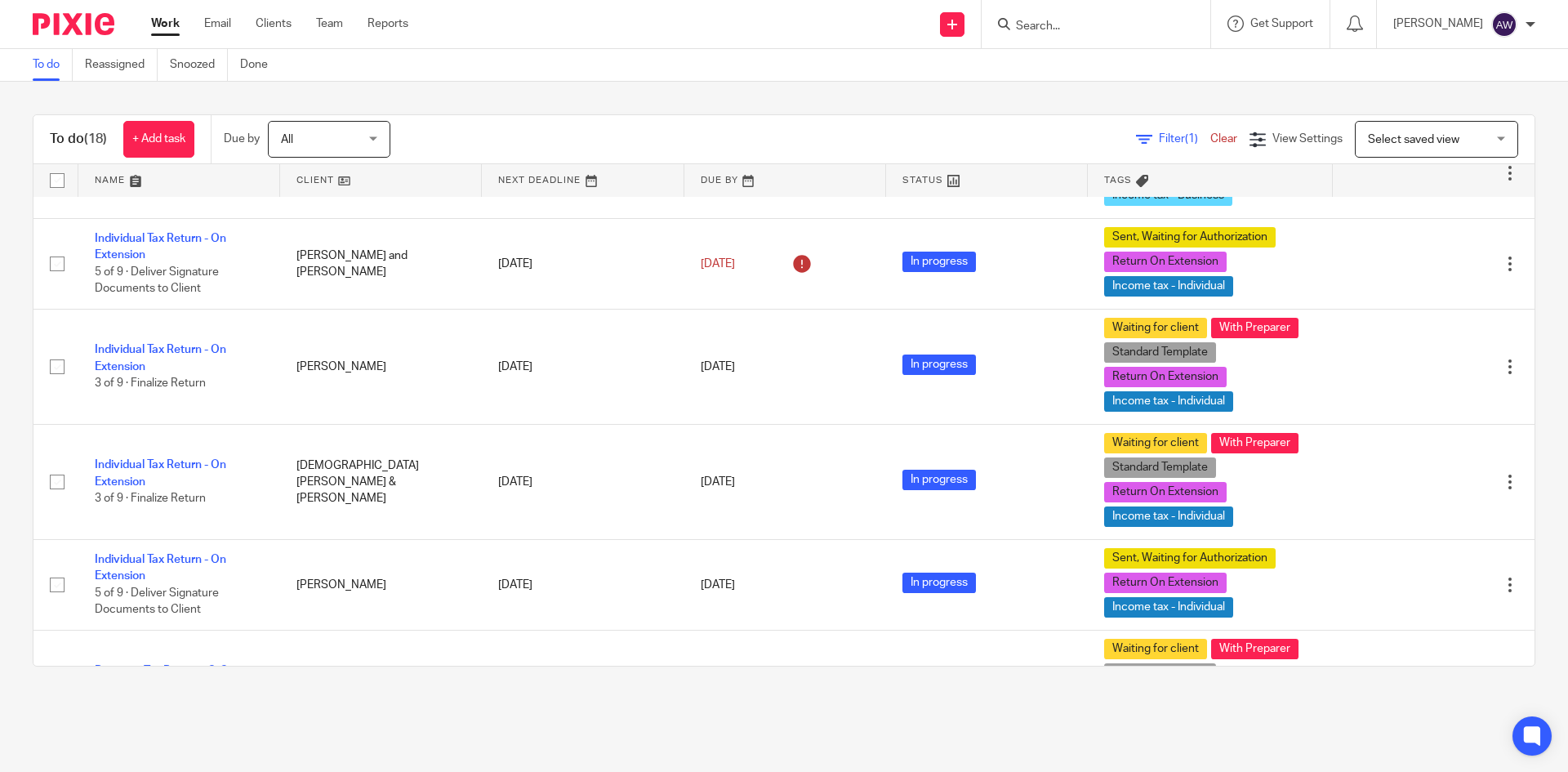
click at [1119, 24] on input "Search" at bounding box center [1087, 27] width 147 height 15
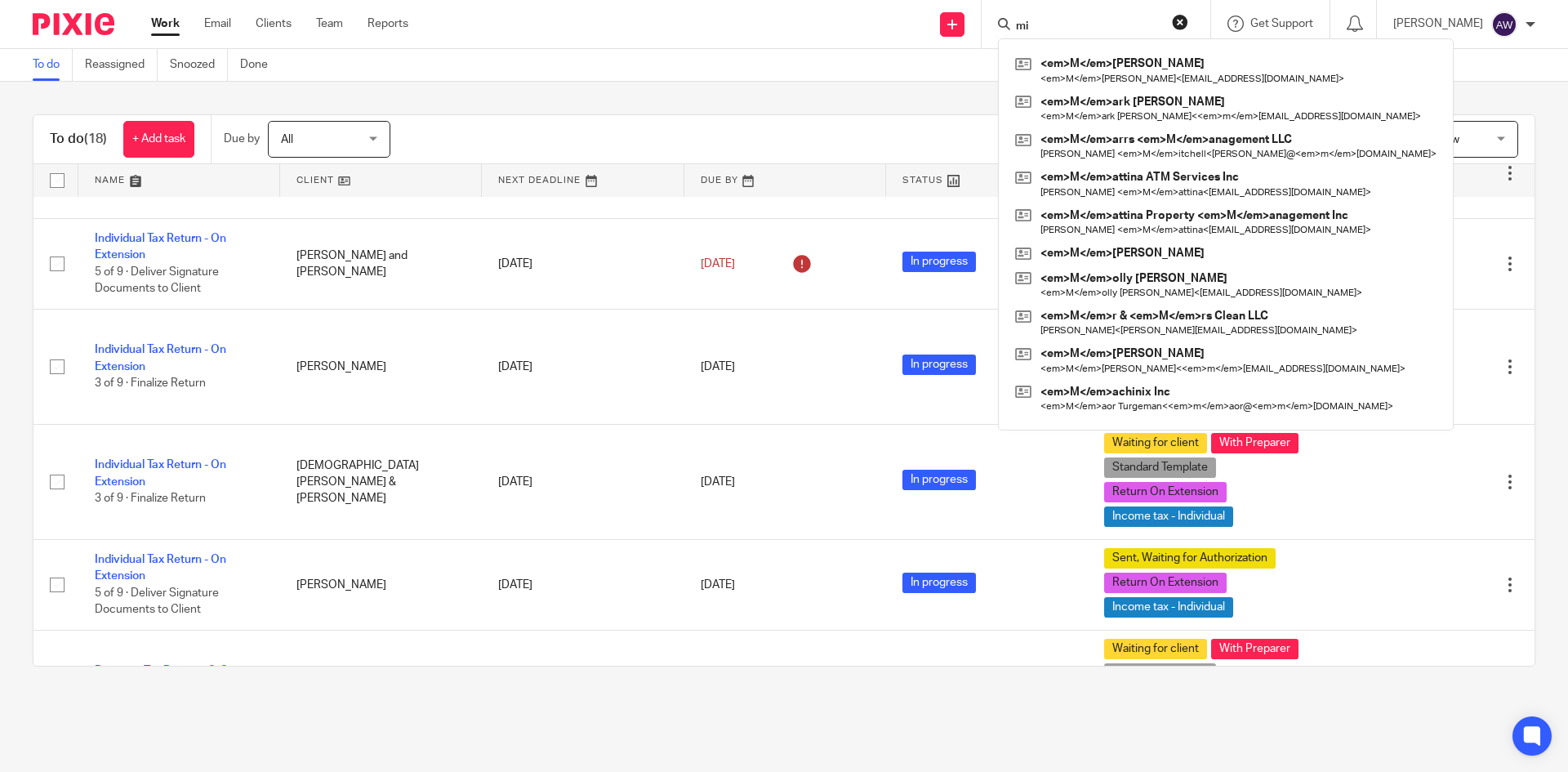
type input "mio"
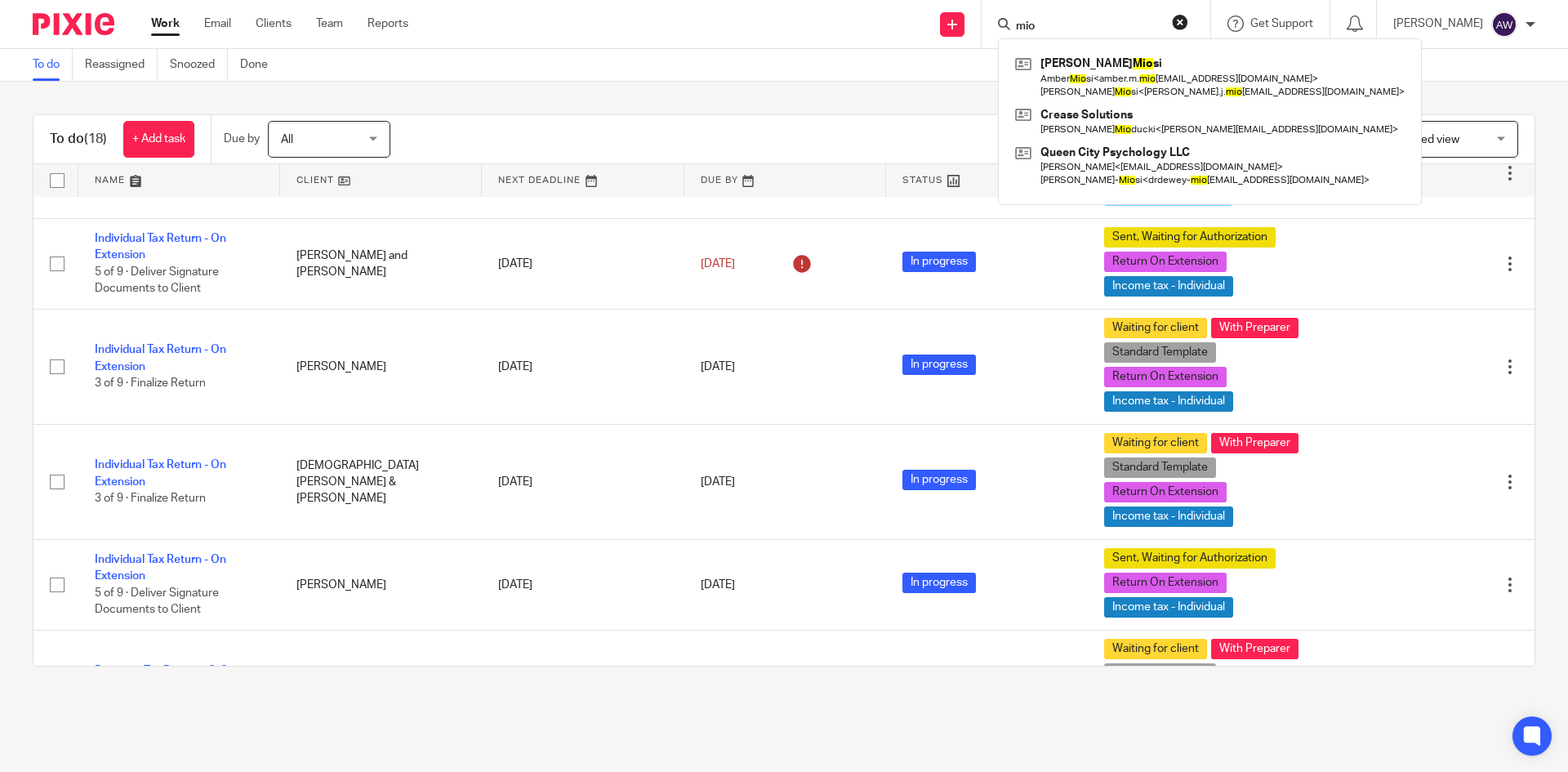
drag, startPoint x: 1121, startPoint y: 21, endPoint x: 733, endPoint y: 71, distance: 391.2
click at [734, 71] on body "Work Email Clients Team Reports Work Email Clients Team Reports Settings Send n…" at bounding box center [784, 386] width 1568 height 772
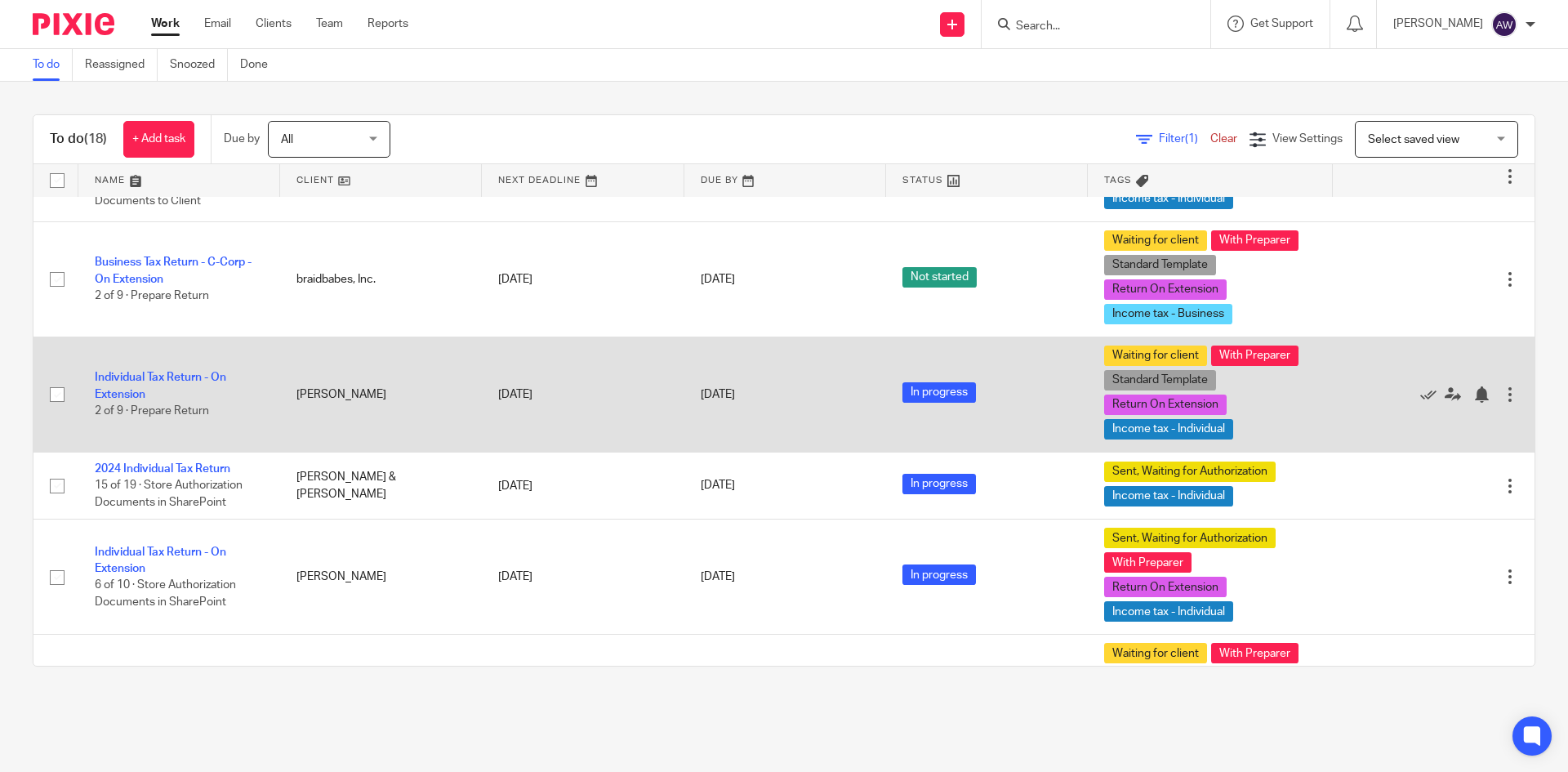
scroll to position [572, 0]
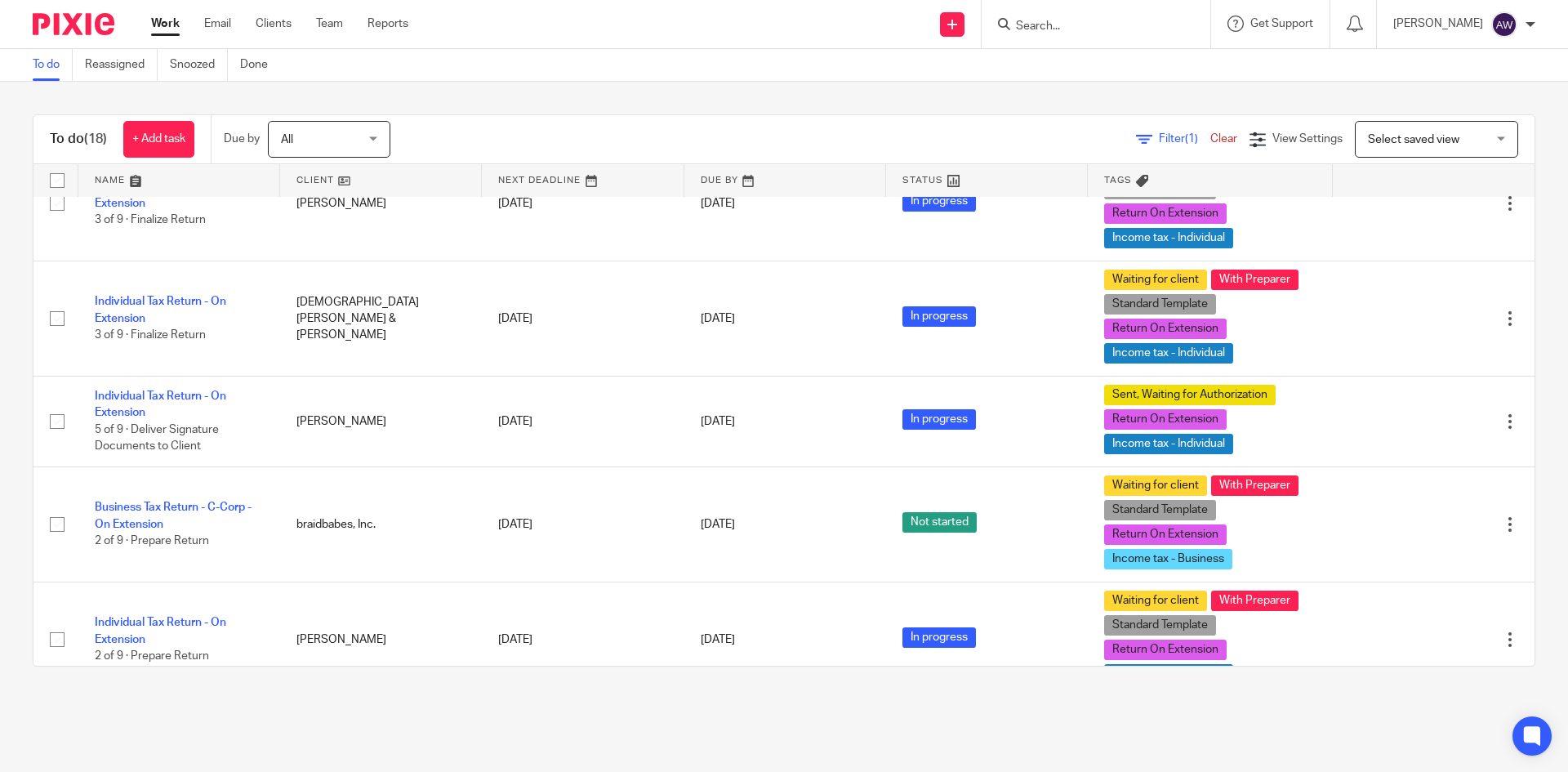
click at [1080, 32] on input "Search" at bounding box center [1087, 27] width 147 height 15
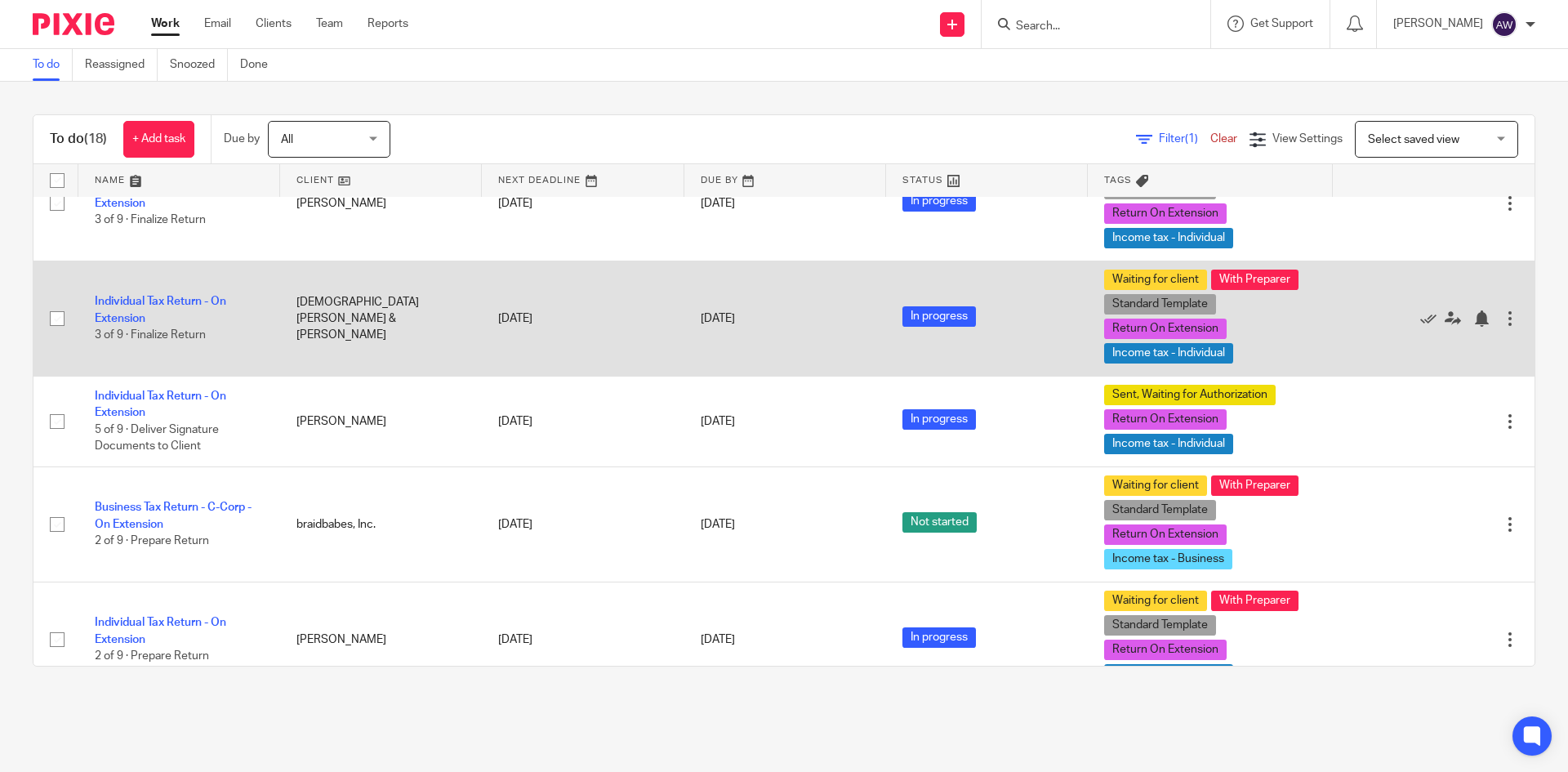
scroll to position [327, 0]
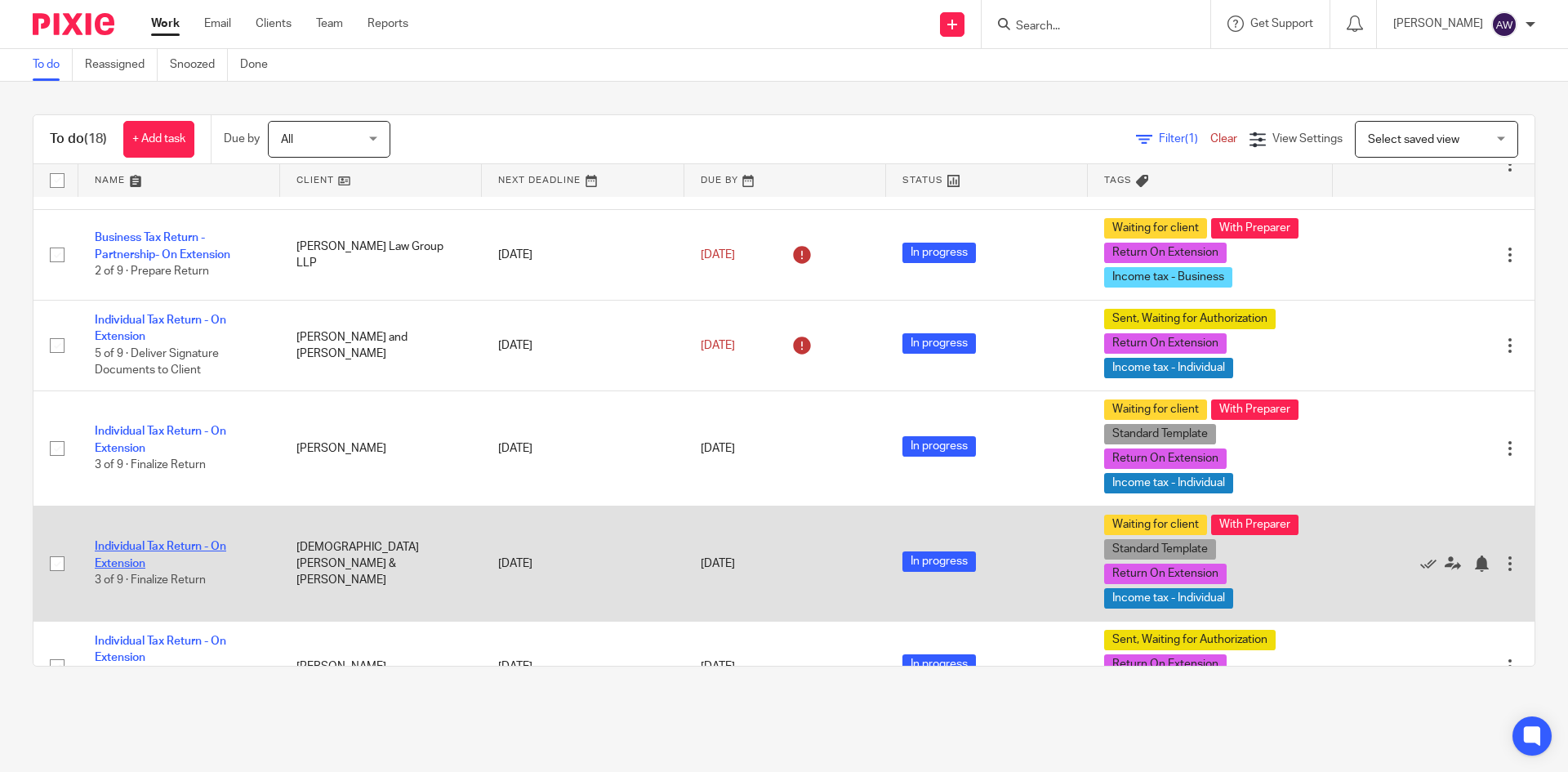
click at [140, 570] on td "Individual Tax Return - On Extension 3 of 9 · Finalize Return" at bounding box center [179, 563] width 202 height 115
click at [141, 564] on link "Individual Tax Return - On Extension" at bounding box center [160, 555] width 132 height 28
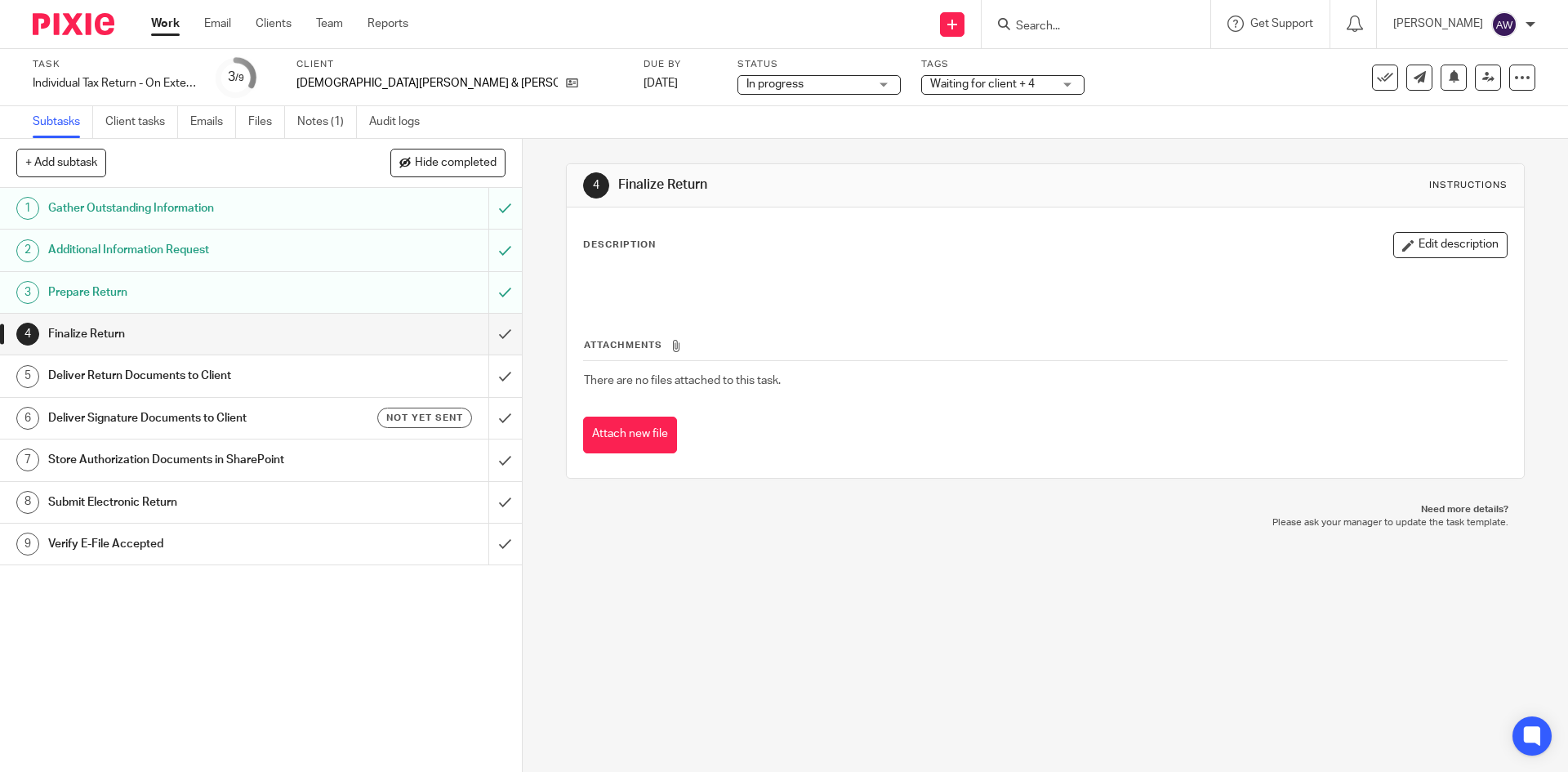
click at [167, 20] on link "Work" at bounding box center [165, 23] width 28 height 16
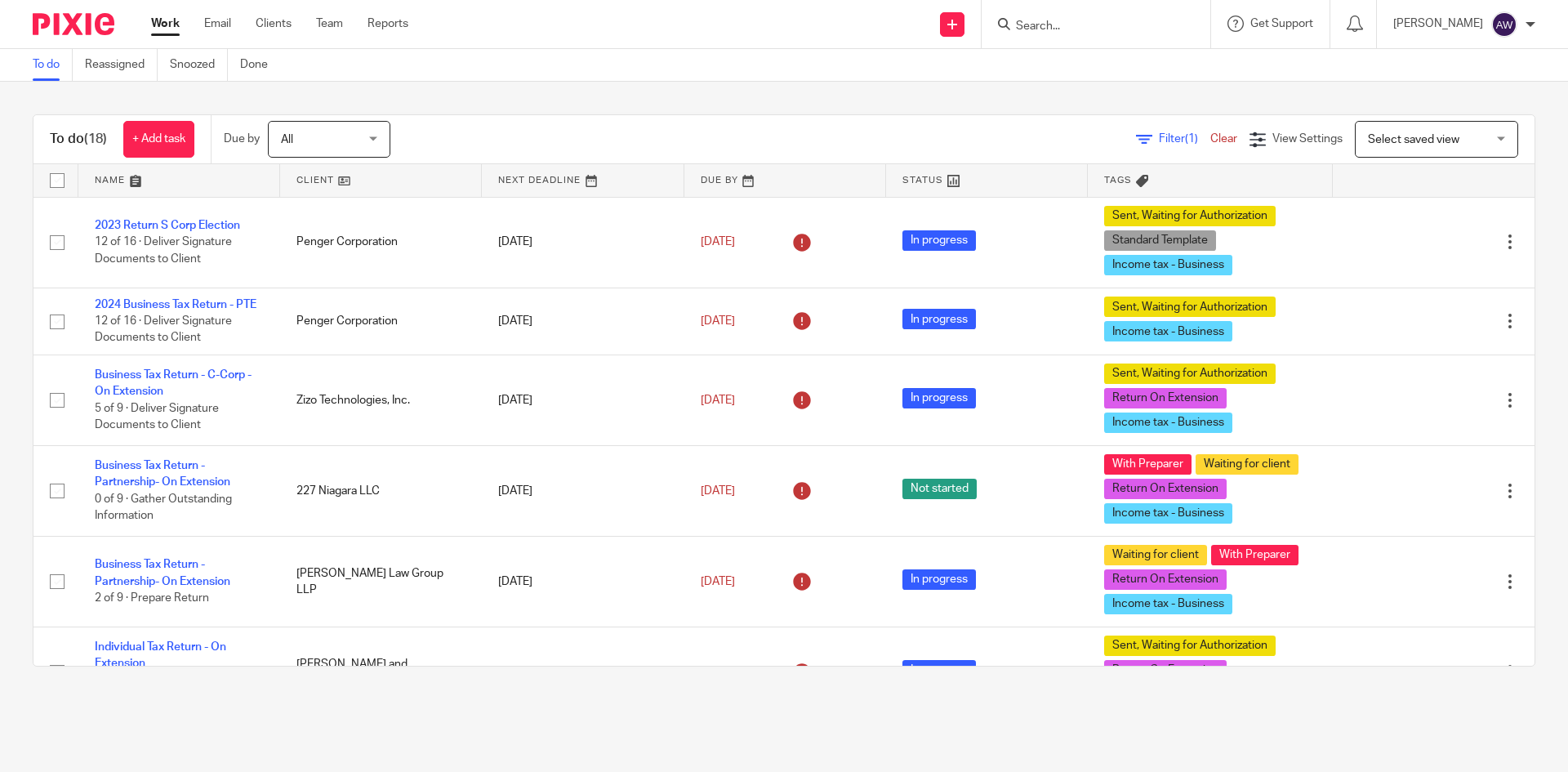
click at [1031, 35] on div at bounding box center [1095, 24] width 228 height 48
click at [1036, 29] on input "Search" at bounding box center [1087, 27] width 147 height 15
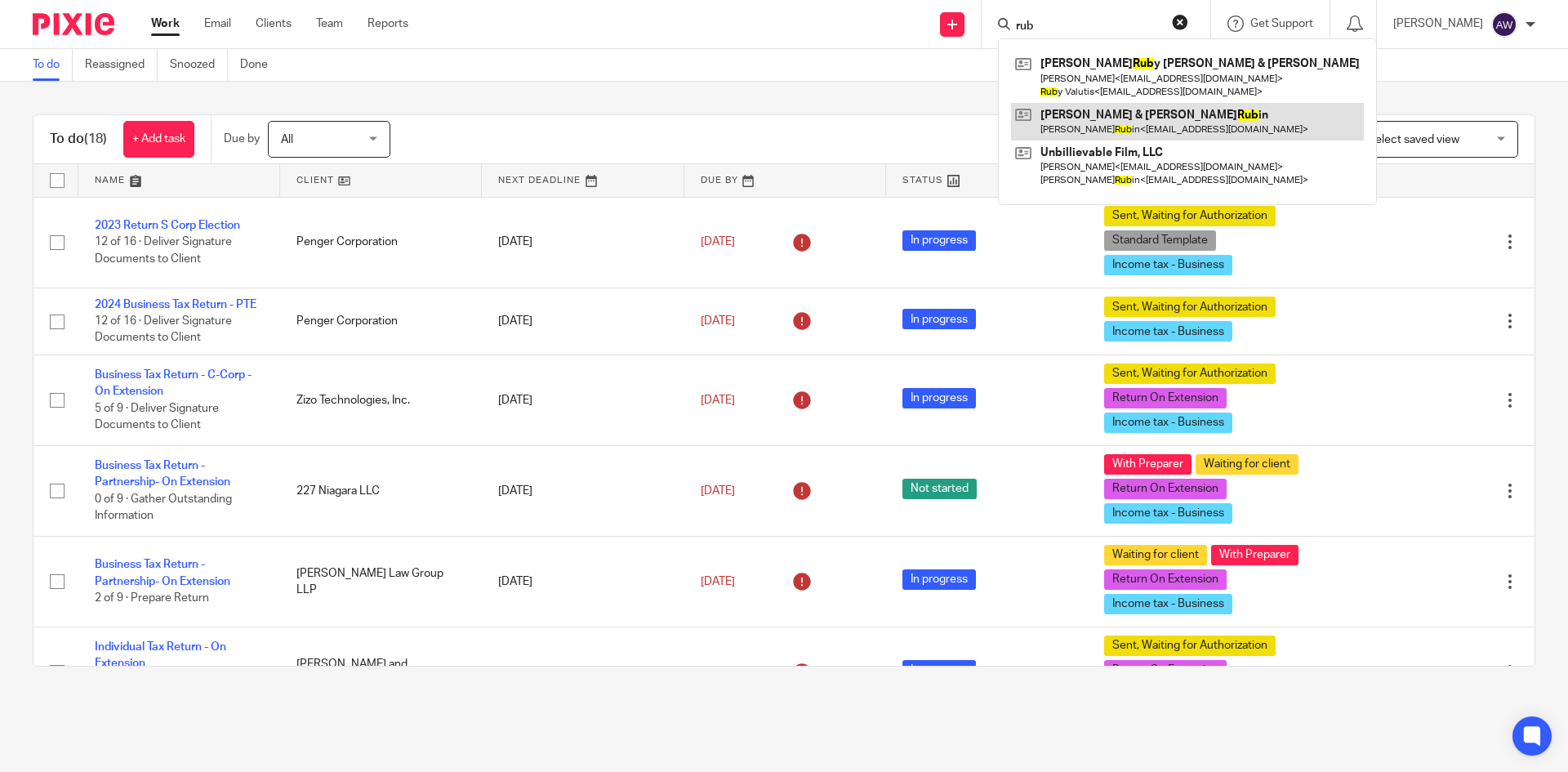
type input "rub"
click at [1080, 114] on link at bounding box center [1188, 121] width 353 height 38
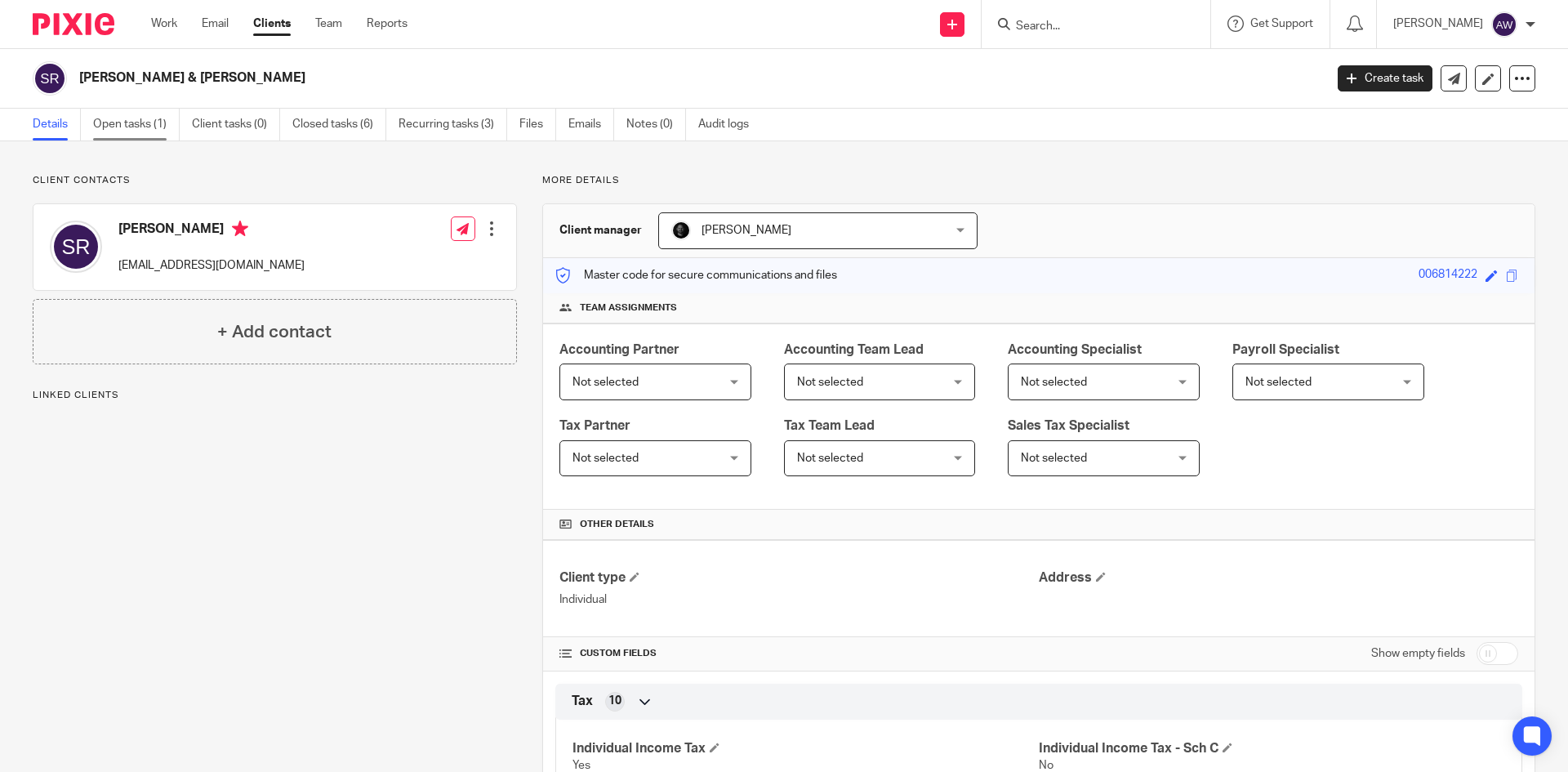
click at [140, 128] on link "Open tasks (1)" at bounding box center [136, 124] width 86 height 32
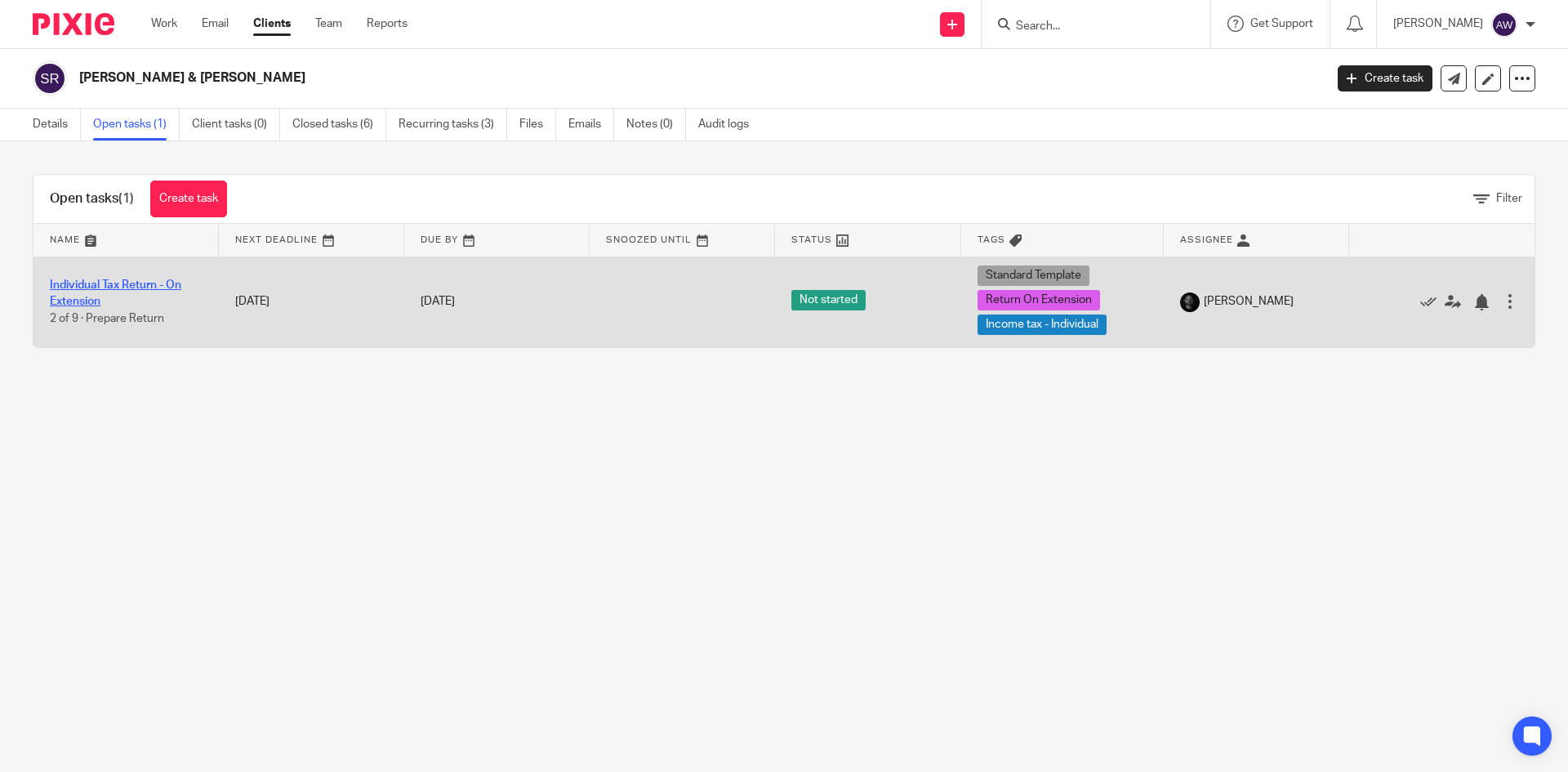
click at [93, 282] on link "Individual Tax Return - On Extension" at bounding box center [115, 293] width 132 height 28
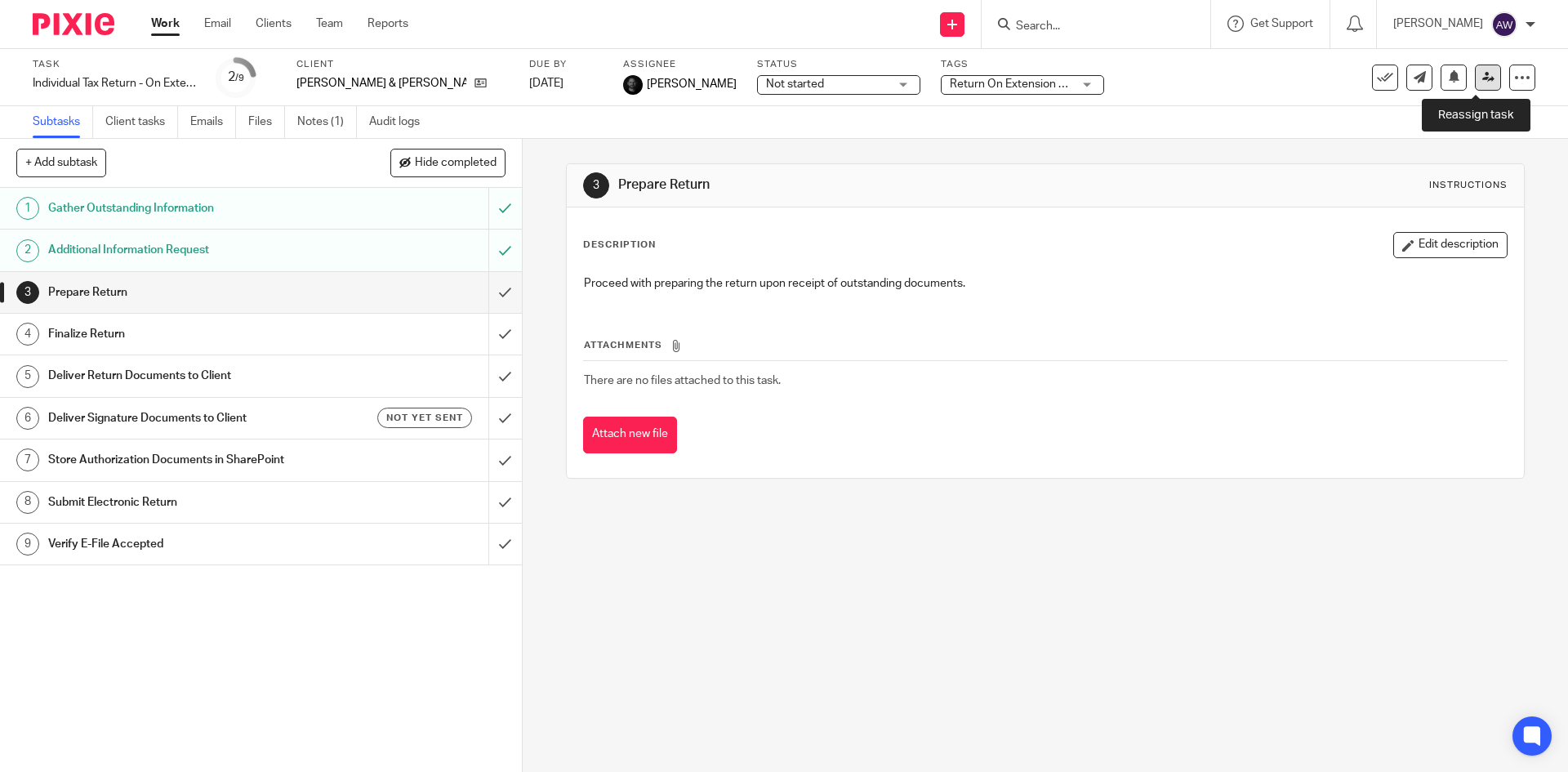
click at [1483, 77] on icon at bounding box center [1489, 77] width 12 height 12
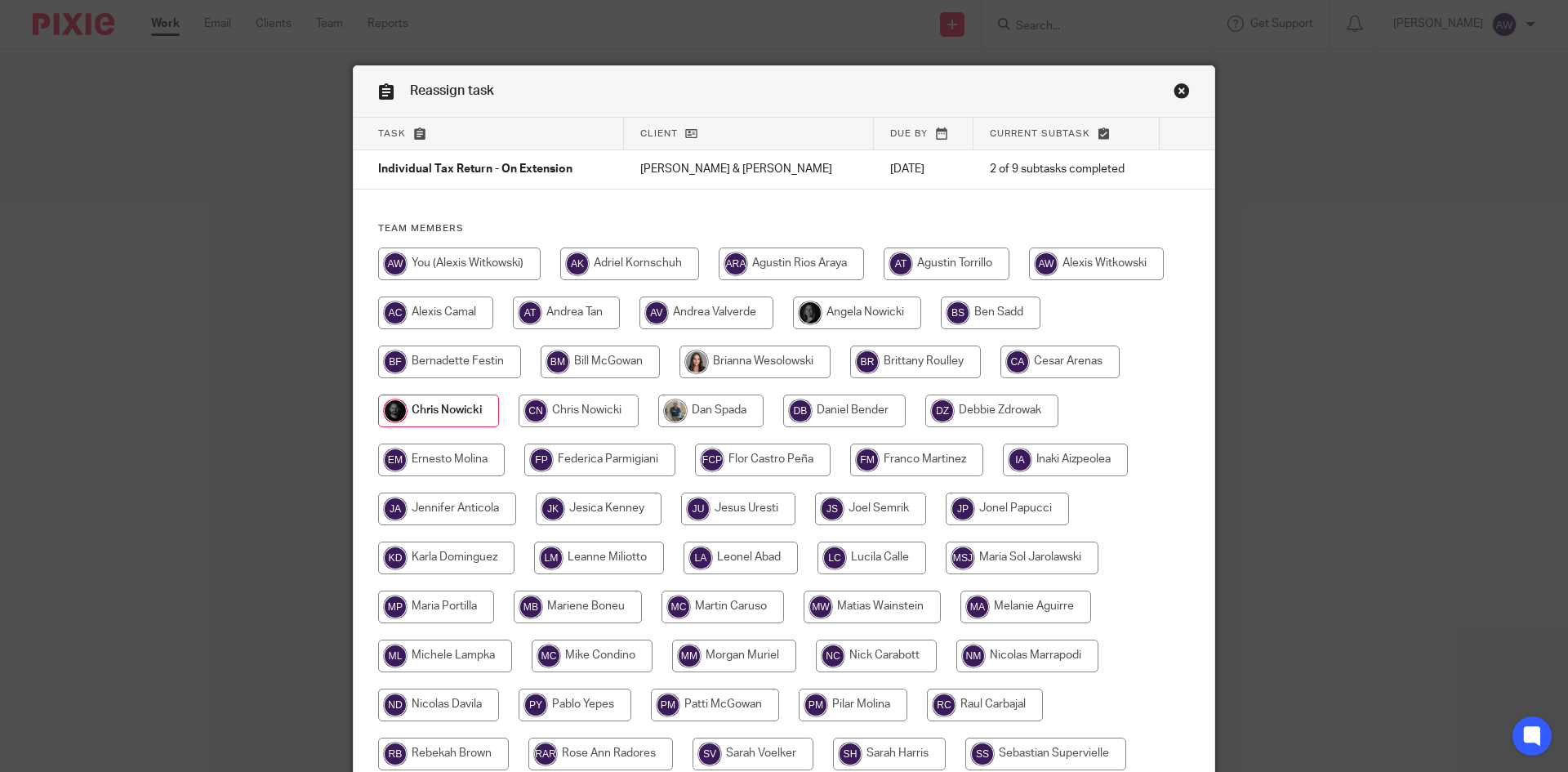
click at [1173, 90] on link "Close this dialog window" at bounding box center [1181, 94] width 16 height 22
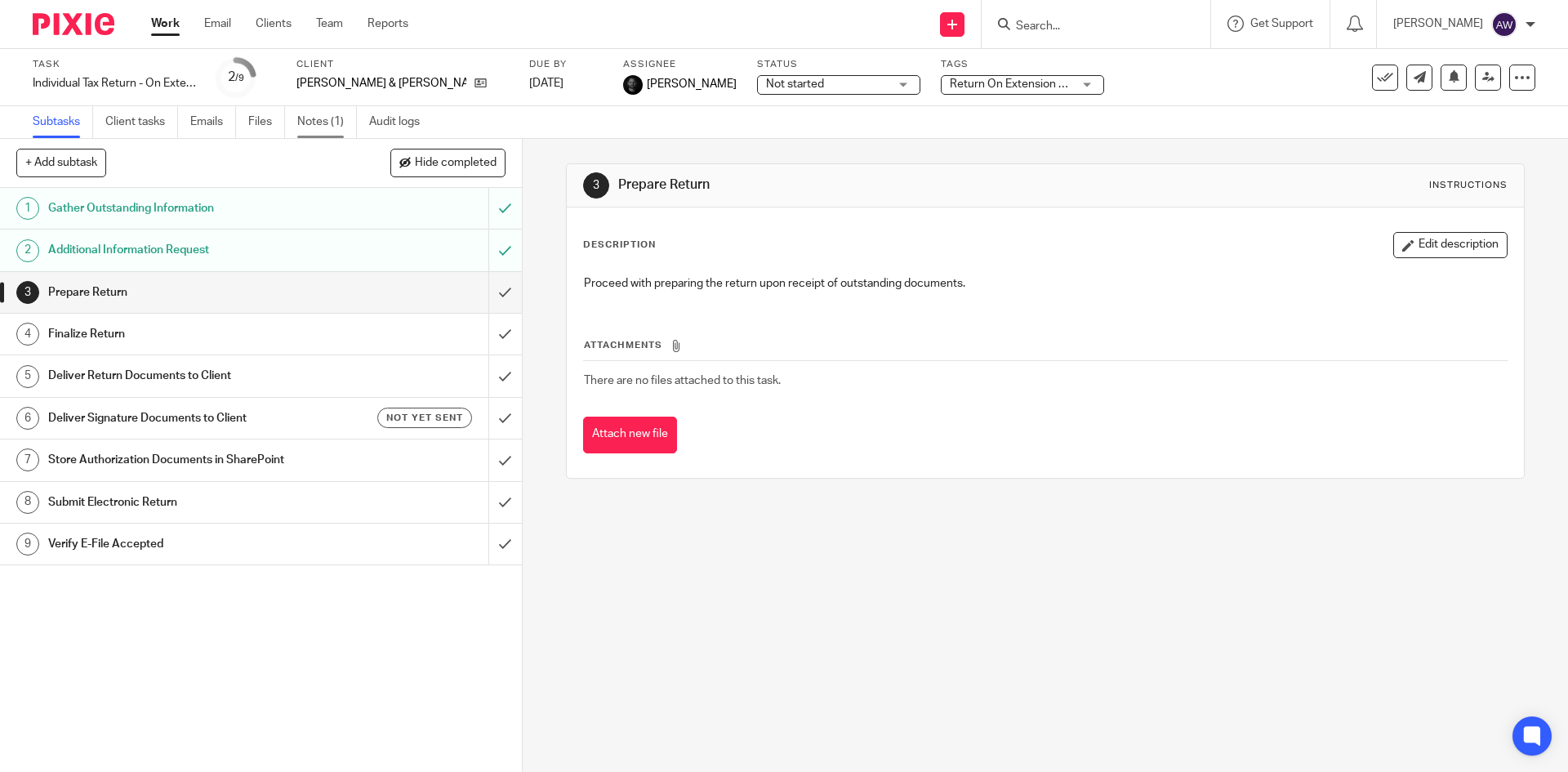
click at [322, 118] on link "Notes (1)" at bounding box center [327, 121] width 59 height 32
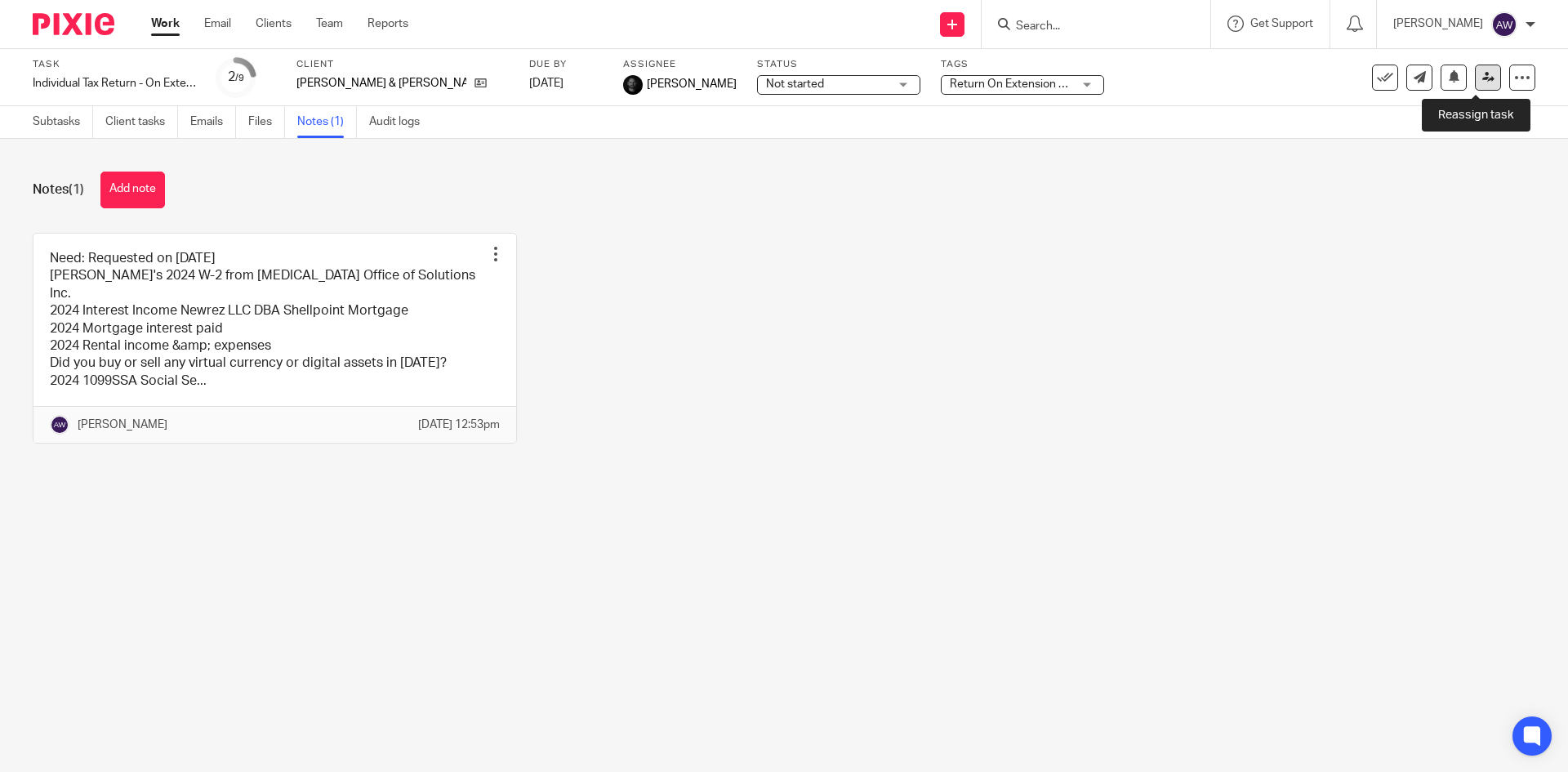
click at [1483, 74] on icon at bounding box center [1489, 77] width 12 height 12
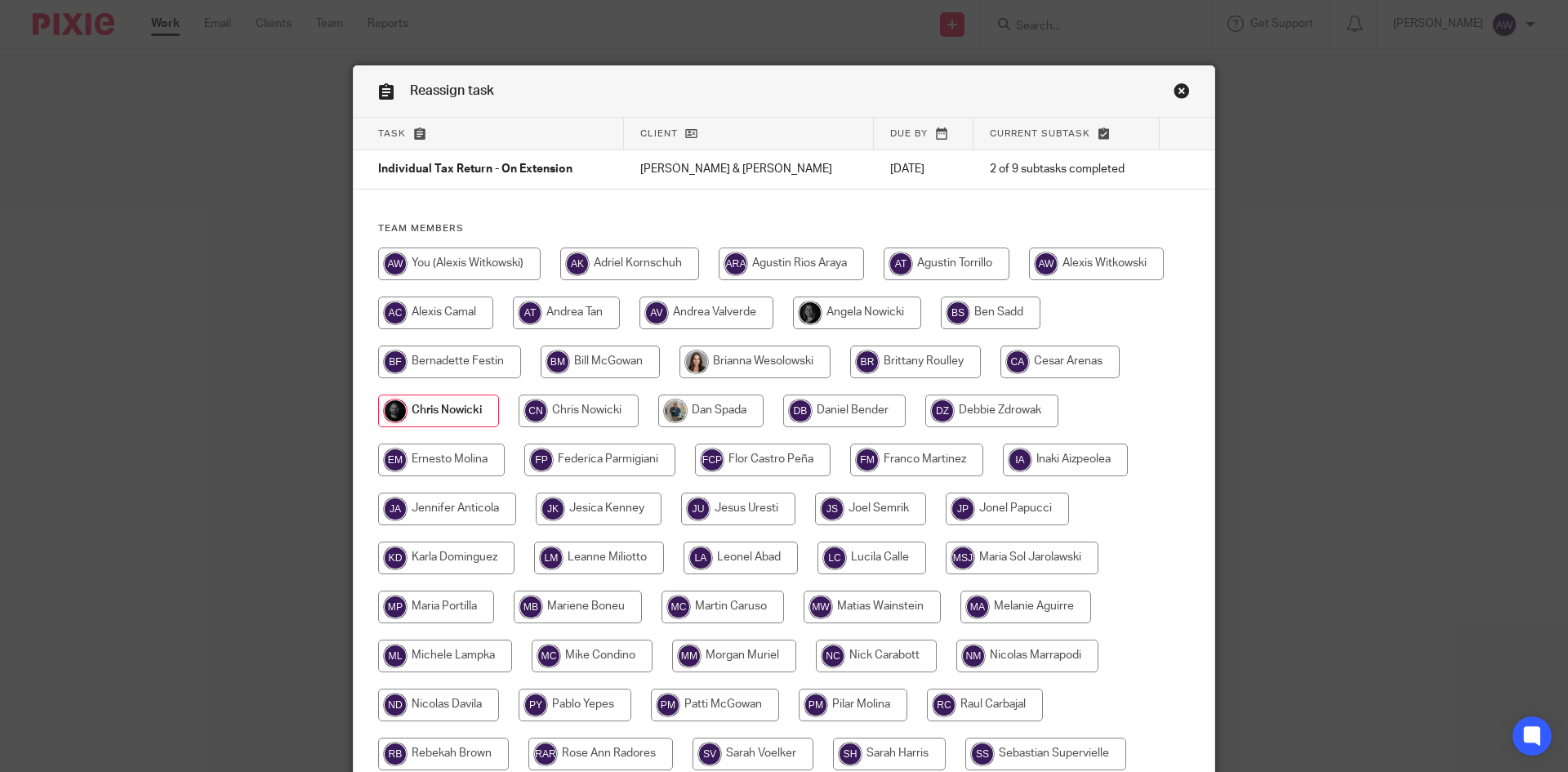
click at [416, 277] on input "radio" at bounding box center [459, 264] width 163 height 33
radio input "true"
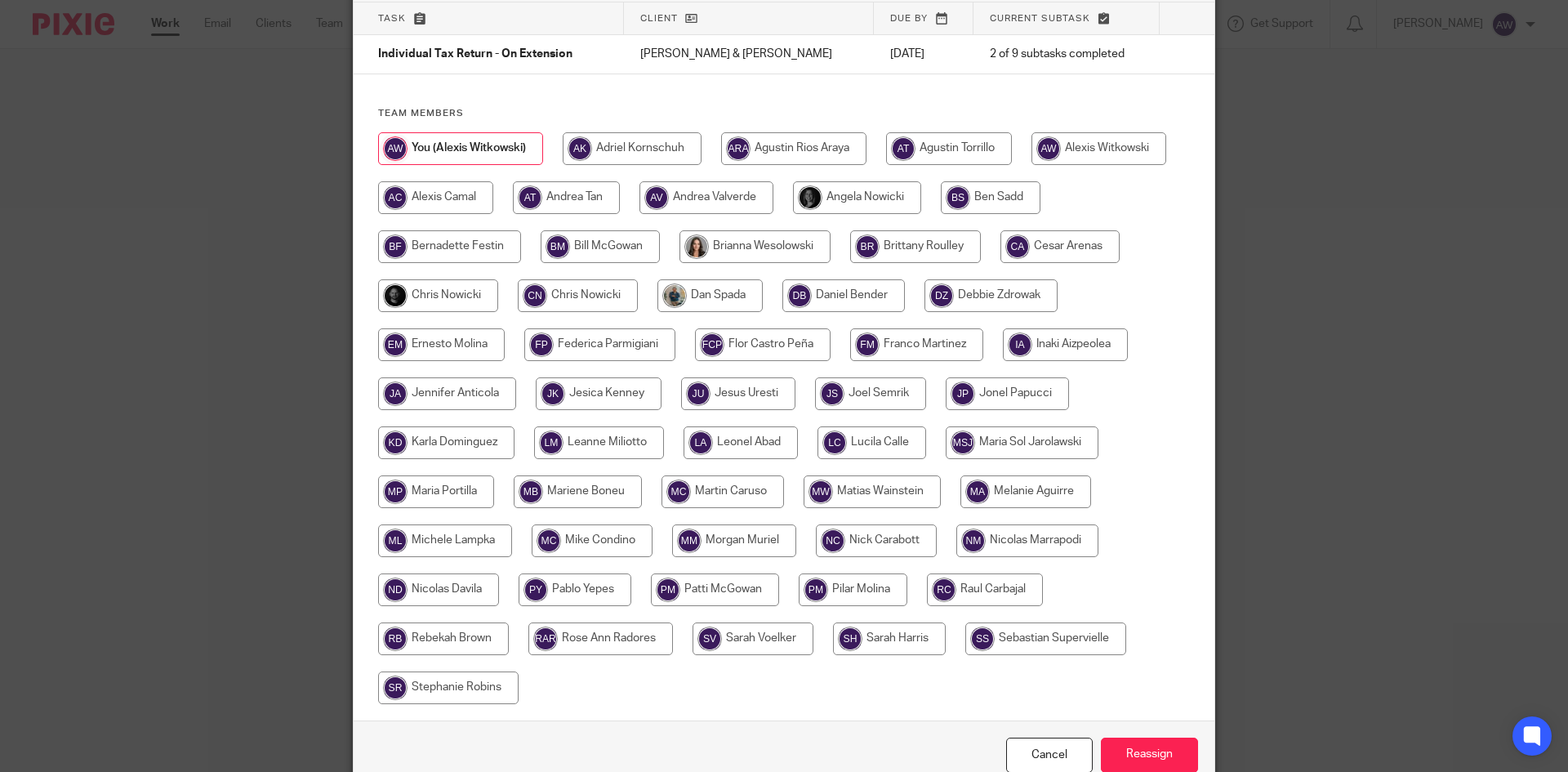
scroll to position [198, 0]
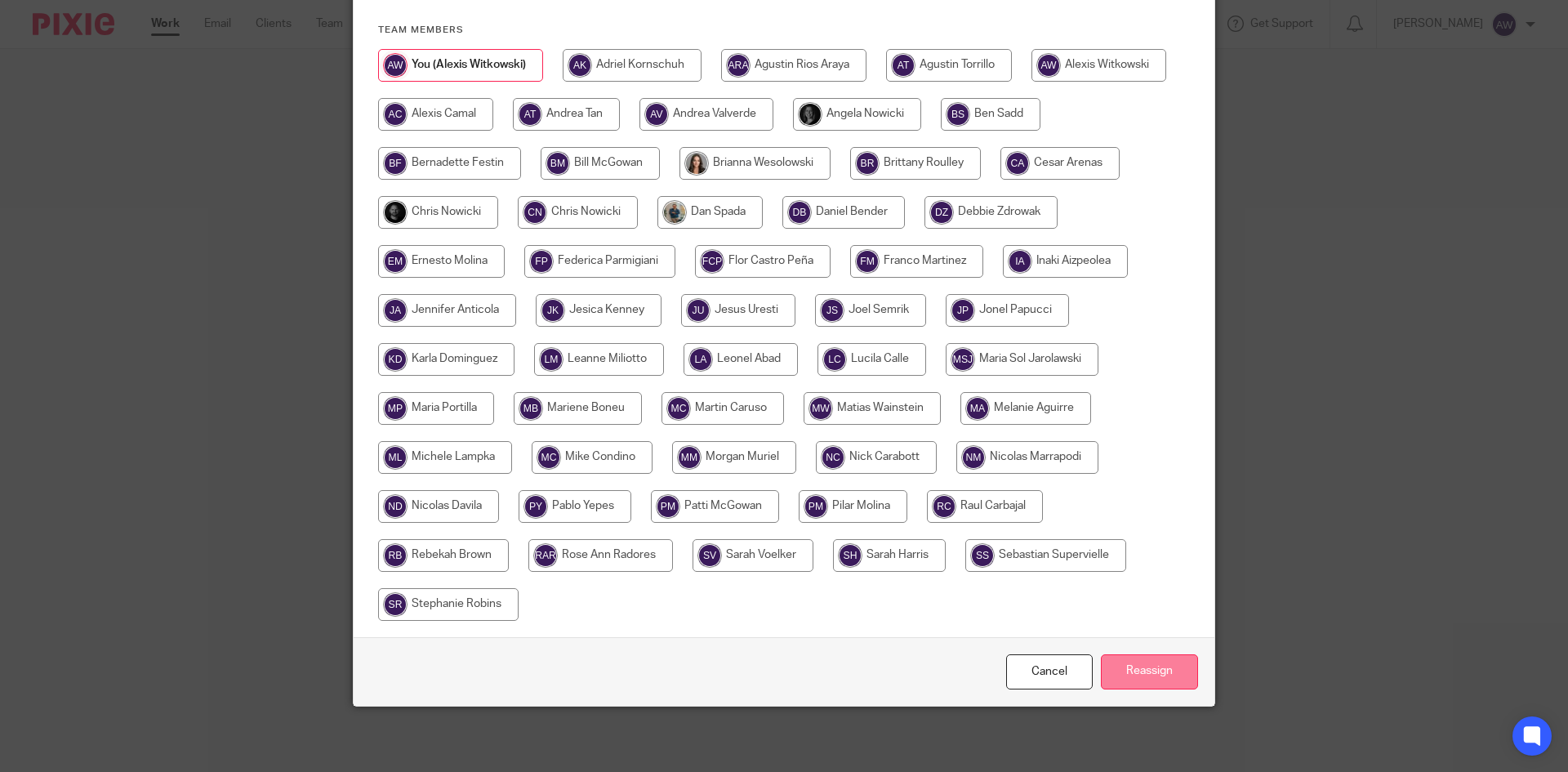
click at [1135, 675] on input "Reassign" at bounding box center [1149, 671] width 97 height 35
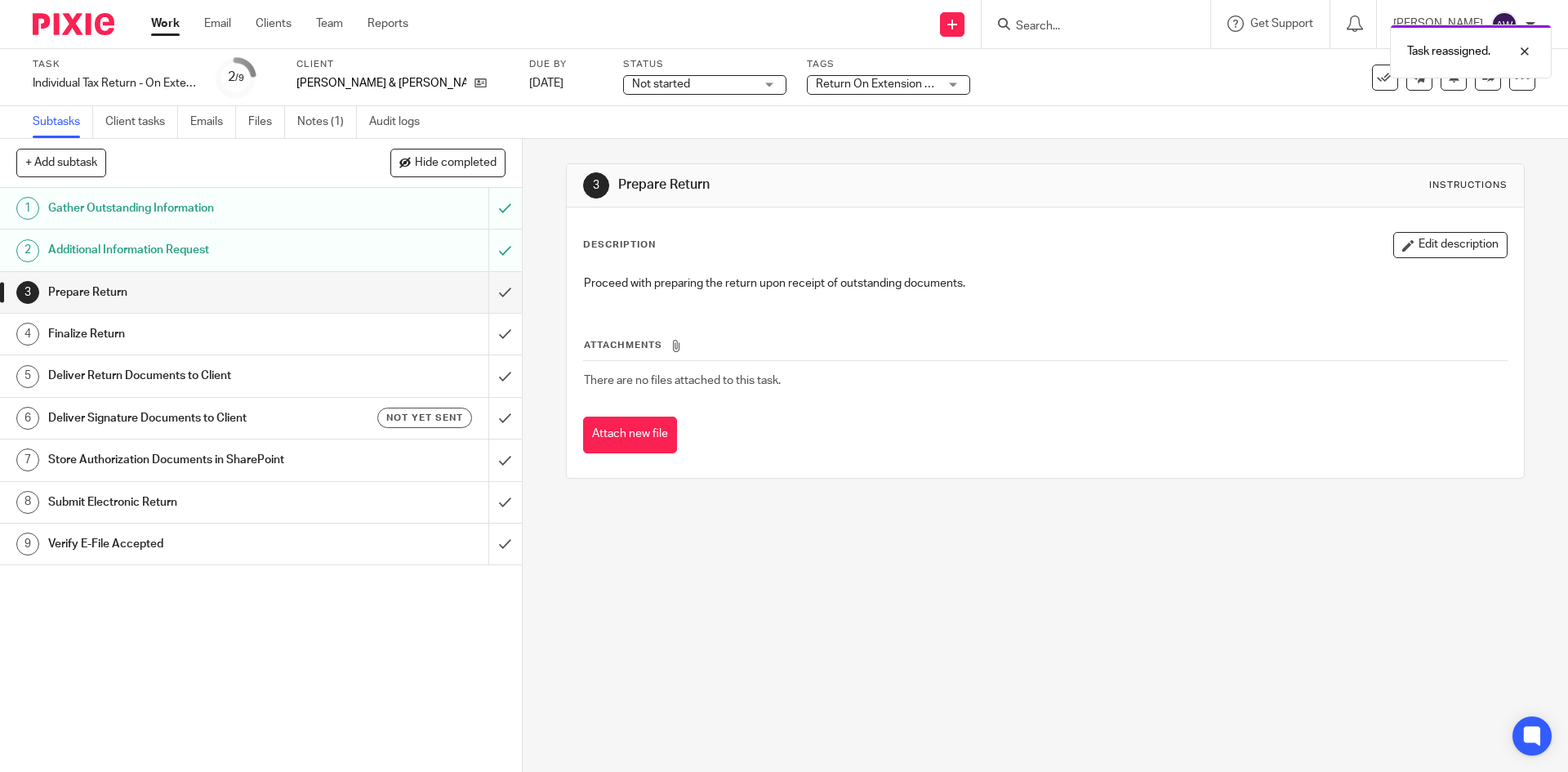
click at [177, 24] on link "Work" at bounding box center [165, 23] width 28 height 16
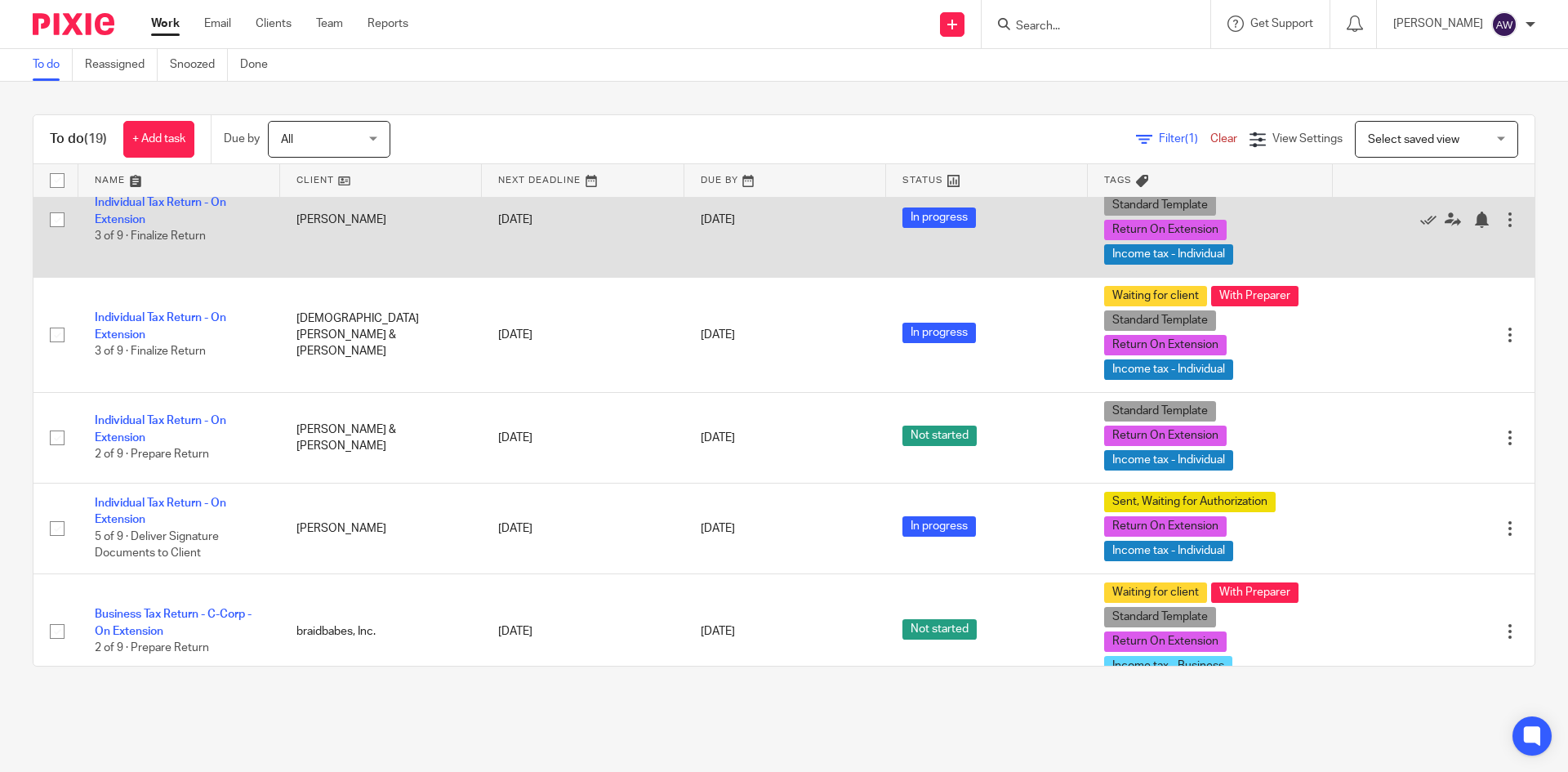
scroll to position [572, 0]
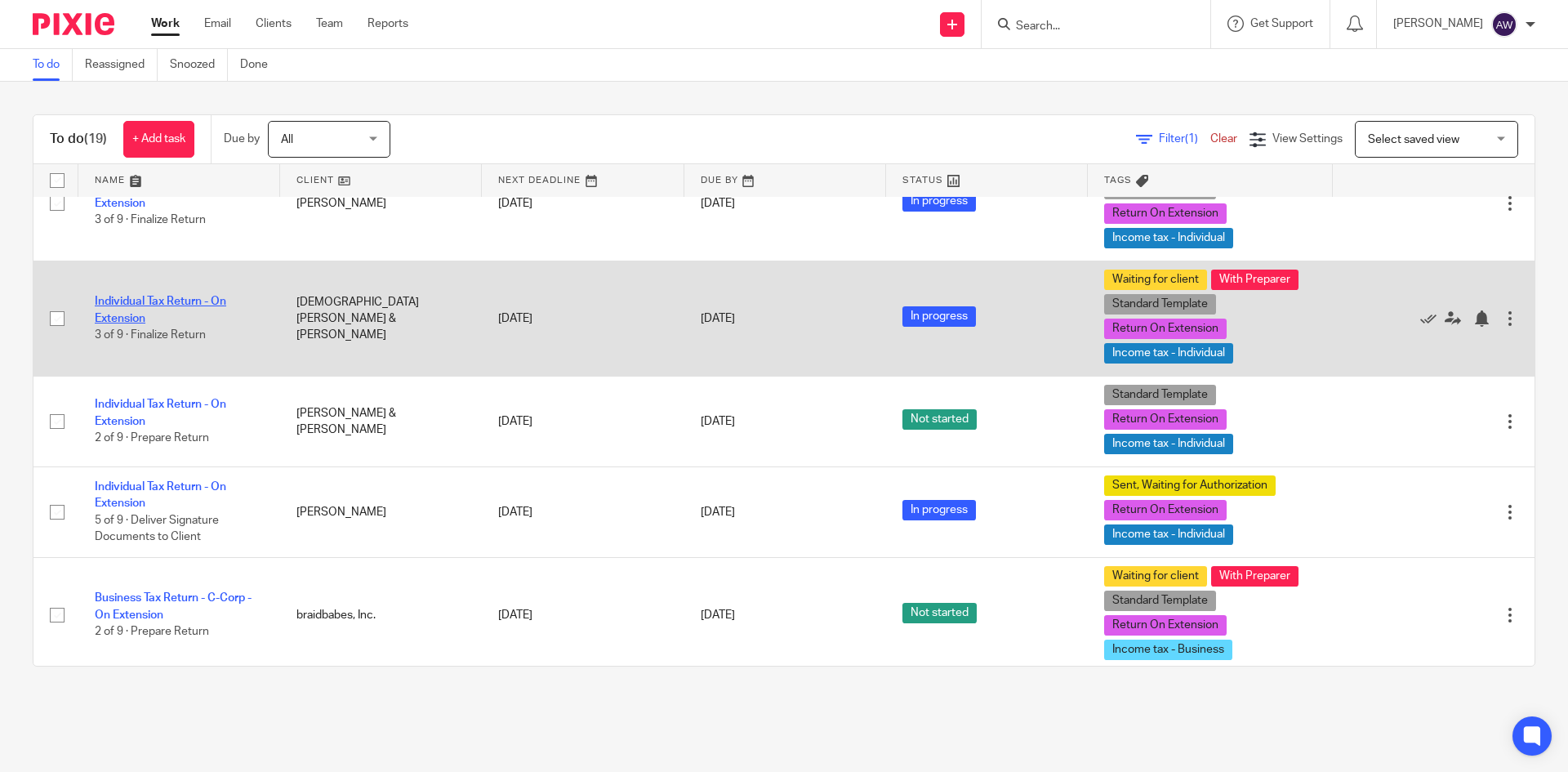
click at [196, 321] on link "Individual Tax Return - On Extension" at bounding box center [160, 309] width 132 height 28
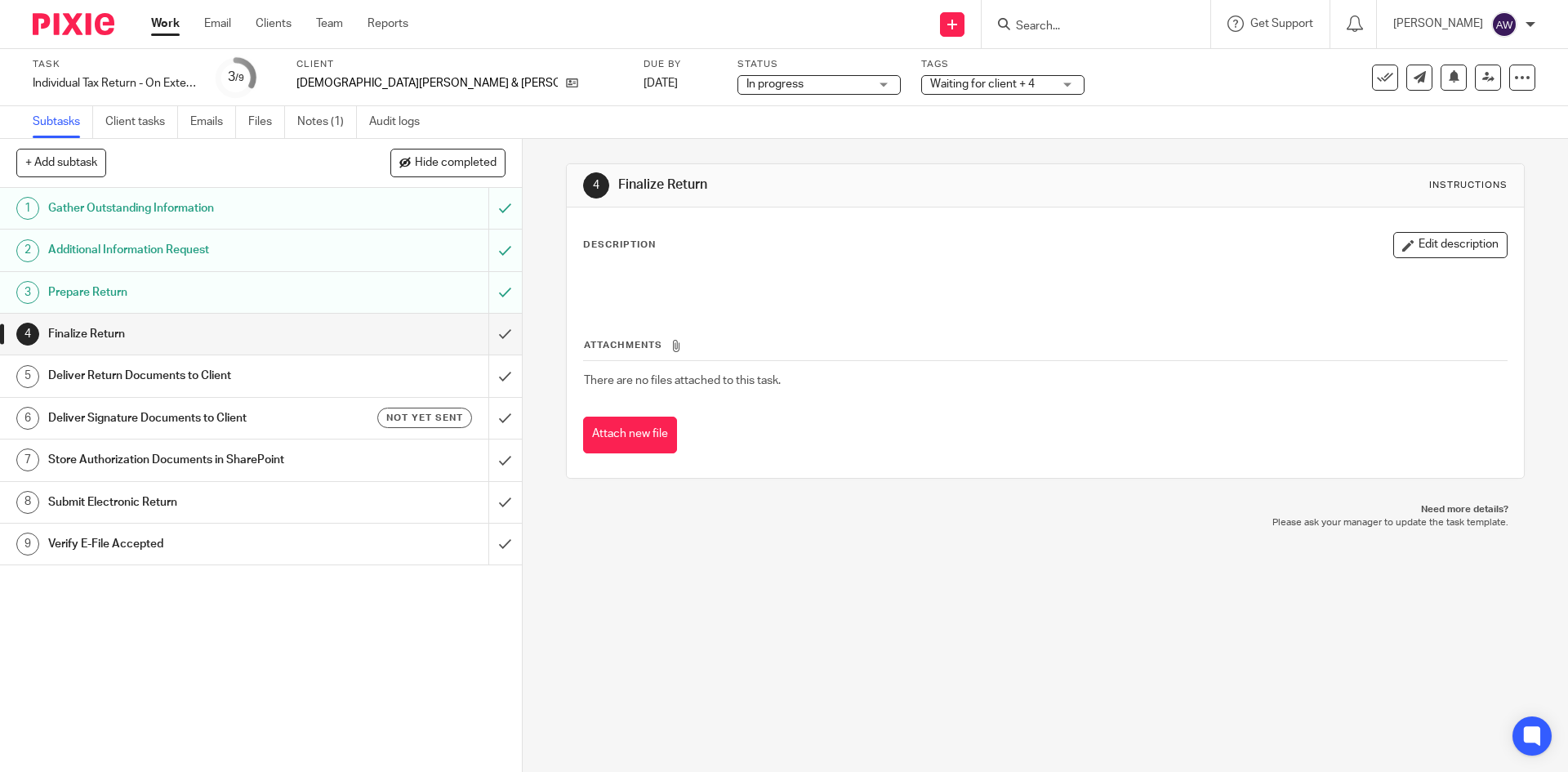
click at [930, 88] on span "Waiting for client + 4" at bounding box center [982, 84] width 104 height 11
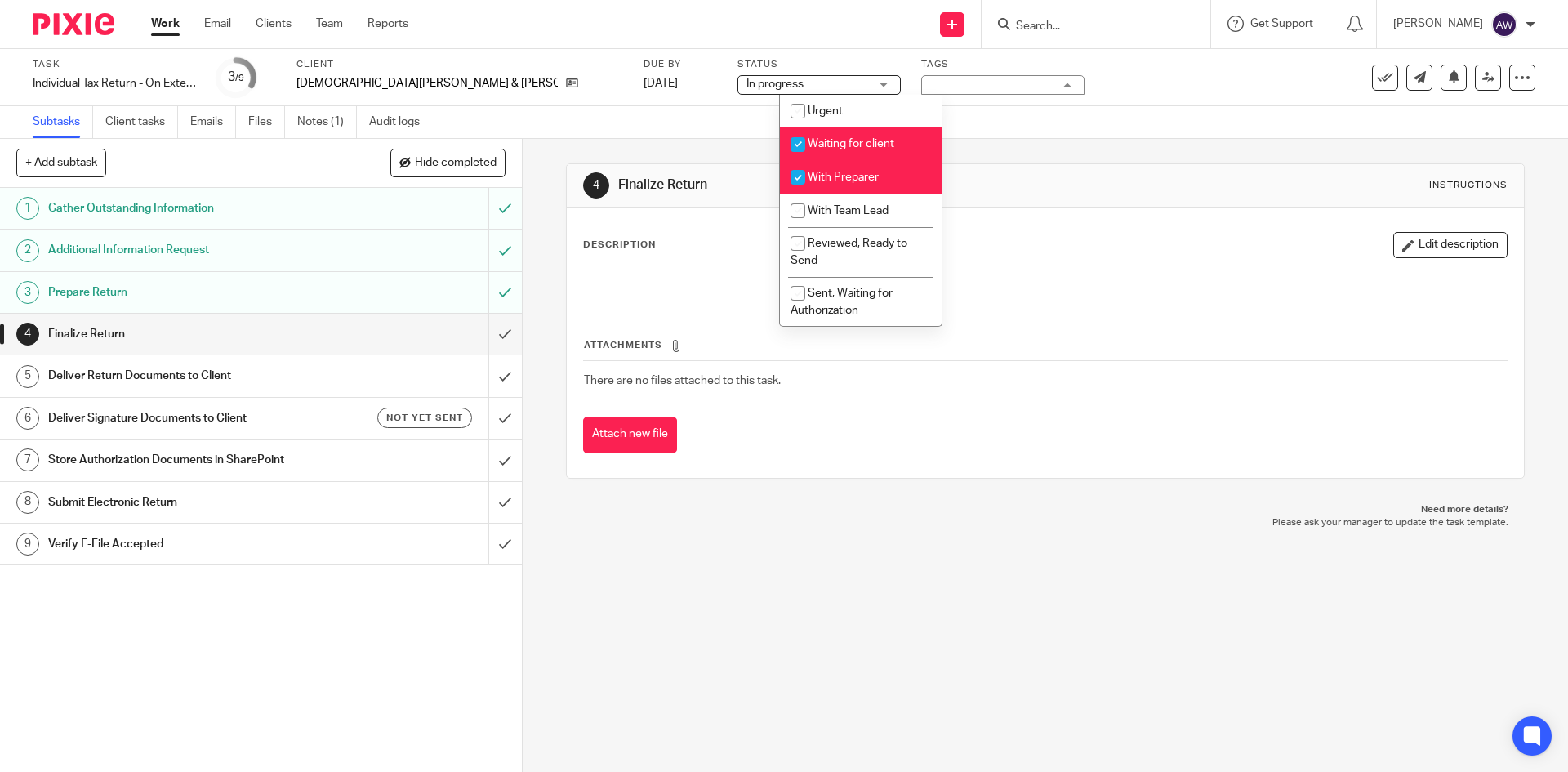
click at [843, 140] on span "Waiting for client" at bounding box center [851, 143] width 86 height 11
checkbox input "false"
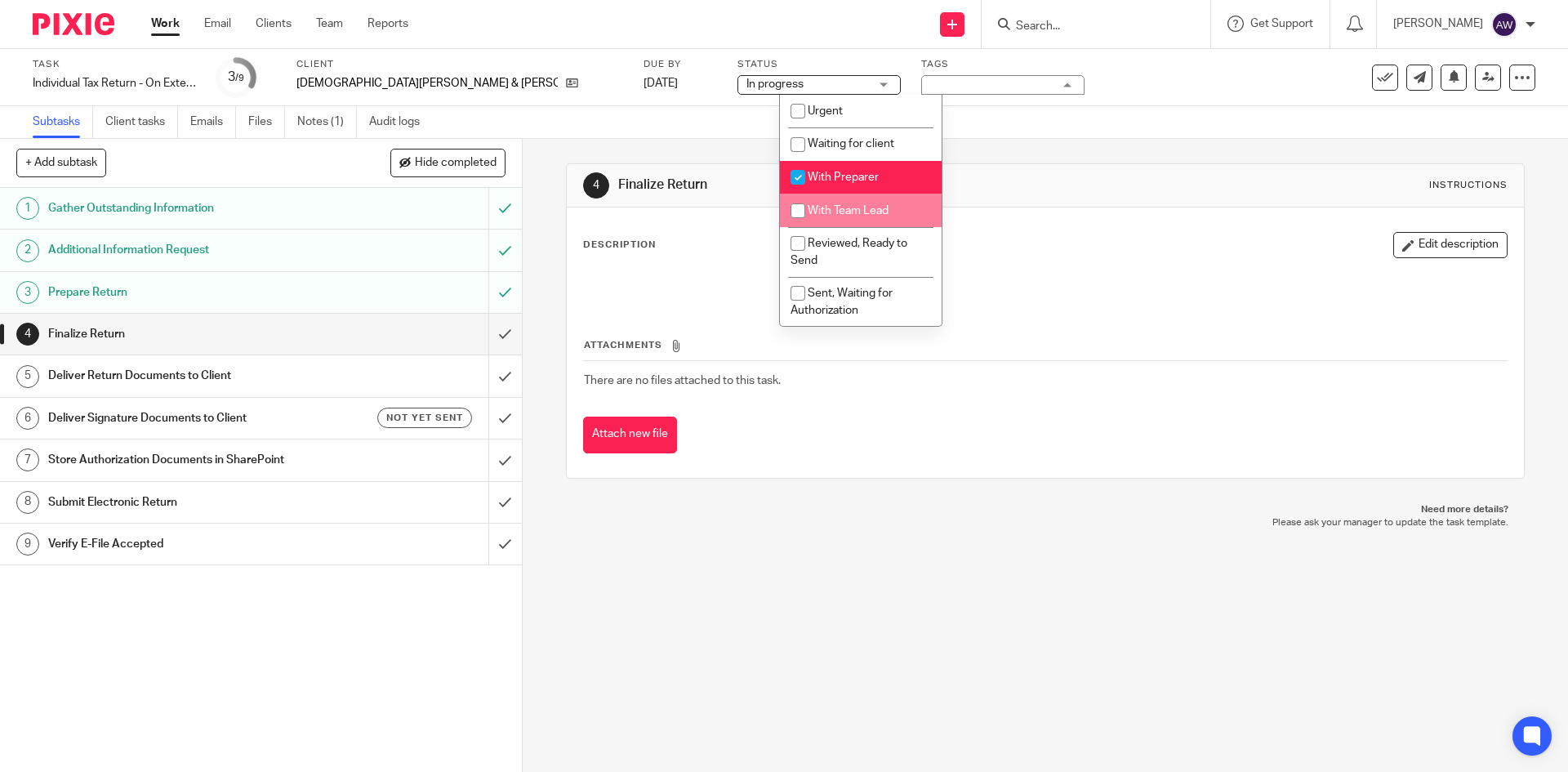
click at [845, 206] on span "With Team Lead" at bounding box center [849, 210] width 81 height 11
checkbox input "true"
click at [855, 180] on span "With Preparer" at bounding box center [843, 177] width 71 height 11
checkbox input "false"
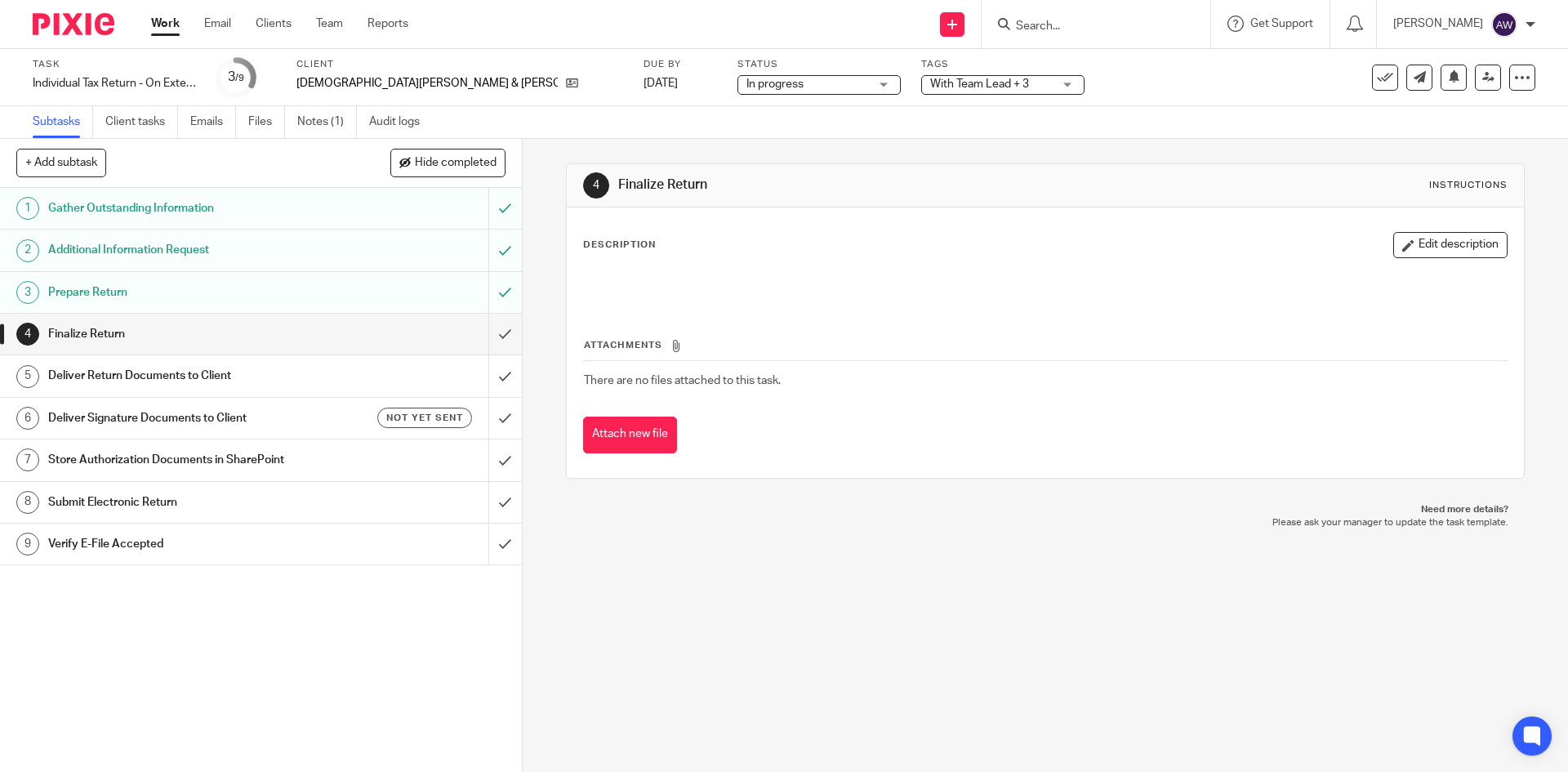
click at [1229, 78] on div "Task Individual Tax Return - On Extension Save Individual Tax Return - On Exten…" at bounding box center [658, 78] width 1252 height 40
click at [1475, 86] on link at bounding box center [1488, 78] width 26 height 26
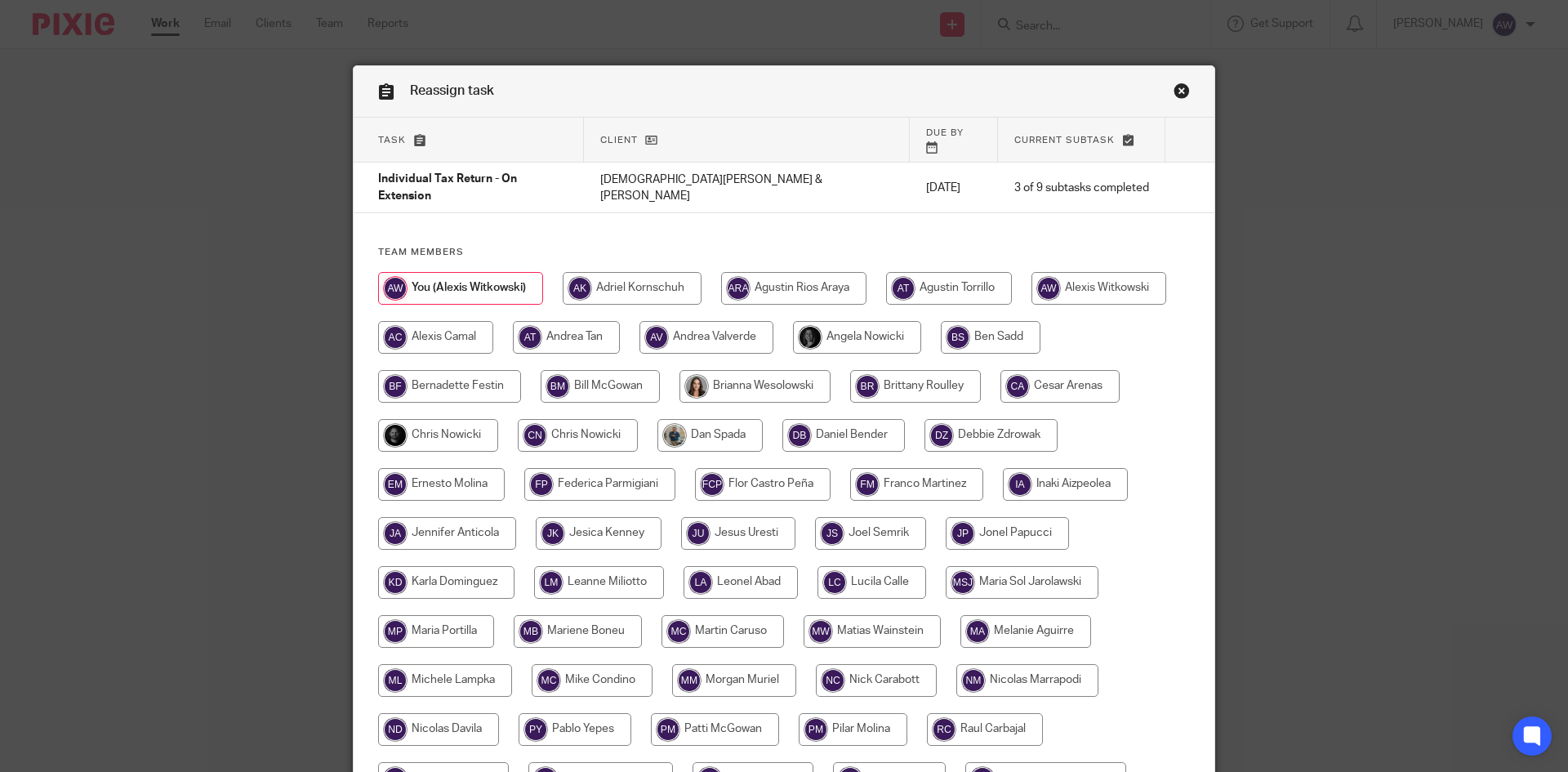
click at [450, 419] on input "radio" at bounding box center [438, 435] width 120 height 33
radio input "true"
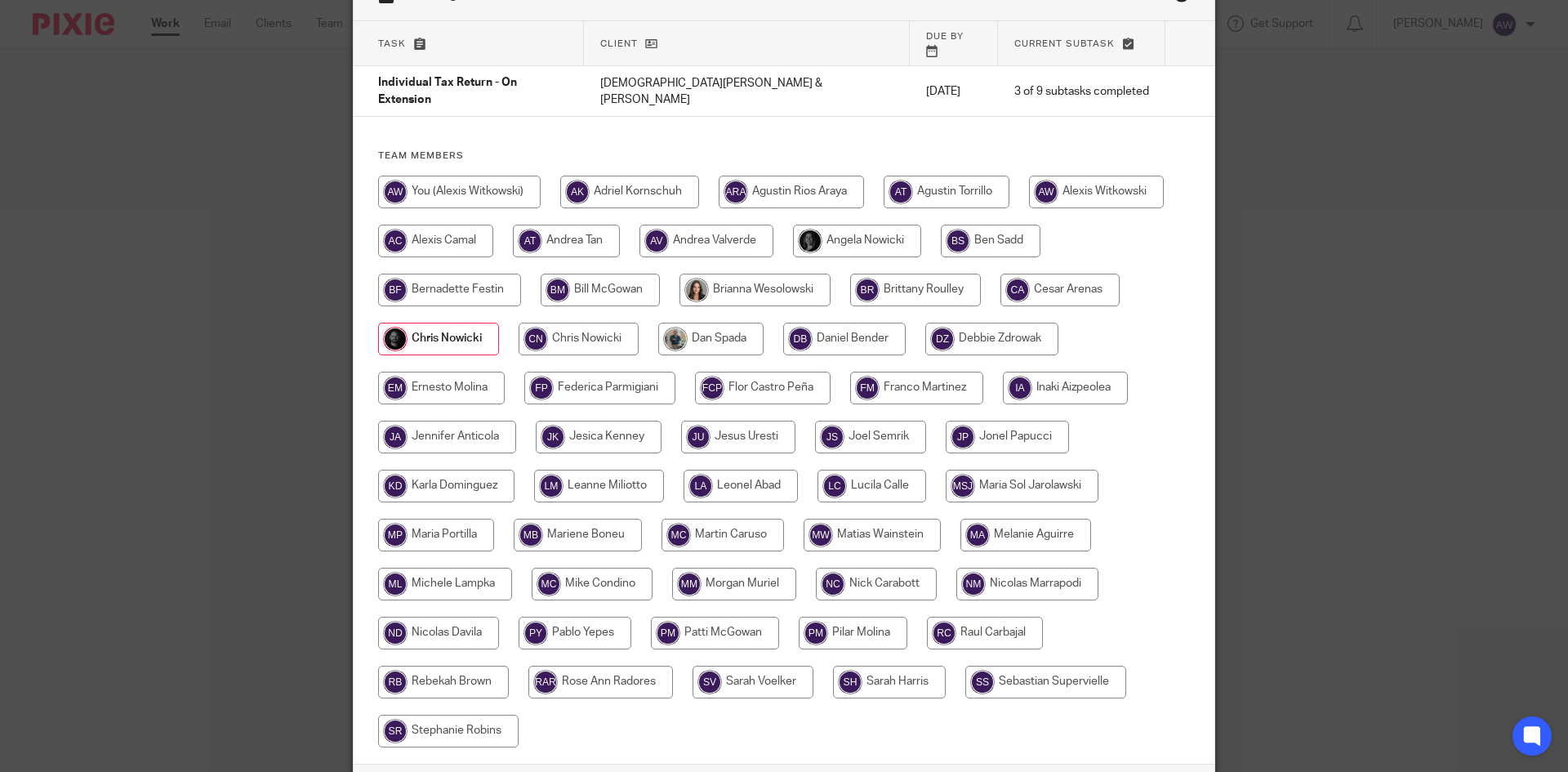
scroll to position [198, 0]
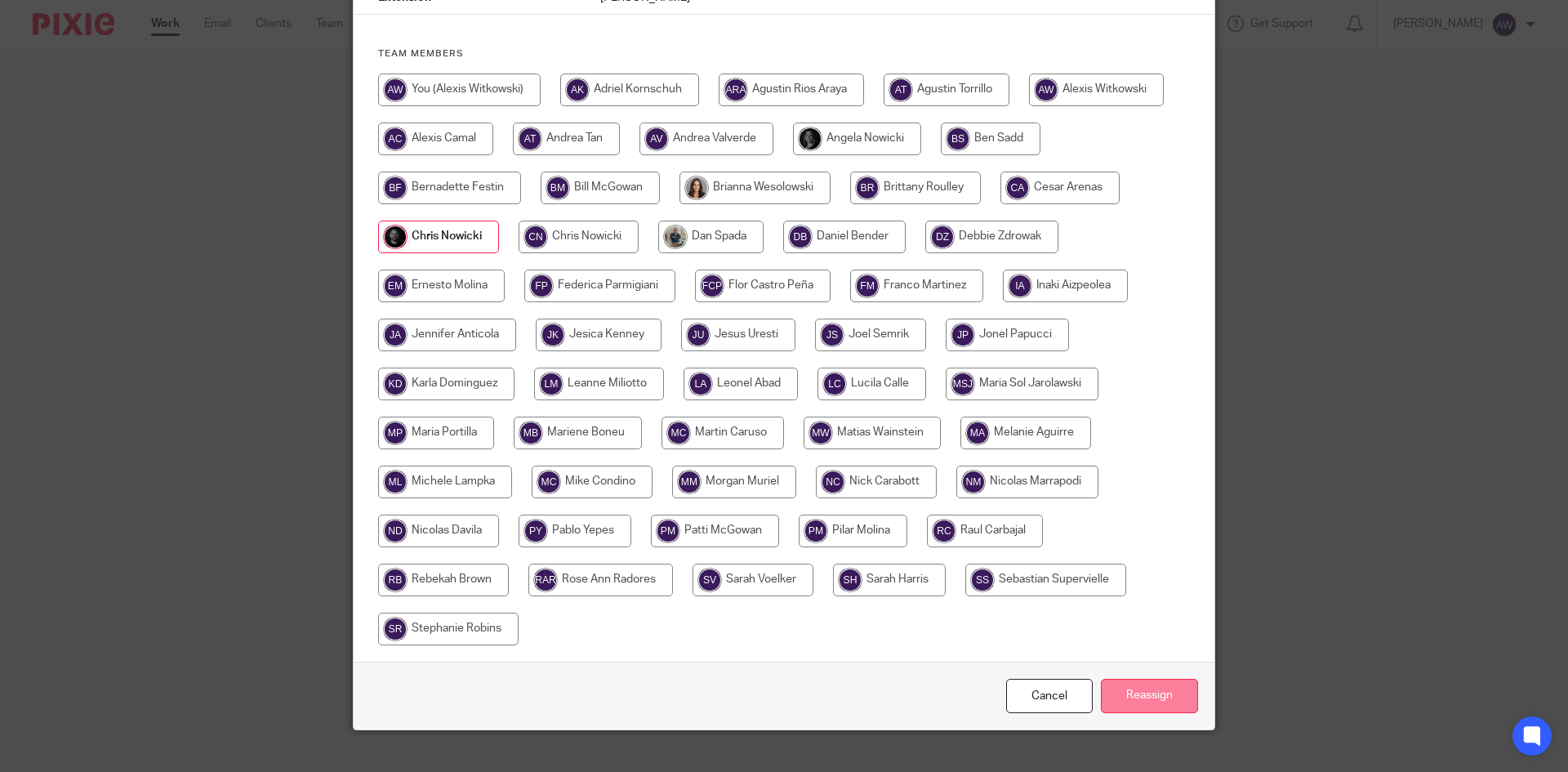
click at [1121, 679] on input "Reassign" at bounding box center [1149, 696] width 97 height 35
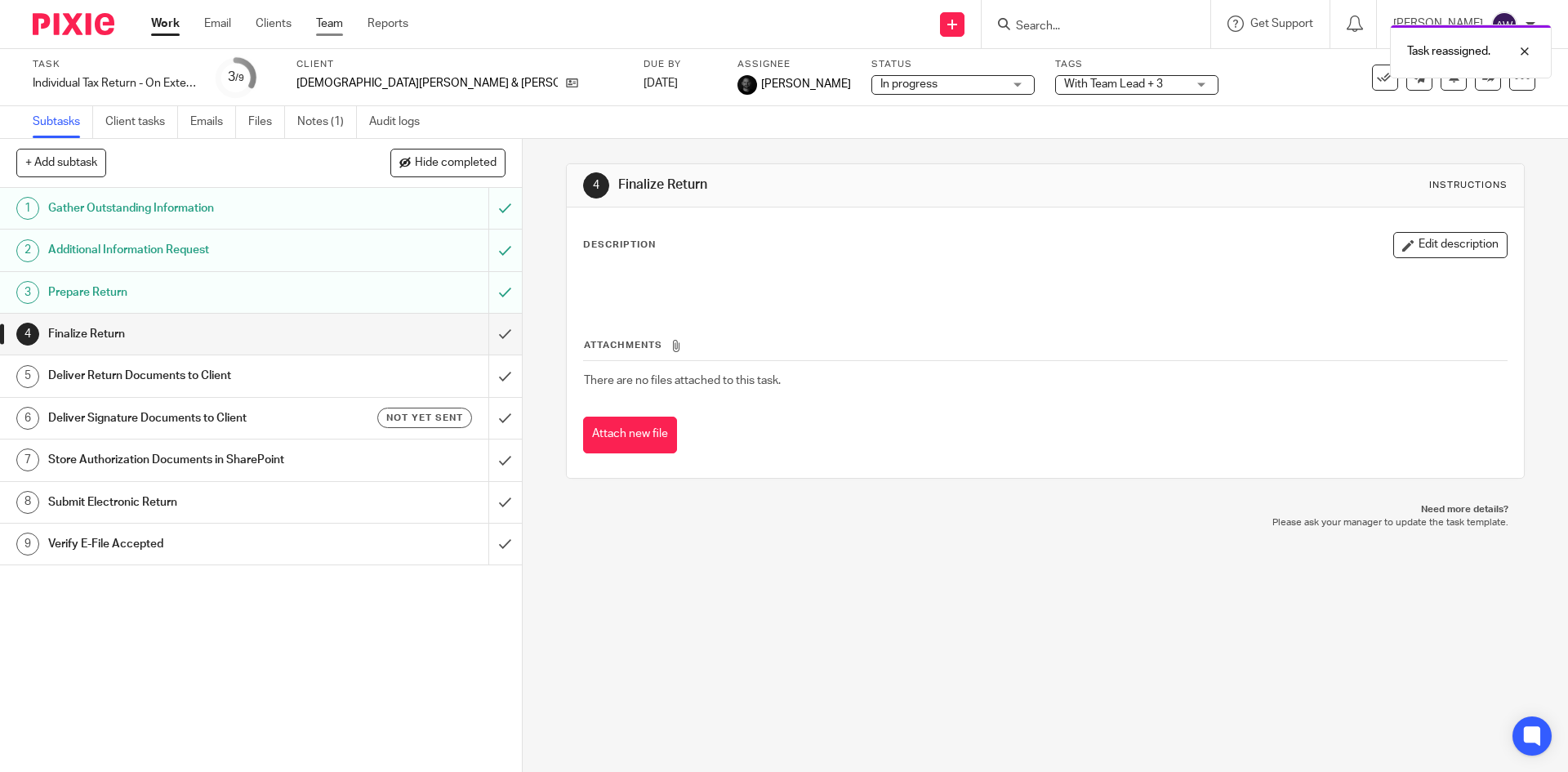
click at [331, 20] on link "Team" at bounding box center [329, 23] width 27 height 16
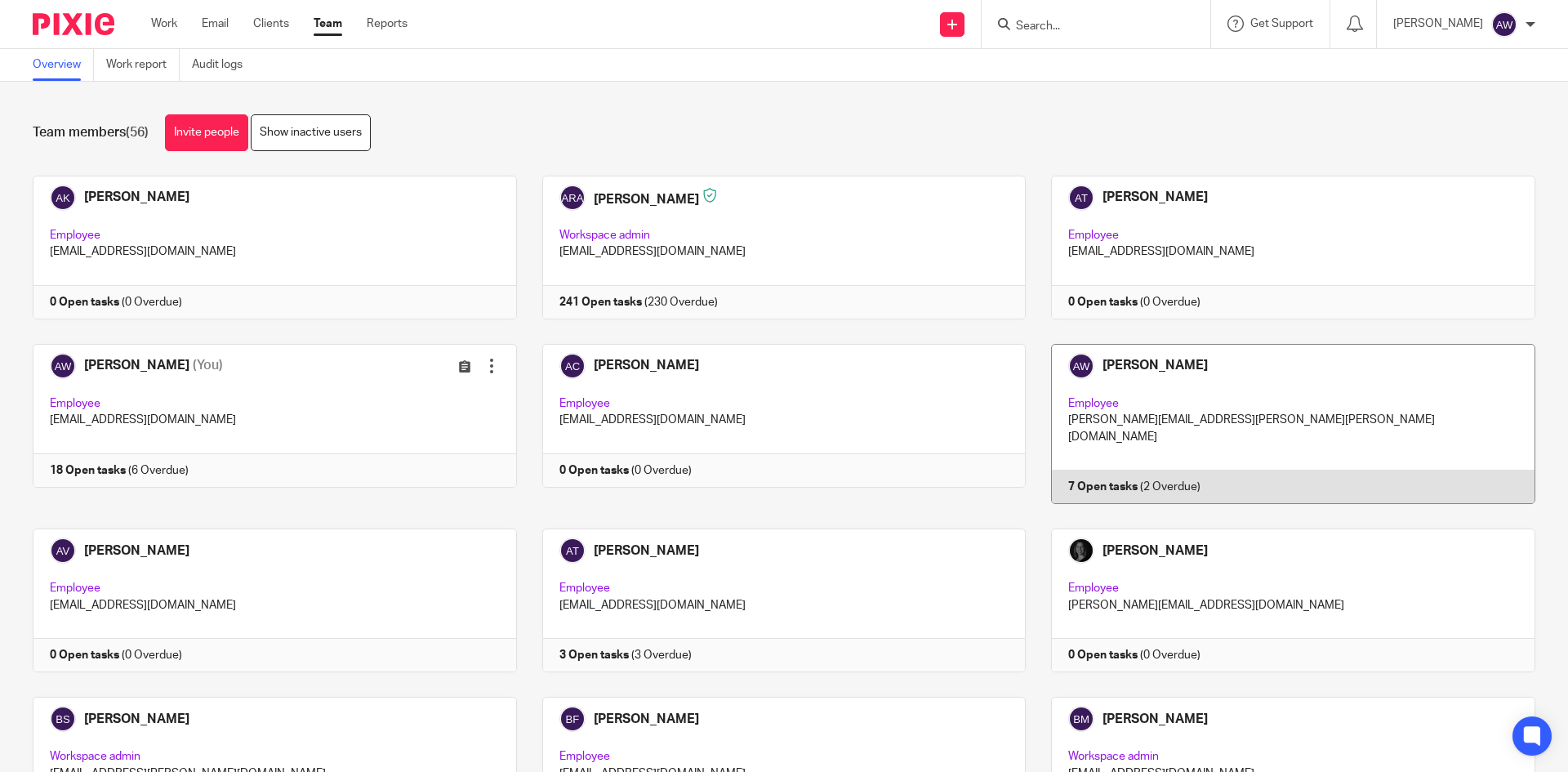
click at [1183, 443] on link at bounding box center [1281, 424] width 510 height 160
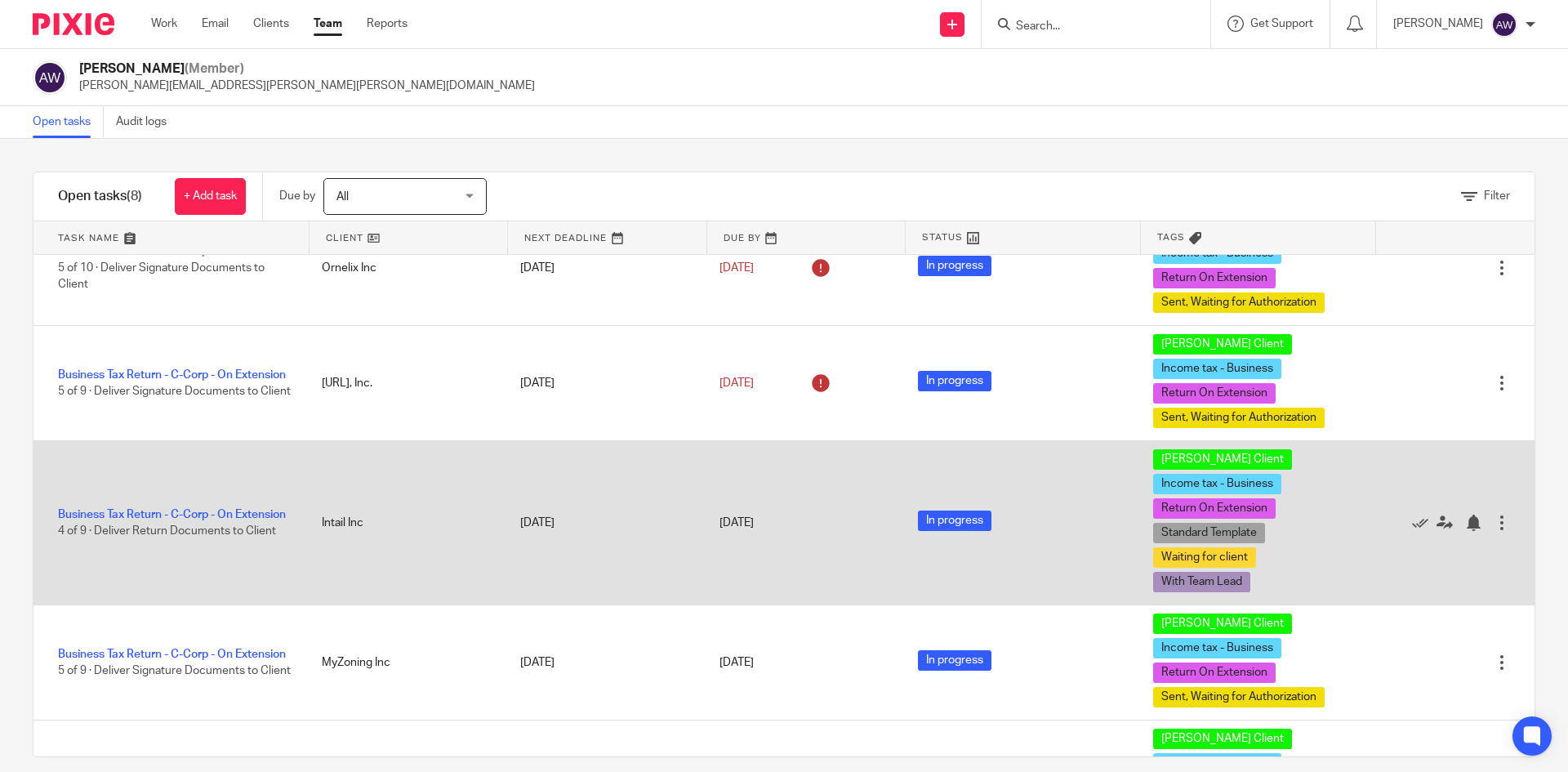
scroll to position [164, 0]
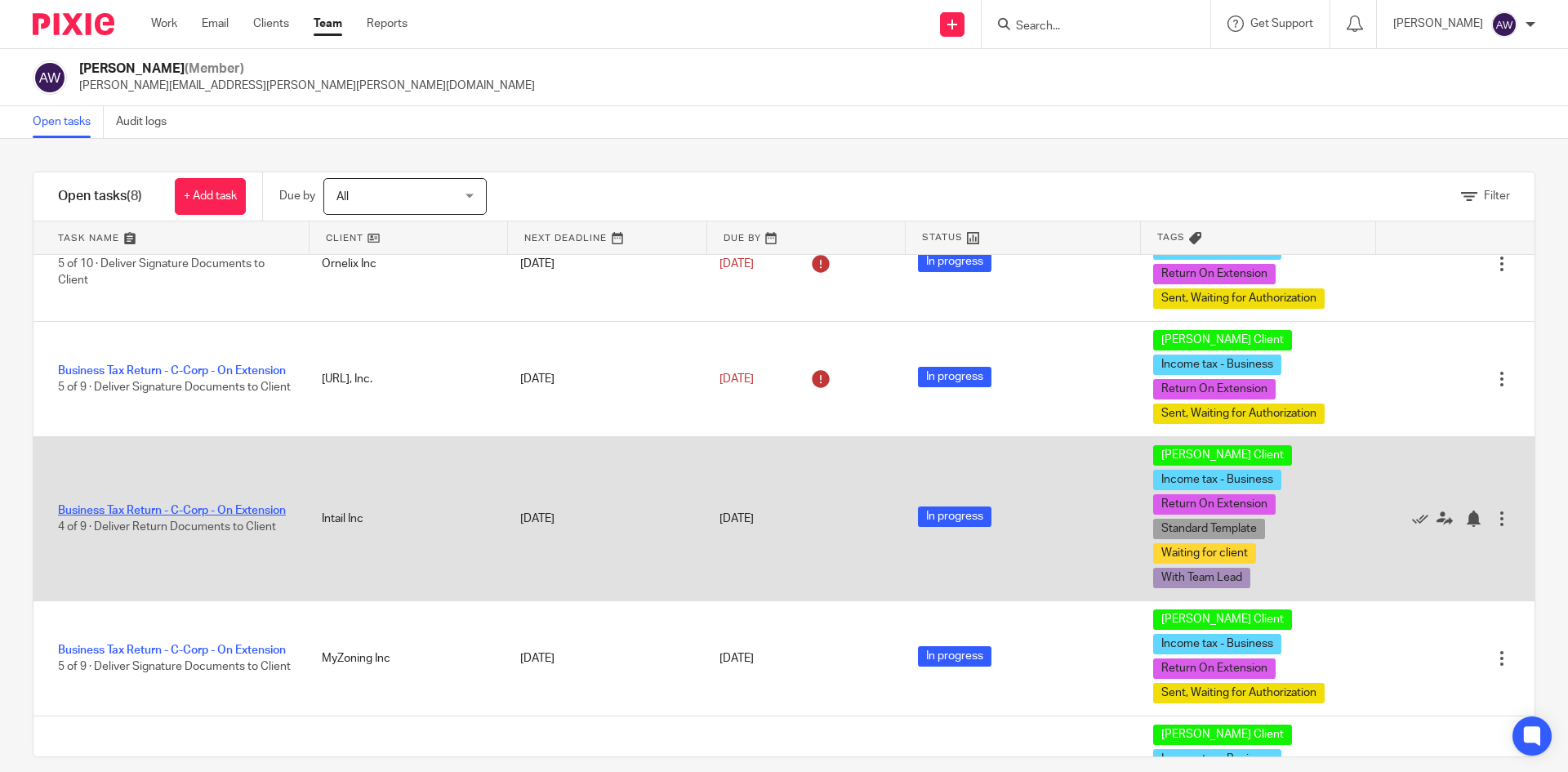
click at [149, 505] on link "Business Tax Return - C-Corp - On Extension" at bounding box center [171, 510] width 227 height 11
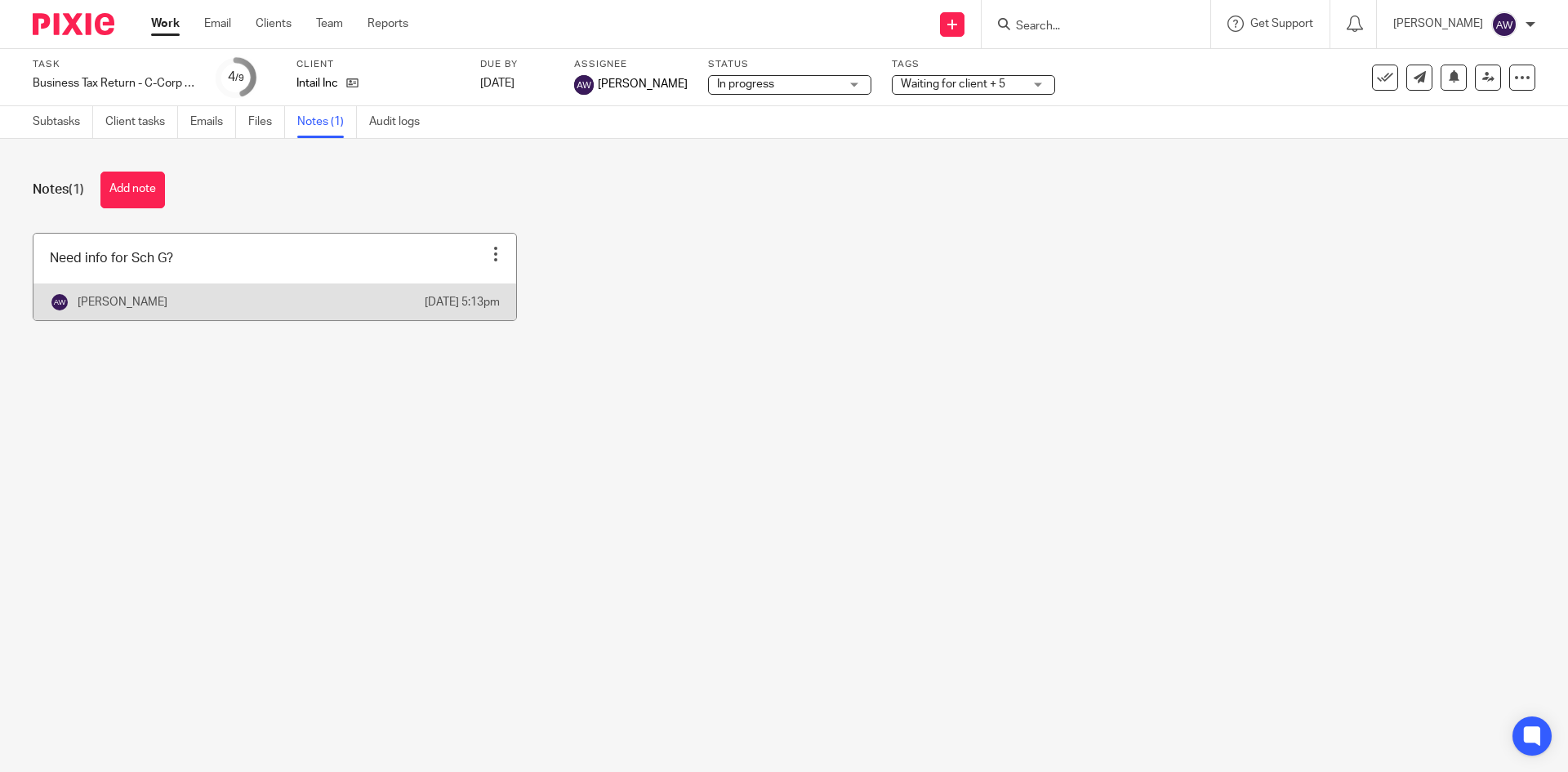
click at [488, 257] on div at bounding box center [495, 253] width 16 height 16
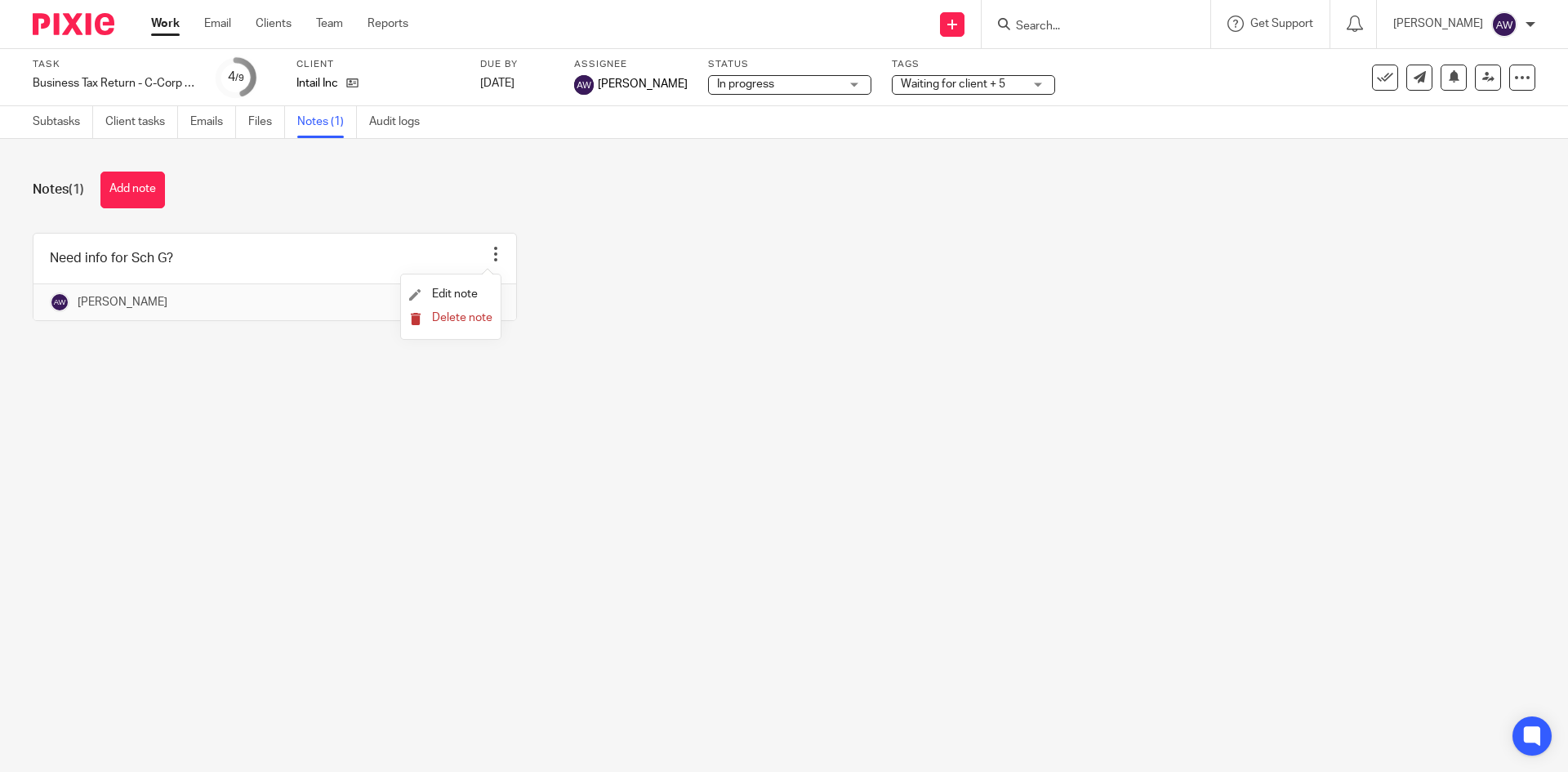
click at [447, 324] on button "Delete note" at bounding box center [451, 318] width 84 height 13
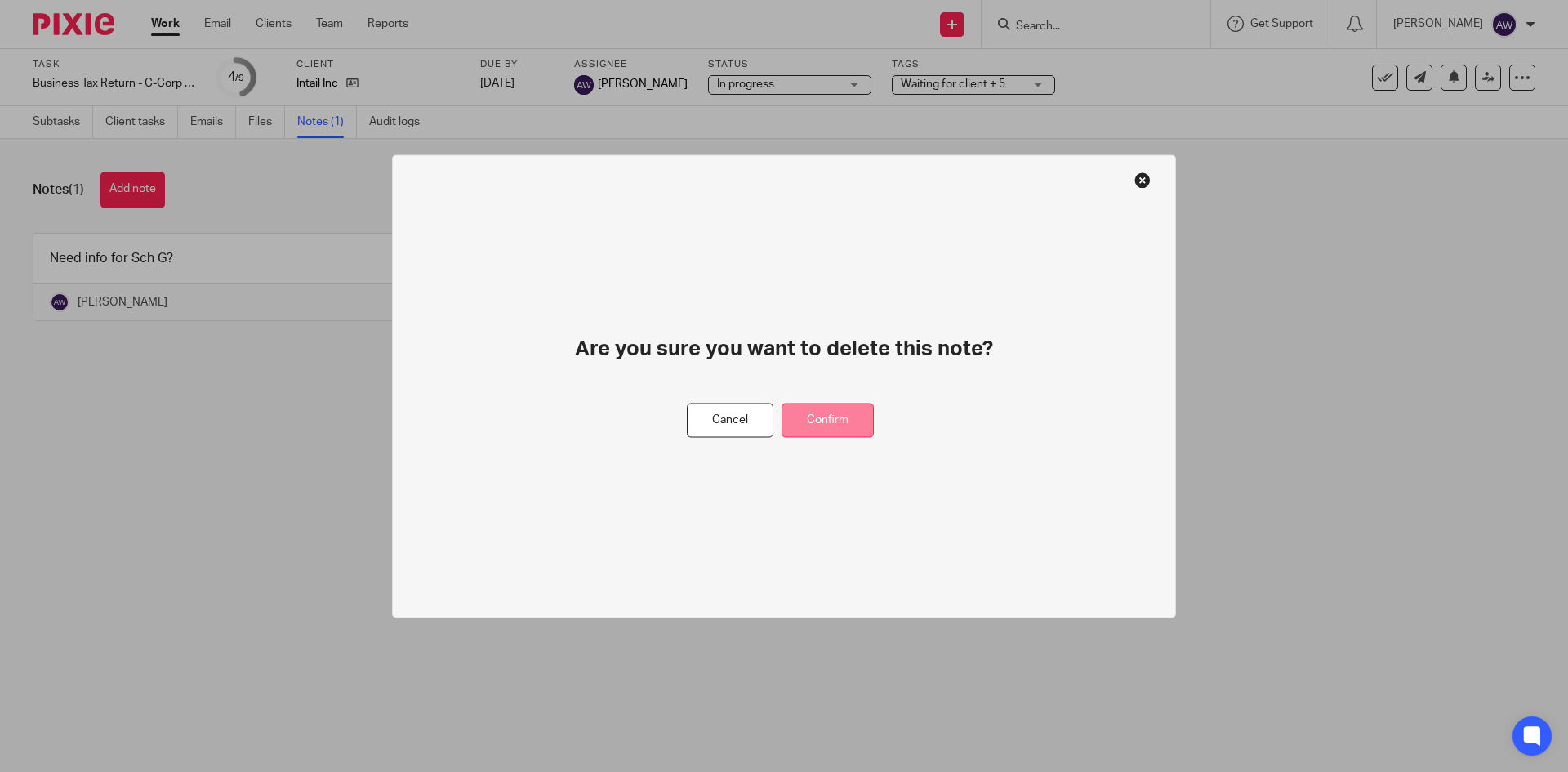
click at [833, 412] on button "Confirm" at bounding box center [827, 420] width 92 height 35
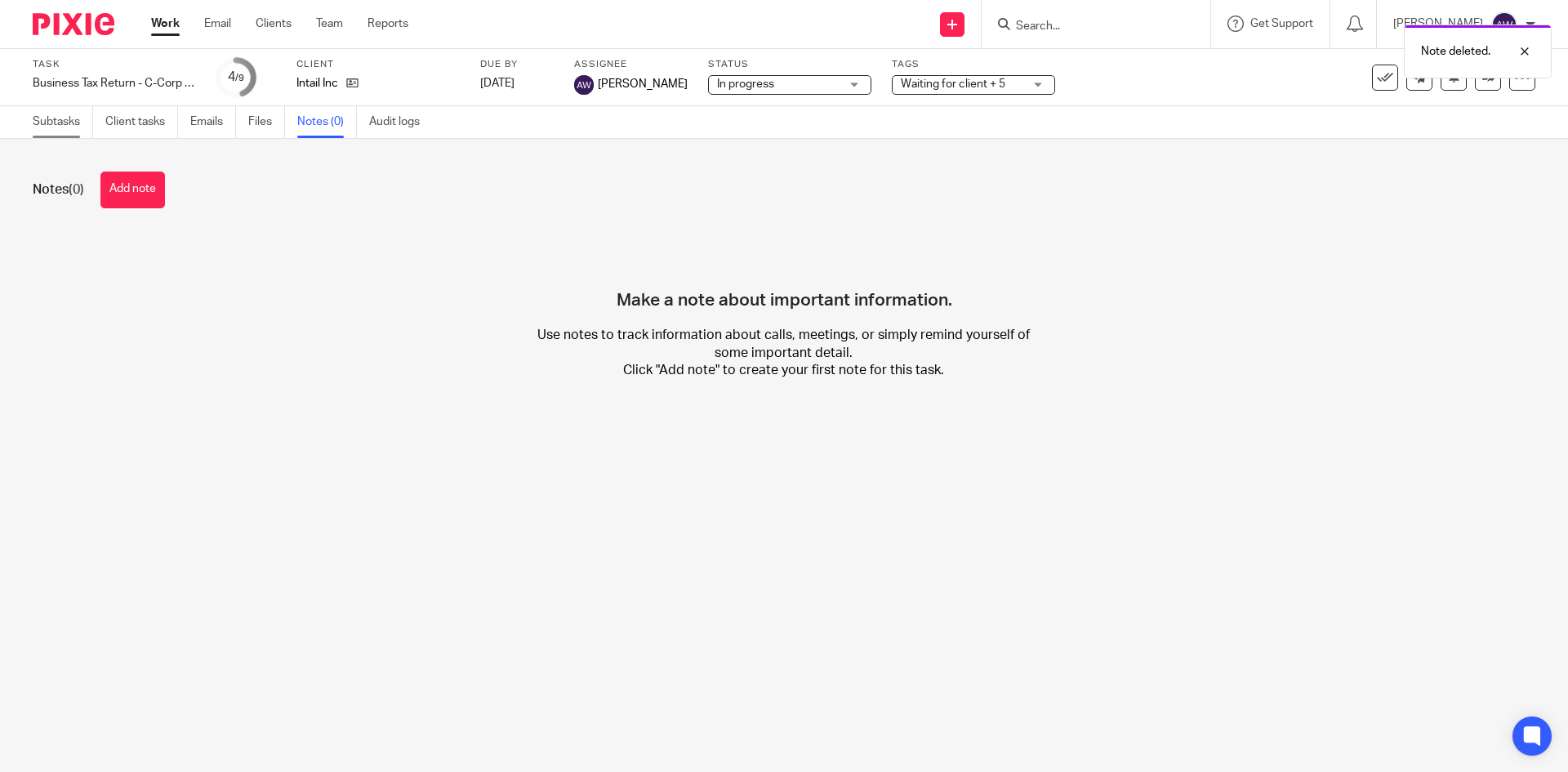
click at [71, 116] on link "Subtasks" at bounding box center [63, 121] width 60 height 32
click at [975, 84] on span "Waiting for client + 5" at bounding box center [953, 84] width 104 height 11
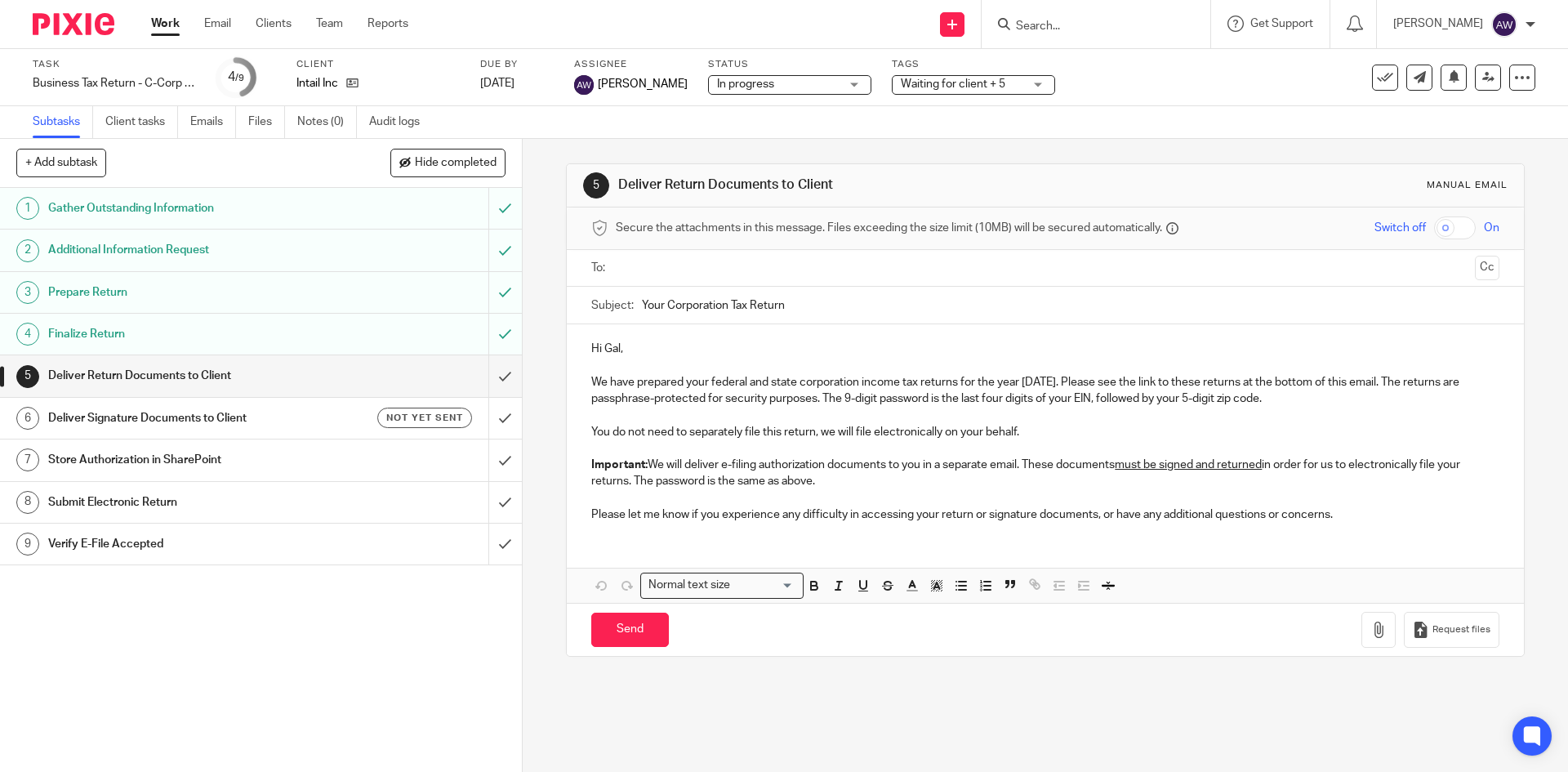
click at [1012, 99] on div "Task Business Tax Return - C-Corp - On Extension Save Business Tax Return - C-C…" at bounding box center [784, 78] width 1568 height 57
click at [1004, 87] on span "Waiting for client + 5" at bounding box center [962, 84] width 122 height 17
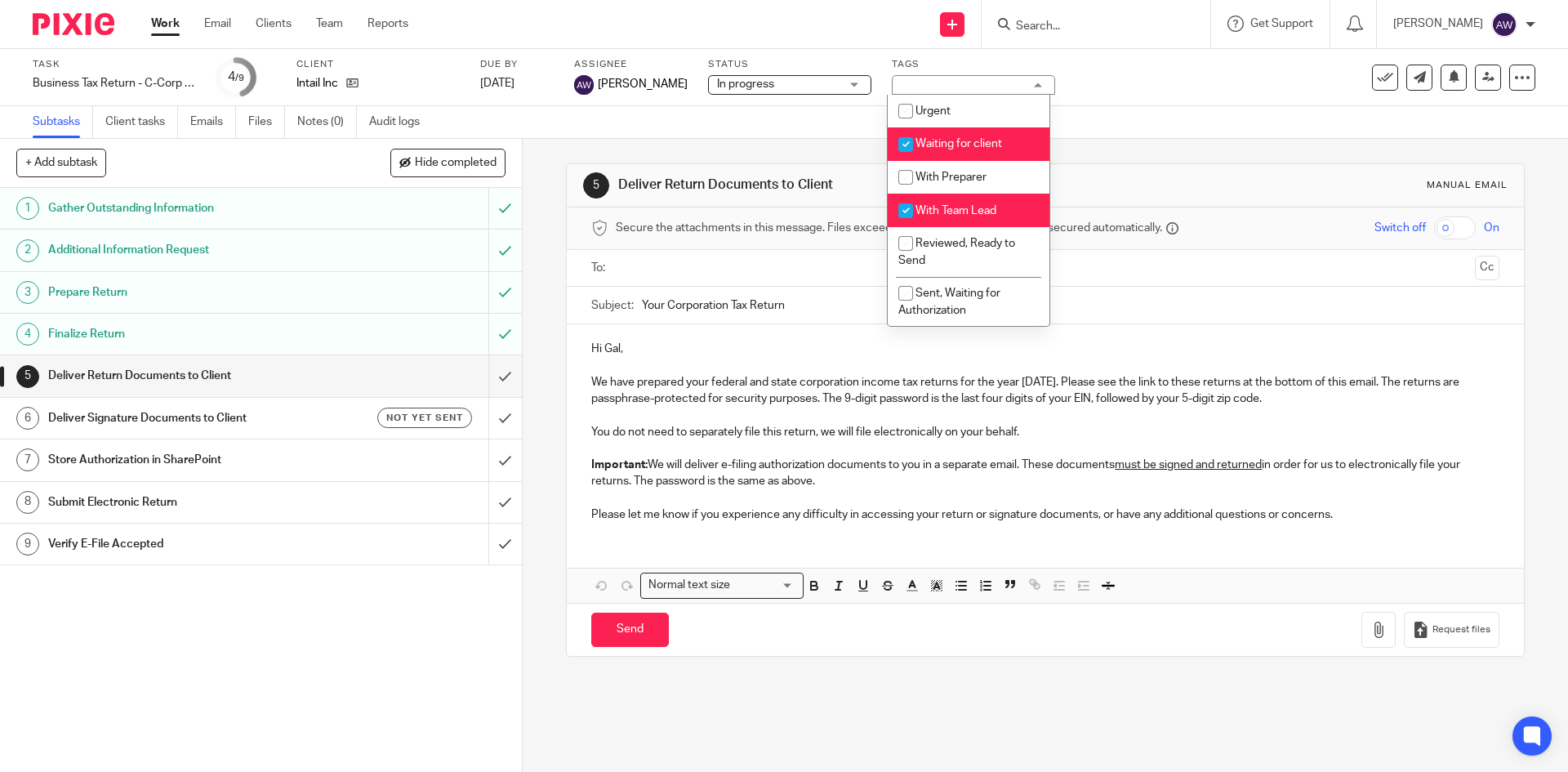
click at [983, 139] on span "Waiting for client" at bounding box center [959, 143] width 86 height 11
checkbox input "false"
click at [1207, 90] on div "Task Business Tax Return - C-Corp - On Extension Save Business Tax Return - C-C…" at bounding box center [658, 78] width 1252 height 40
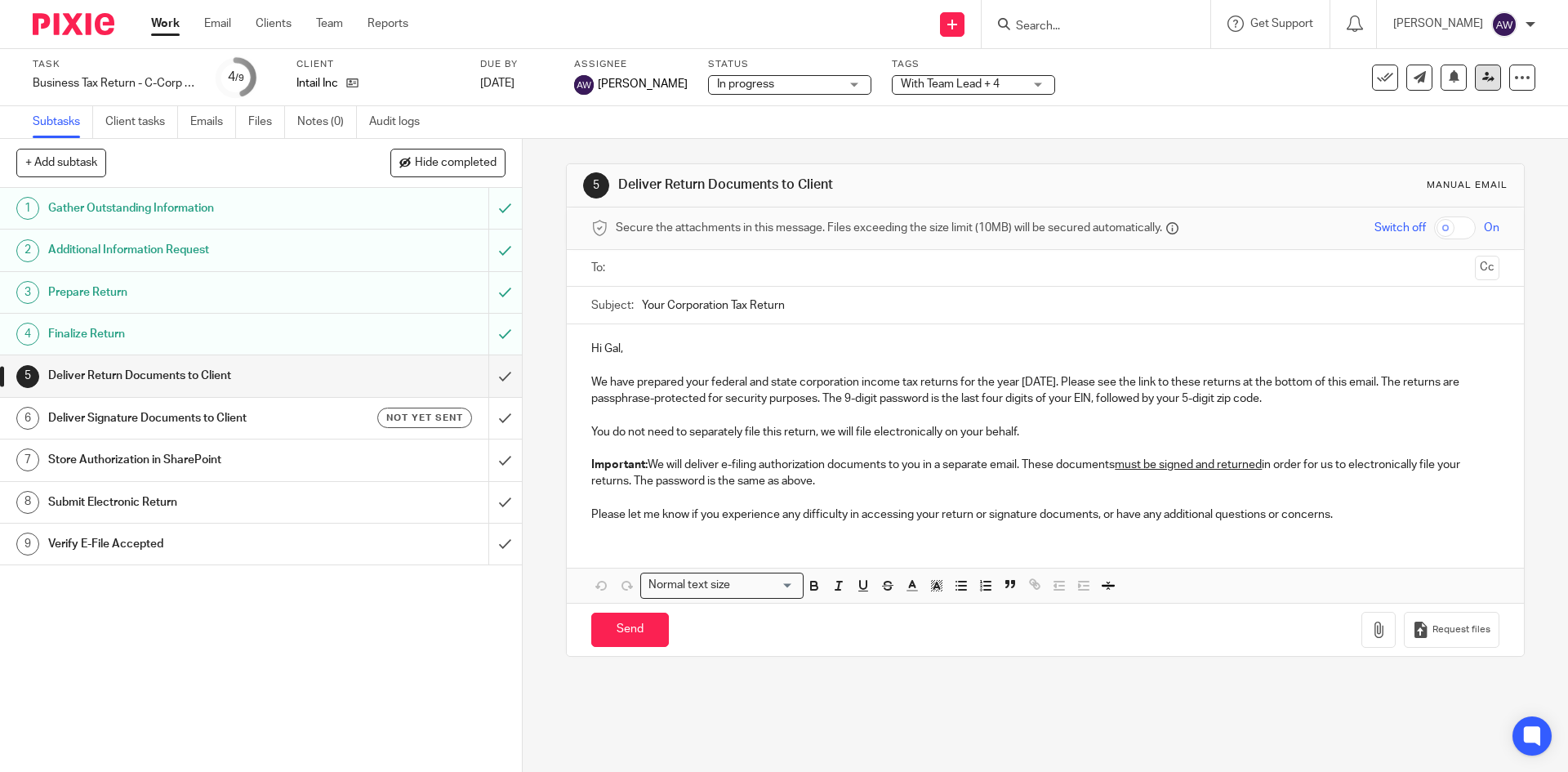
drag, startPoint x: 1467, startPoint y: 90, endPoint x: 1474, endPoint y: 84, distance: 9.2
click at [1467, 89] on div "Task Business Tax Return - C-Corp - On Extension Save Business Tax Return - C-C…" at bounding box center [784, 78] width 1503 height 40
click at [1475, 84] on link at bounding box center [1488, 78] width 26 height 26
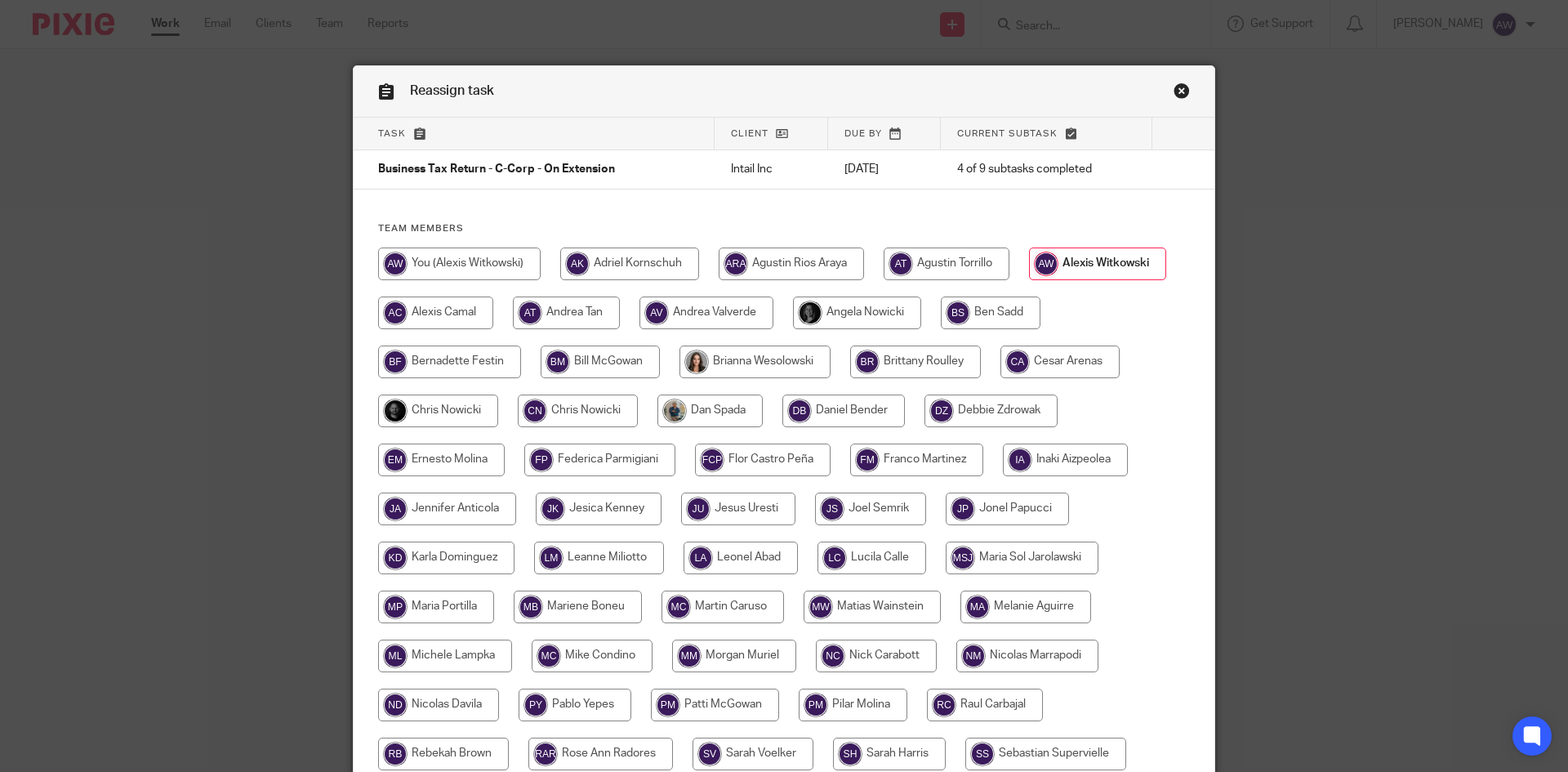
click at [436, 414] on input "radio" at bounding box center [438, 411] width 120 height 33
radio input "true"
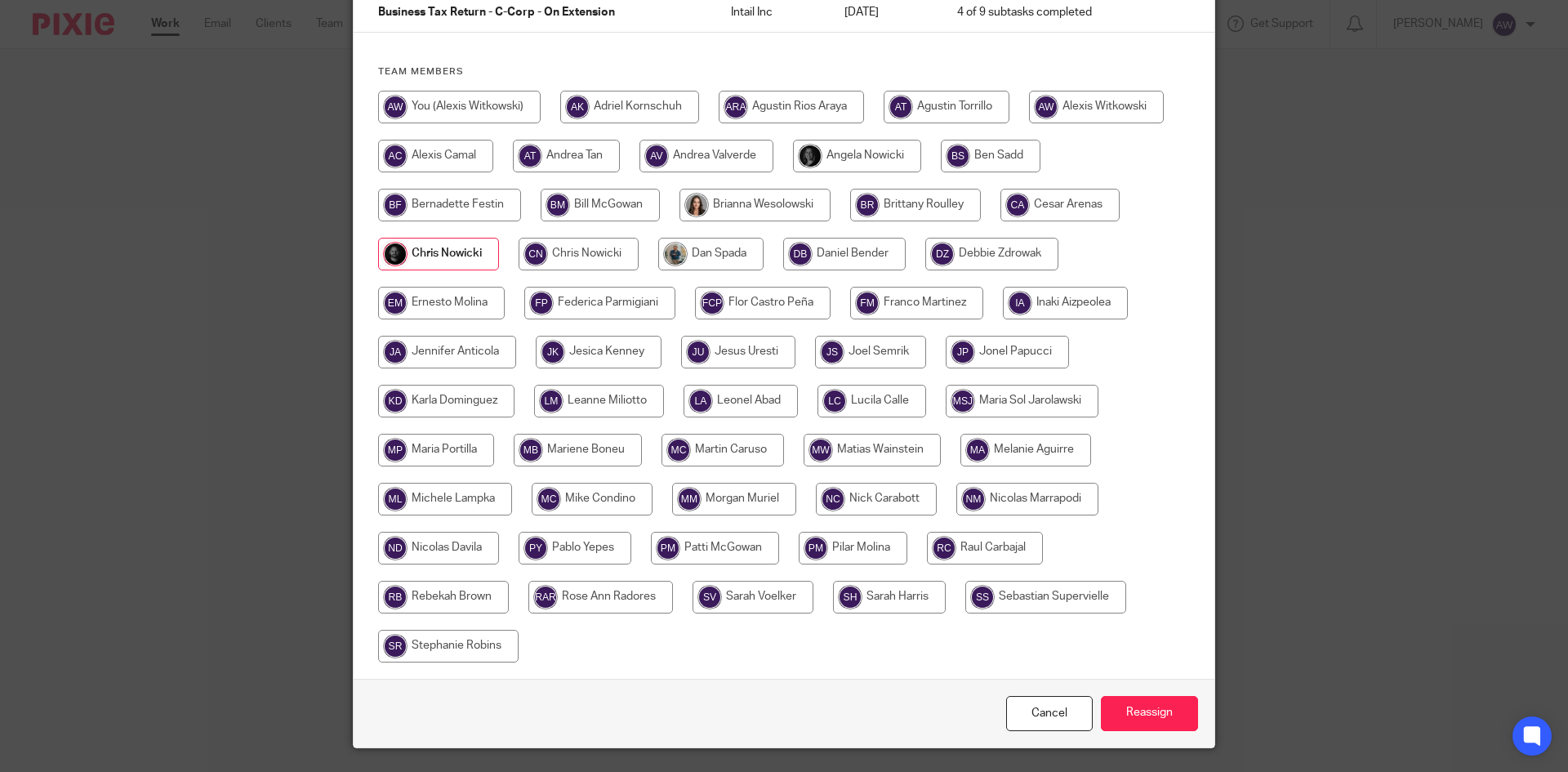
scroll to position [164, 0]
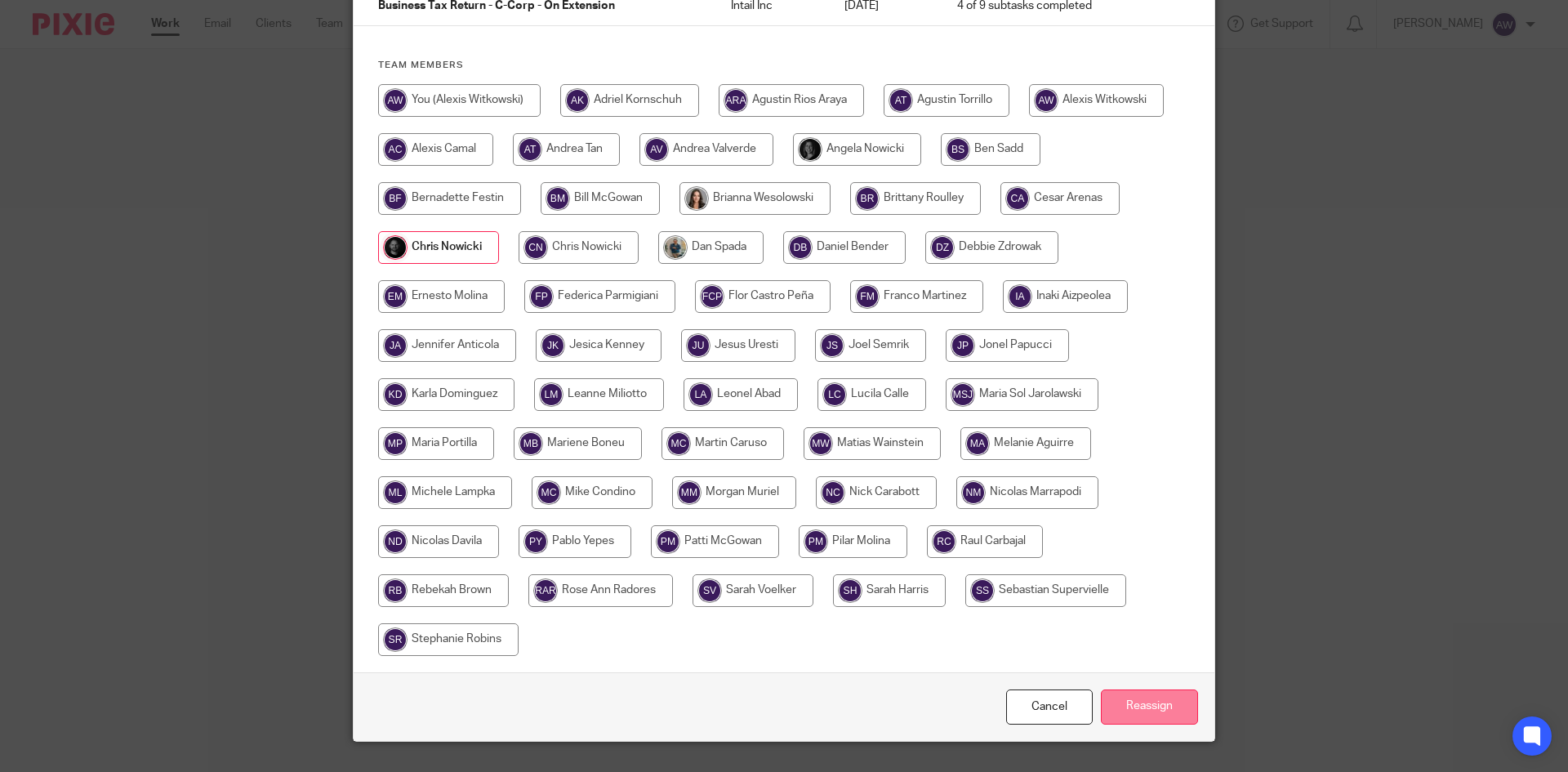
click at [1133, 698] on input "Reassign" at bounding box center [1149, 707] width 97 height 35
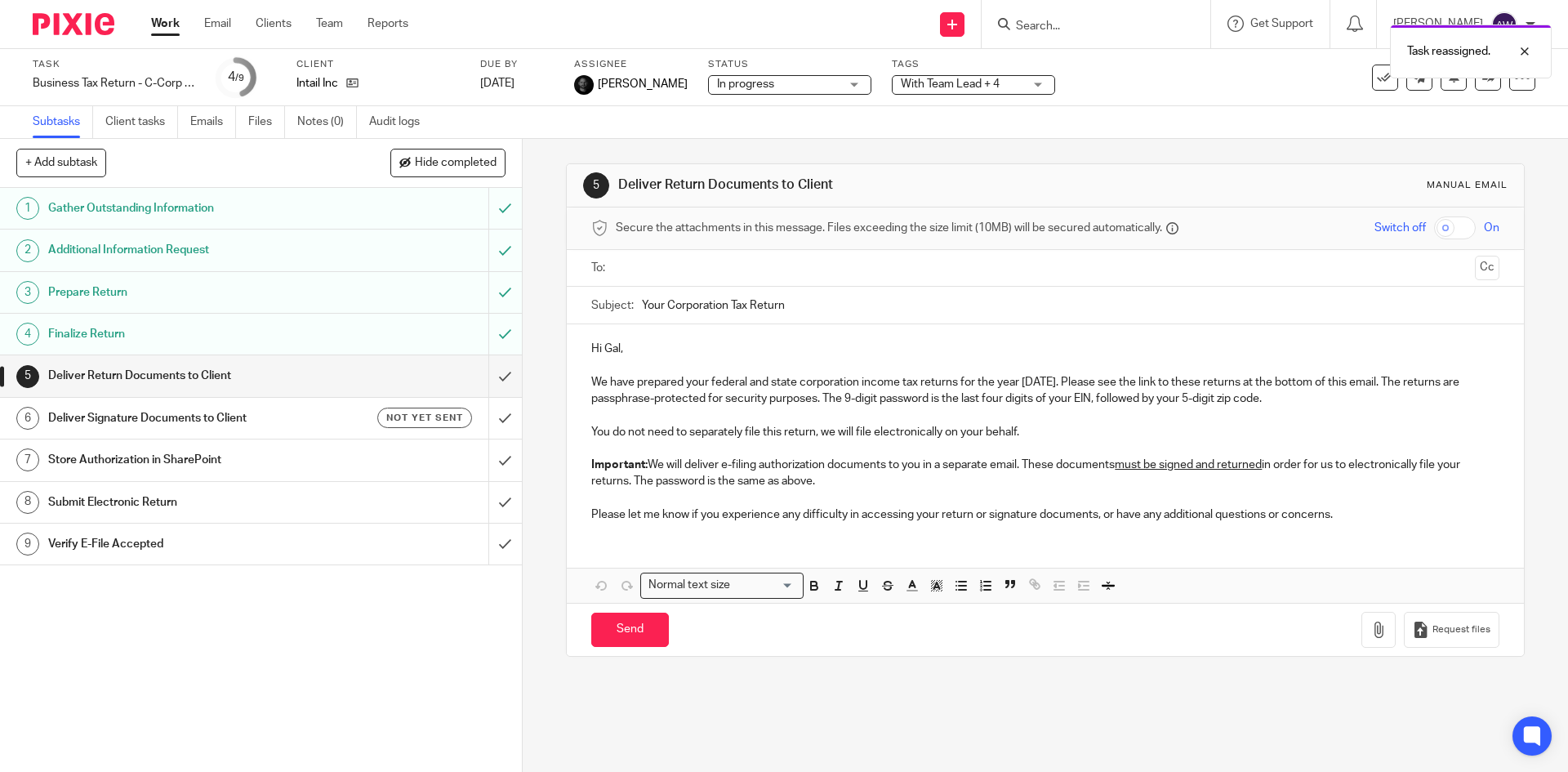
click at [325, 15] on div "Work Email Clients Team Reports Work Email Clients Team Reports Settings" at bounding box center [283, 24] width 298 height 48
click at [327, 31] on link "Team" at bounding box center [329, 23] width 27 height 16
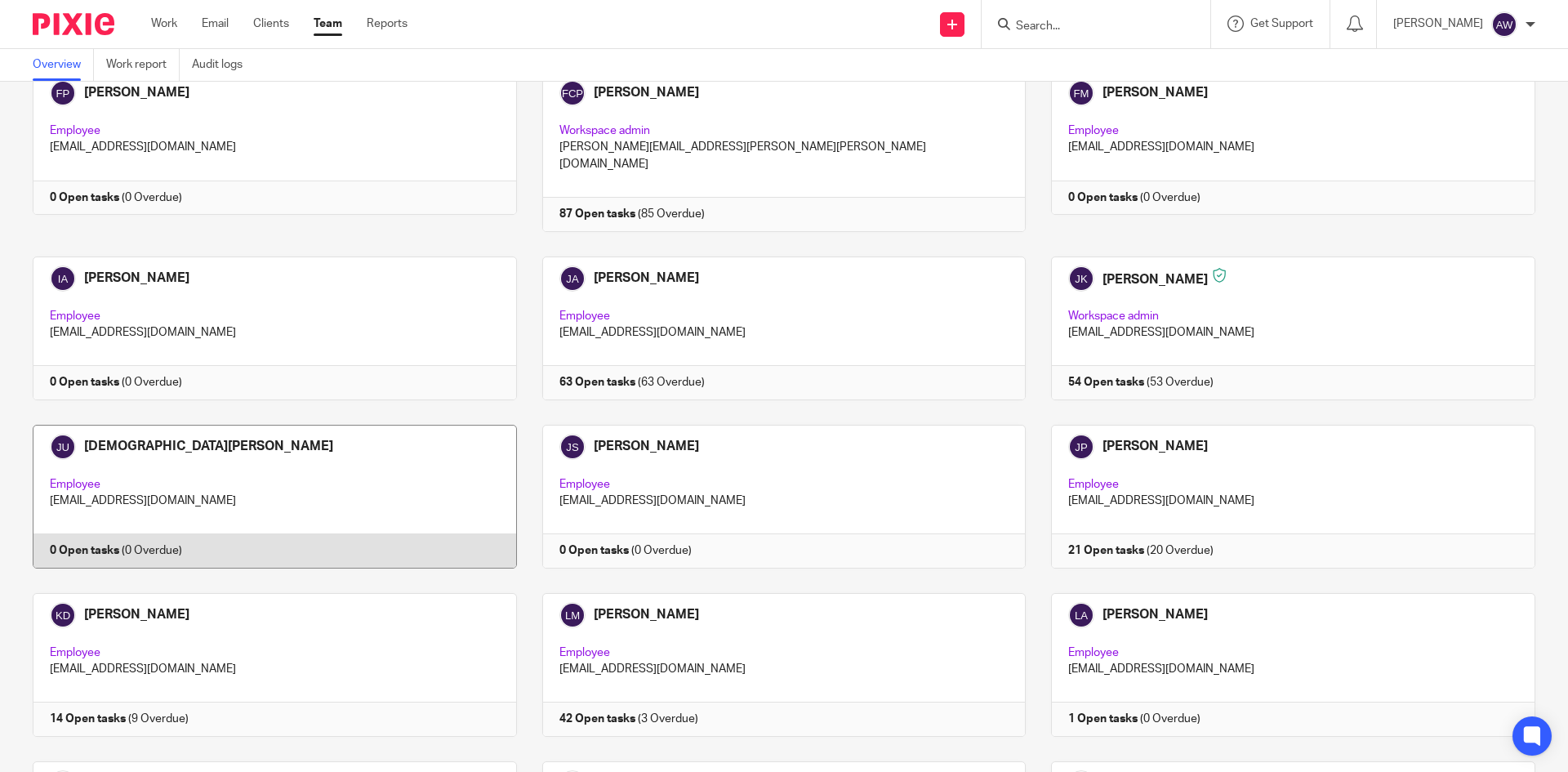
scroll to position [1552, 0]
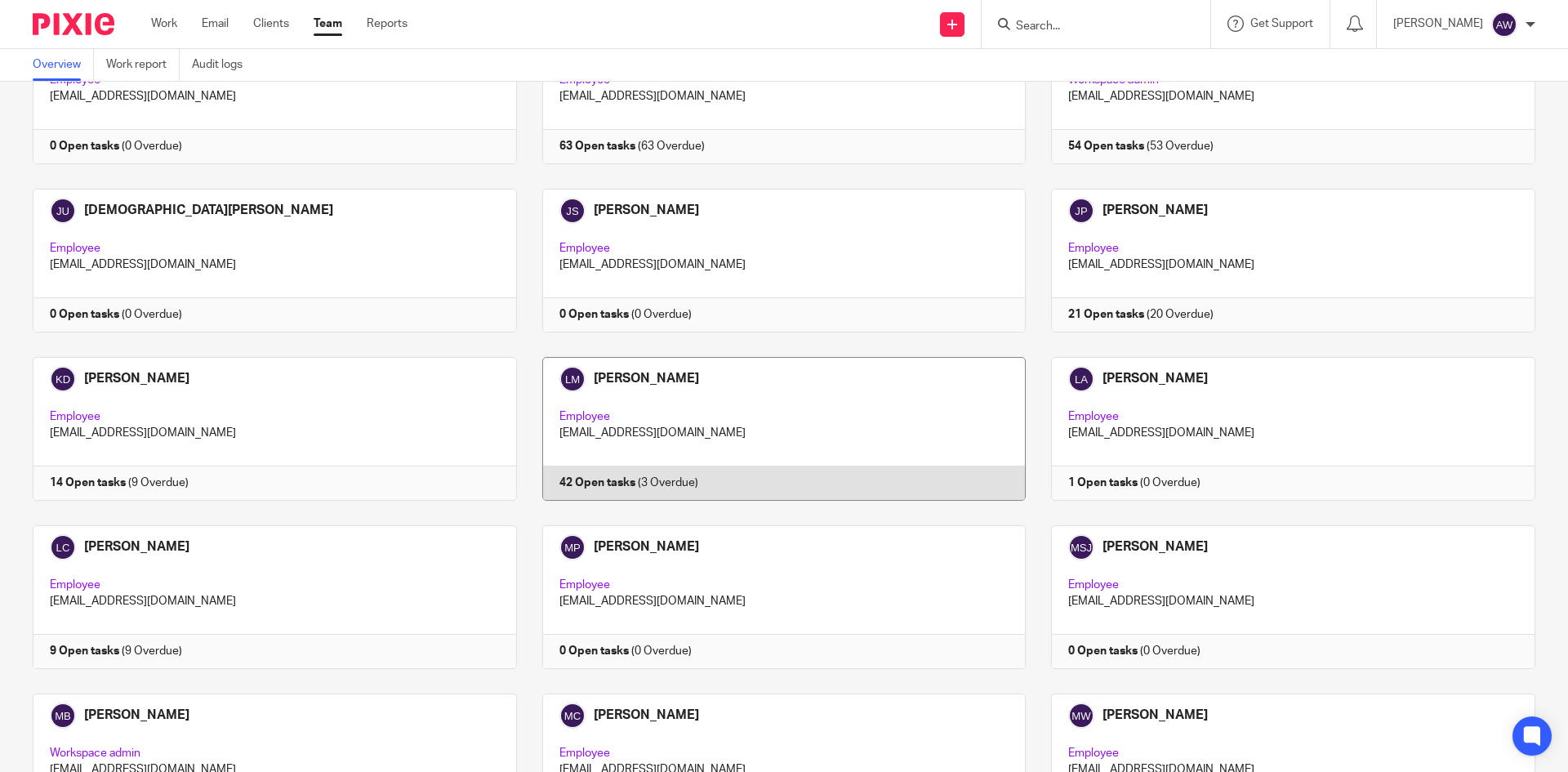
click at [699, 358] on link at bounding box center [772, 428] width 510 height 144
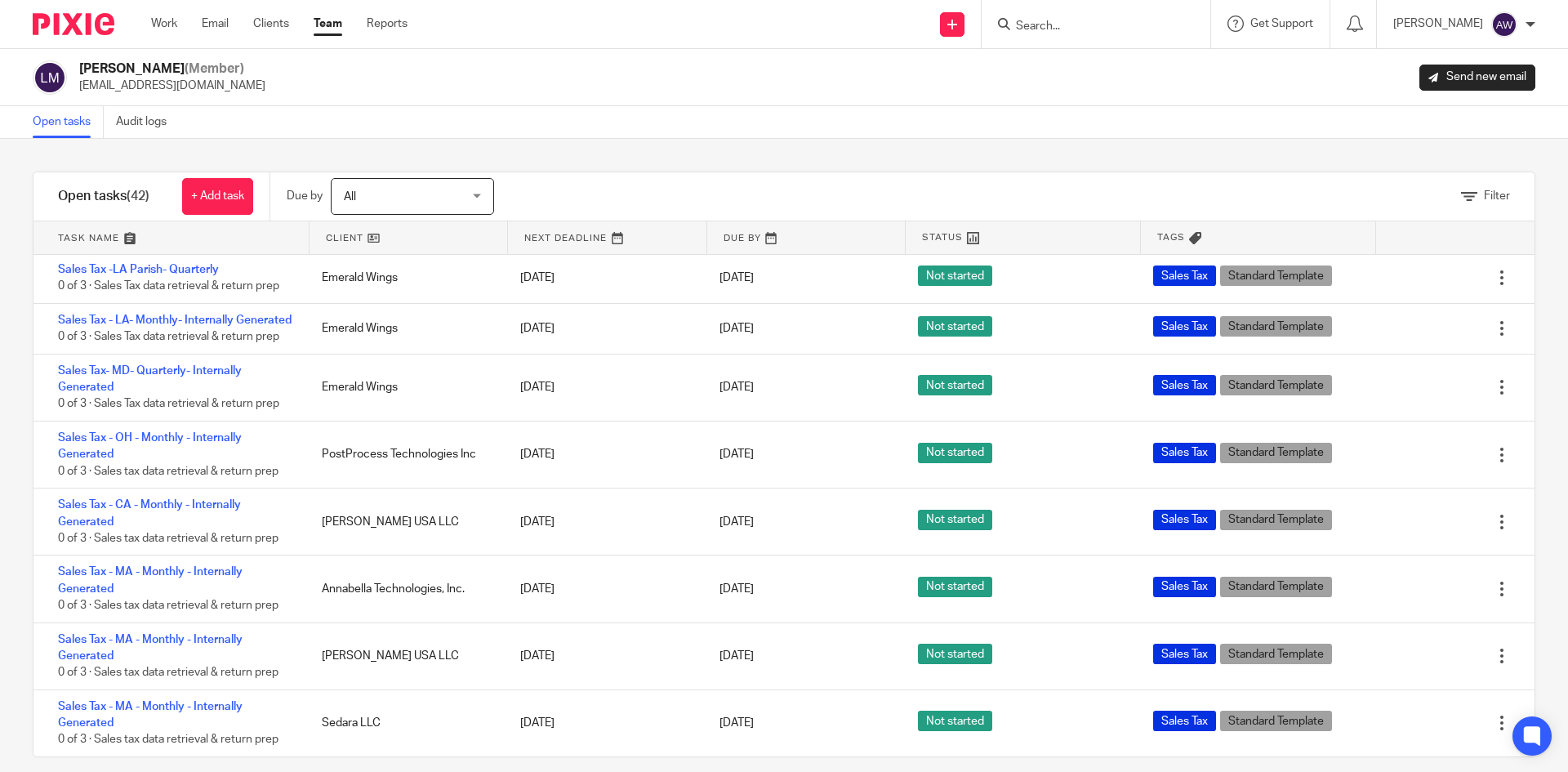
scroll to position [2292, 0]
click at [155, 22] on link "Work" at bounding box center [164, 23] width 26 height 16
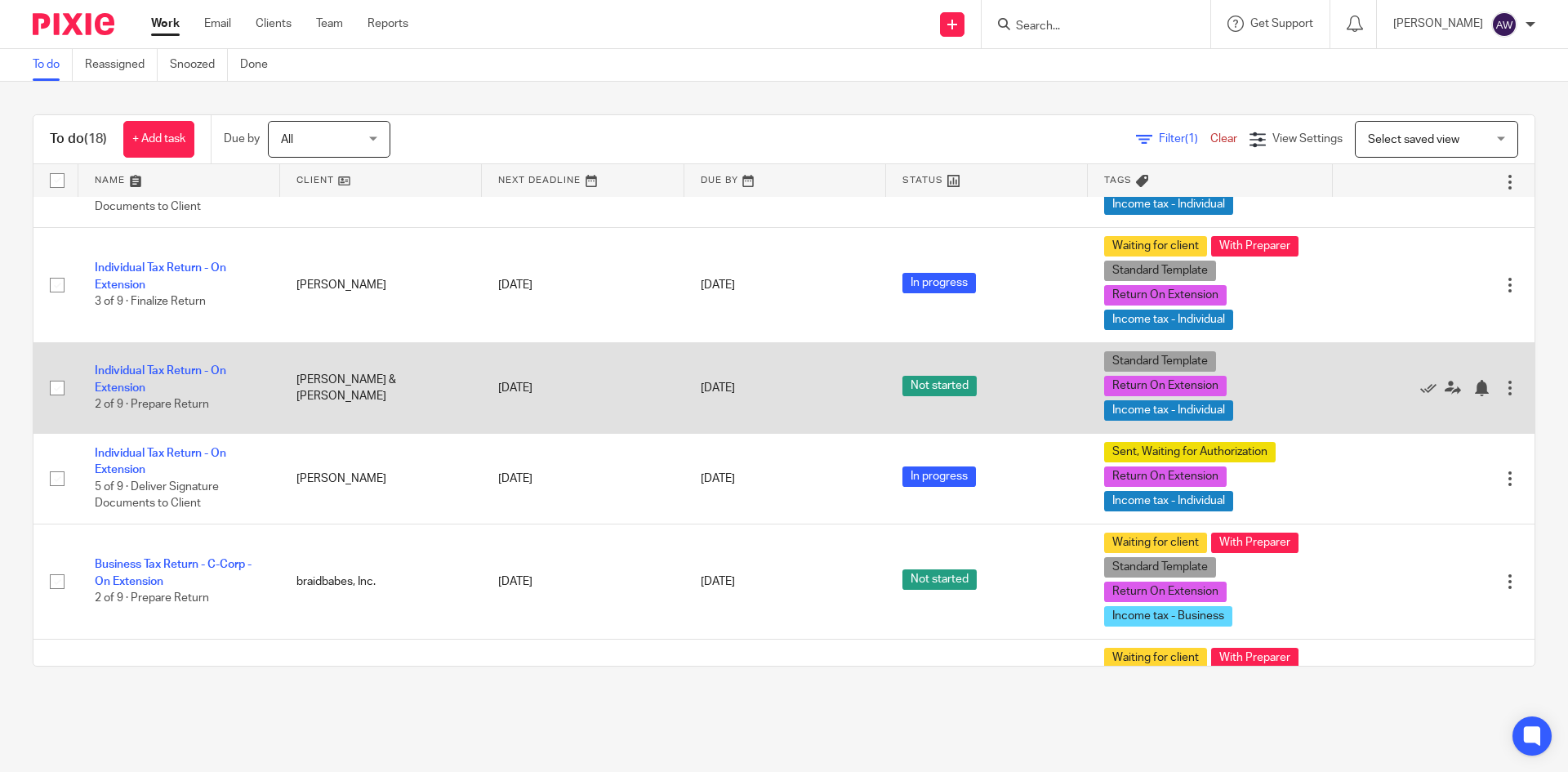
scroll to position [572, 0]
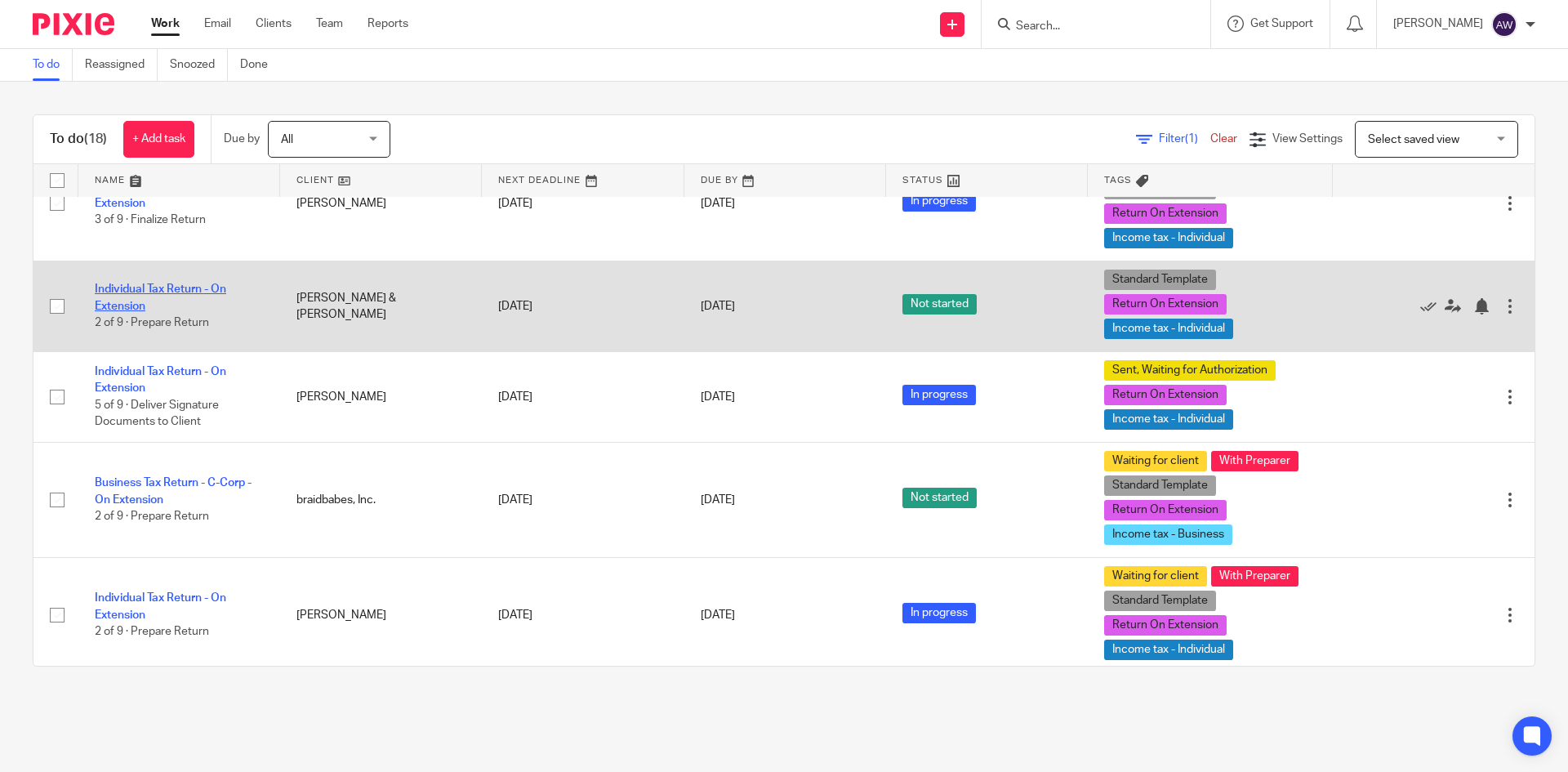
click at [164, 301] on link "Individual Tax Return - On Extension" at bounding box center [160, 297] width 132 height 28
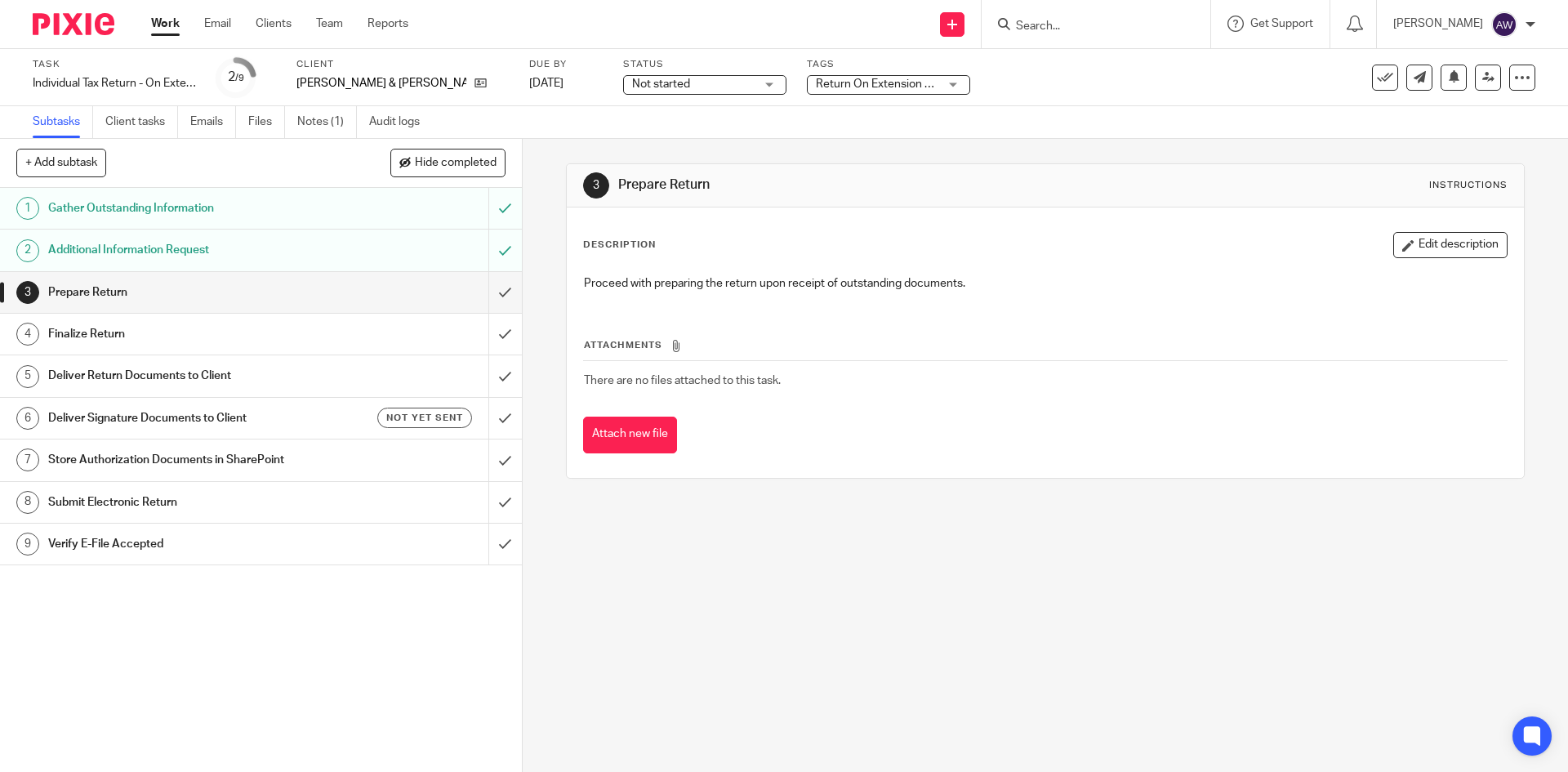
click at [171, 18] on link "Work" at bounding box center [165, 23] width 28 height 16
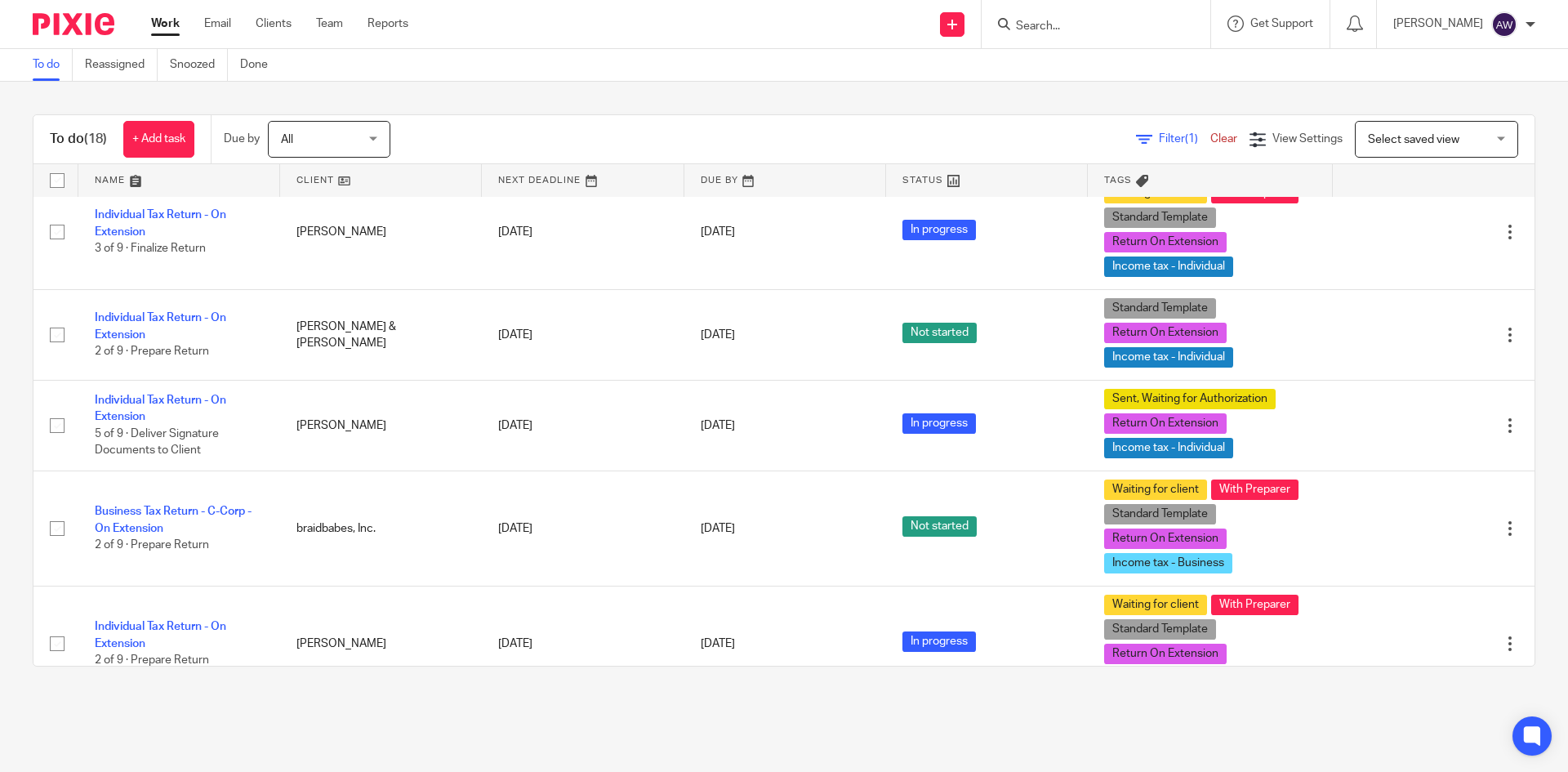
scroll to position [572, 0]
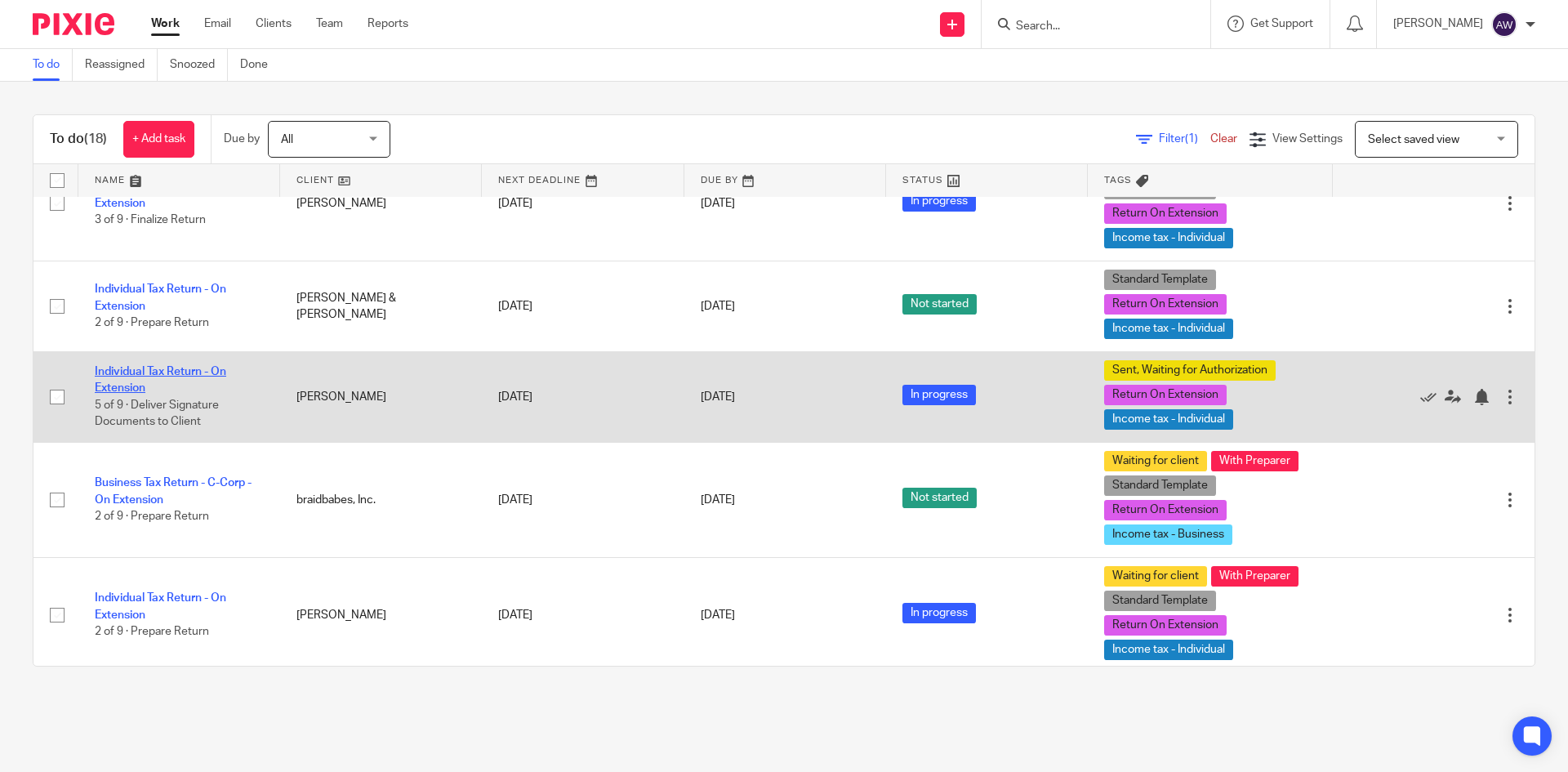
click at [218, 385] on link "Individual Tax Return - On Extension" at bounding box center [160, 380] width 132 height 28
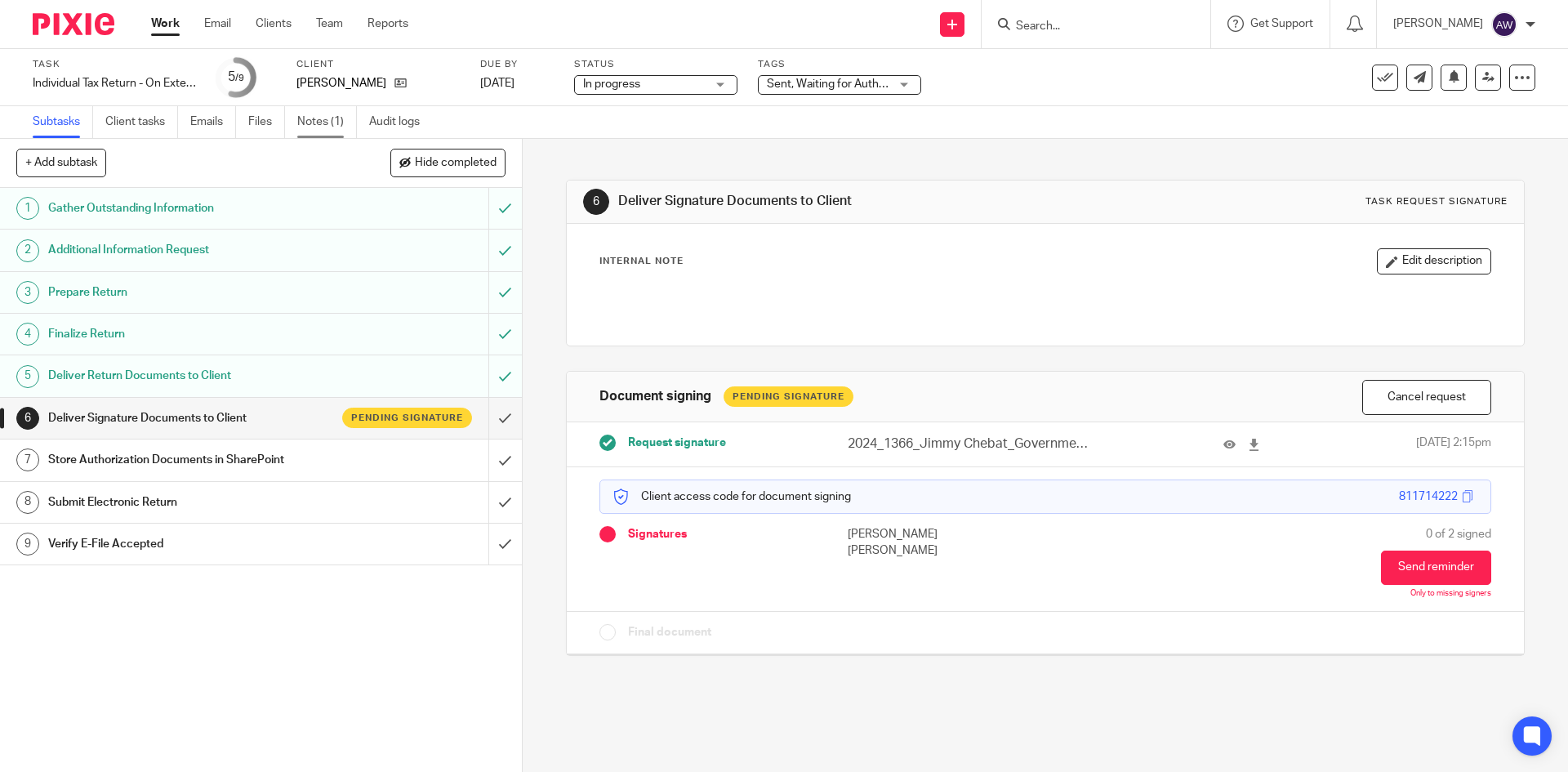
click at [305, 126] on link "Notes (1)" at bounding box center [327, 121] width 59 height 32
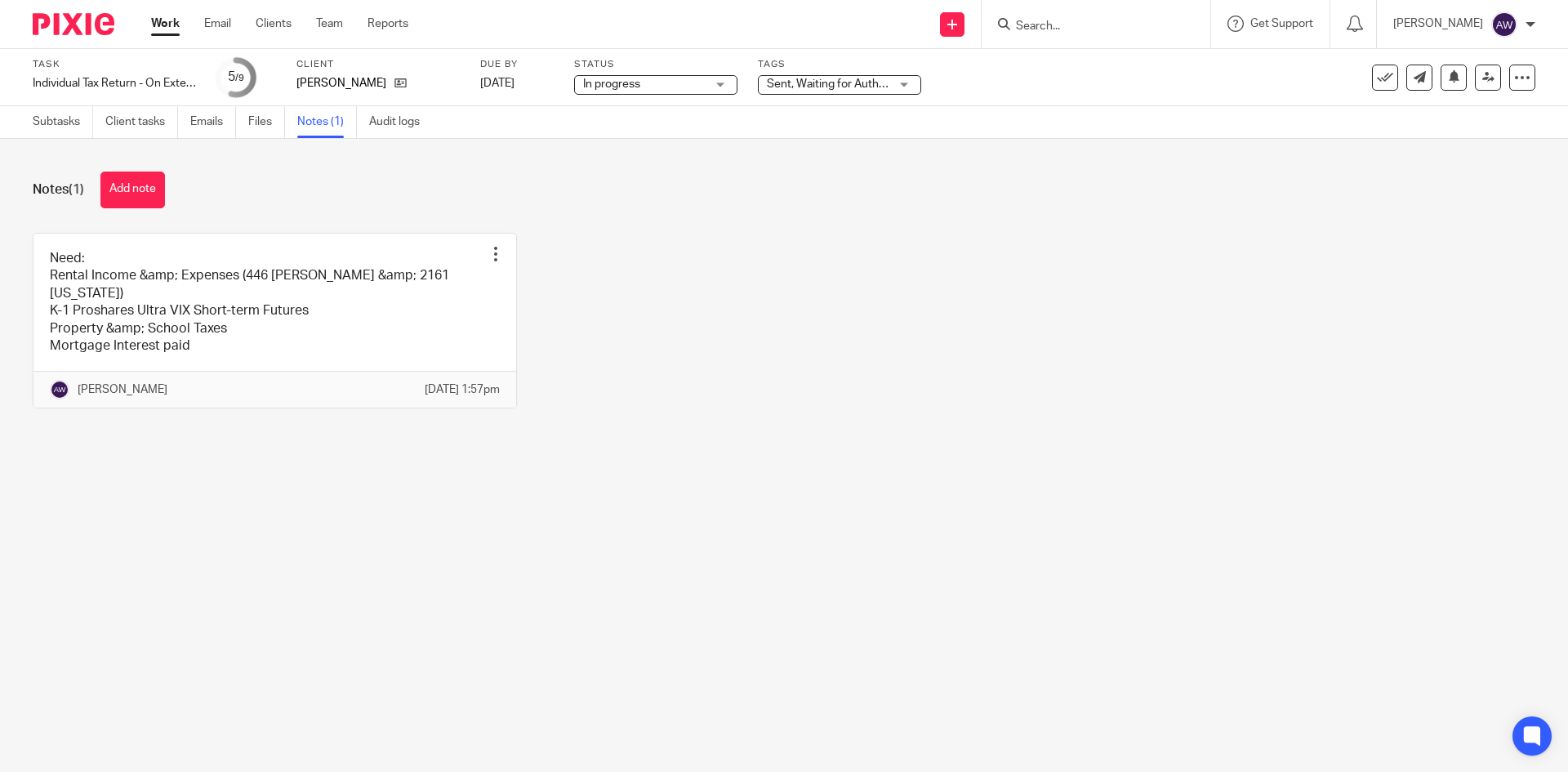
click at [243, 128] on ul "Subtasks Client tasks Emails Files Notes (1) Audit logs" at bounding box center [239, 121] width 412 height 32
click at [247, 123] on ul "Subtasks Client tasks Emails Files Notes (1) Audit logs" at bounding box center [239, 121] width 412 height 32
click at [252, 119] on link "Files" at bounding box center [266, 121] width 37 height 32
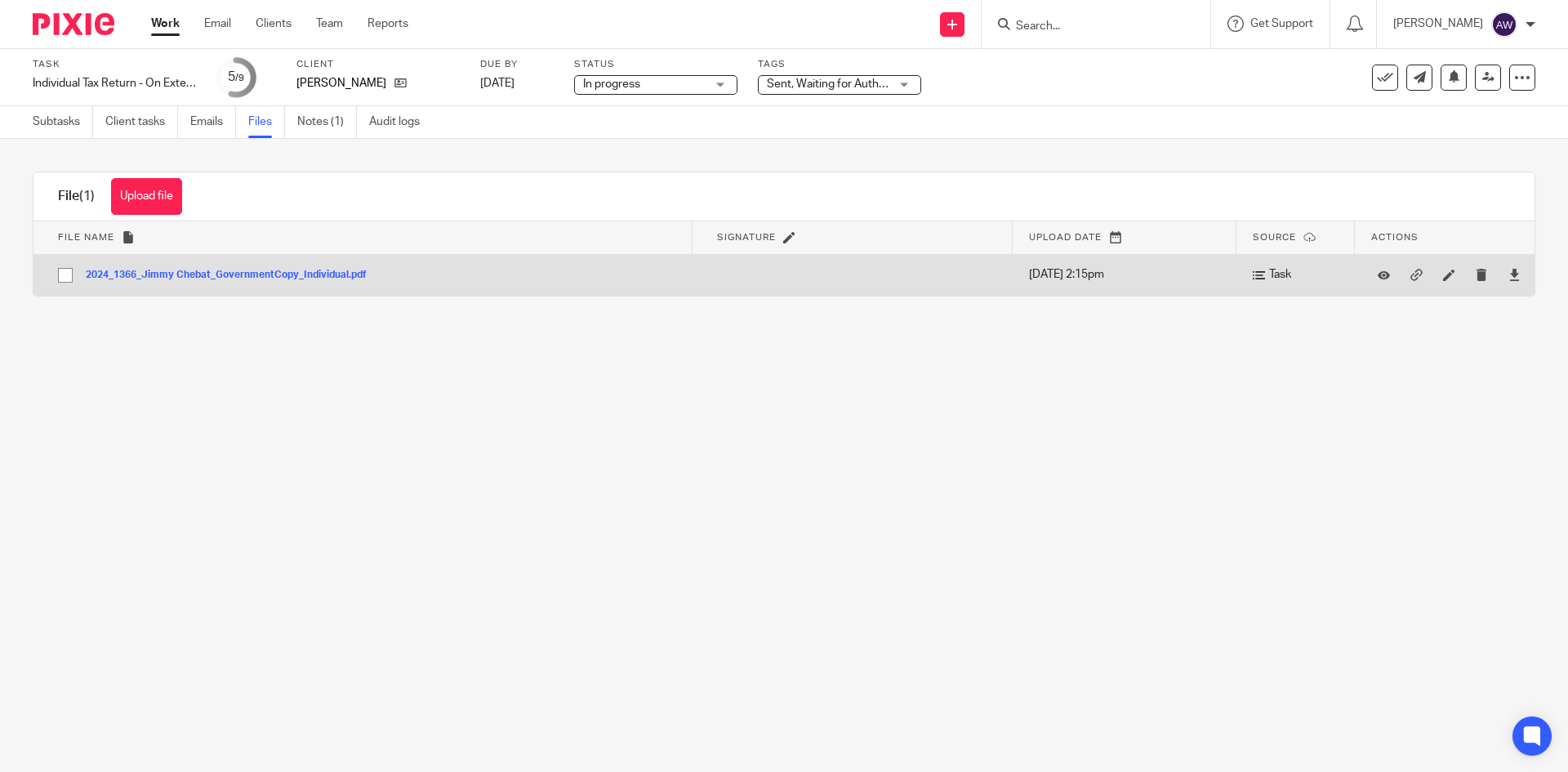
click at [244, 271] on button "2024_1366_Jimmy Chebat_GovernmentCopy_Individual.pdf" at bounding box center [233, 275] width 293 height 11
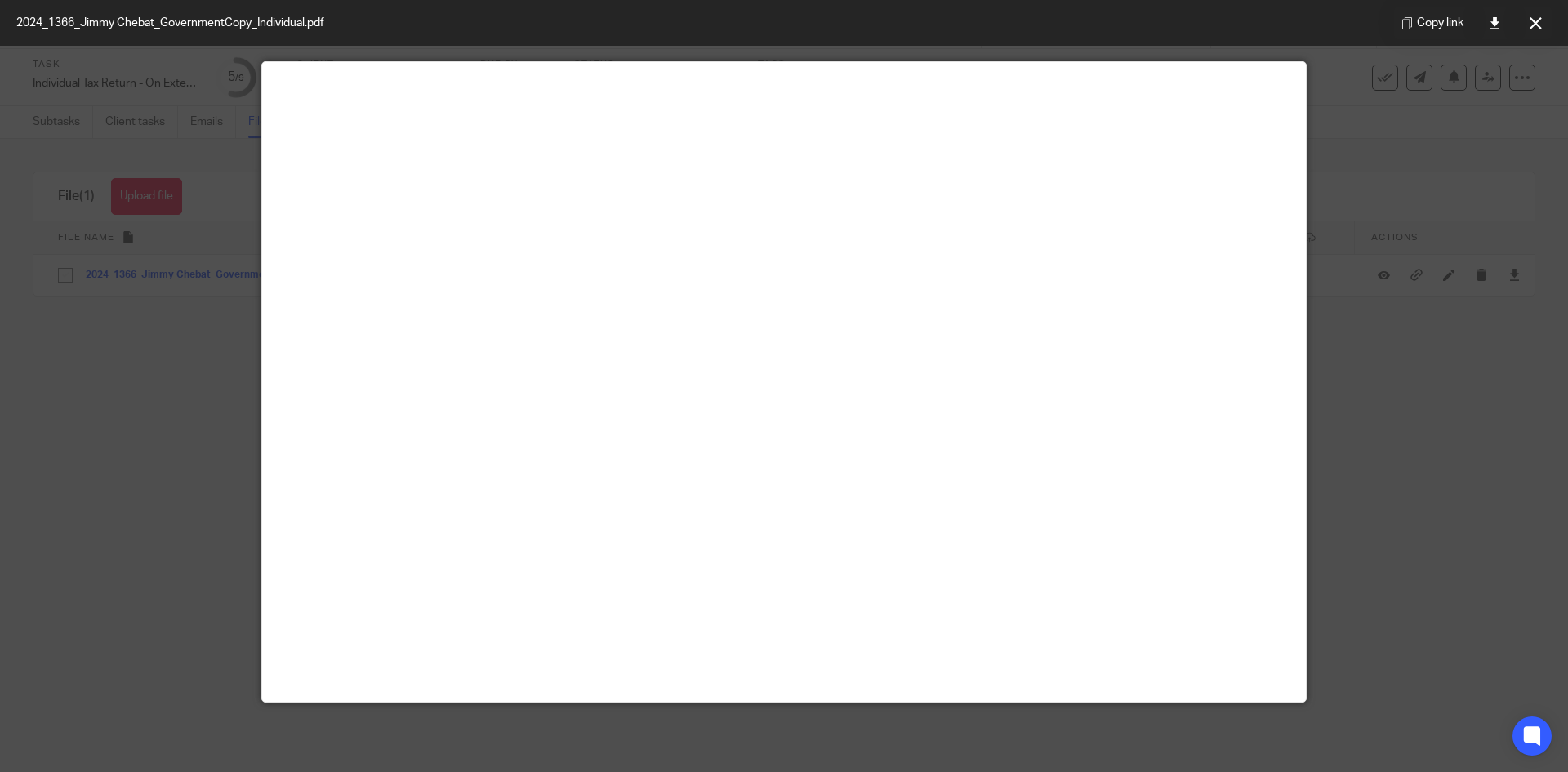
scroll to position [33, 0]
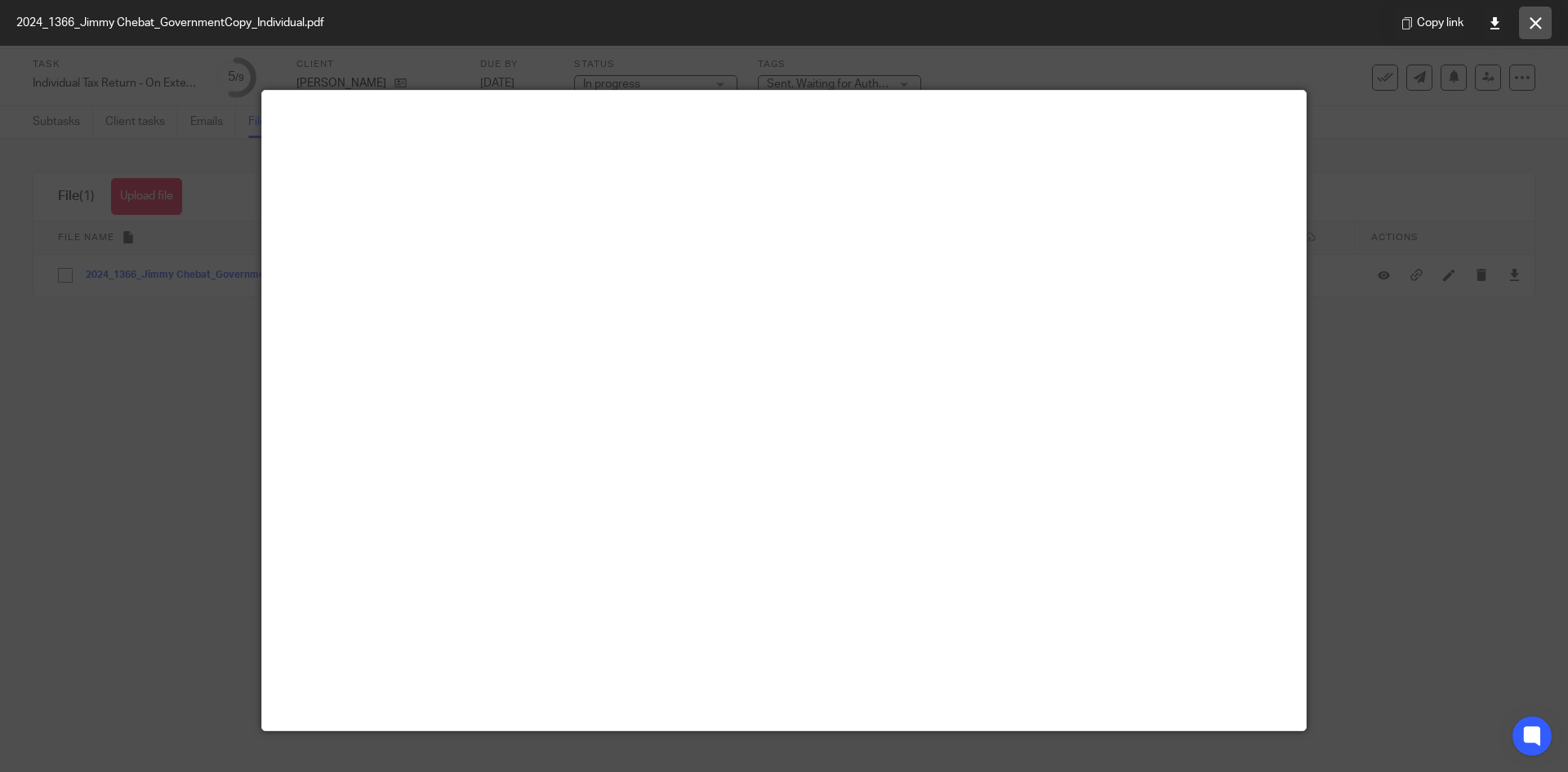
click at [1529, 21] on icon at bounding box center [1535, 23] width 12 height 12
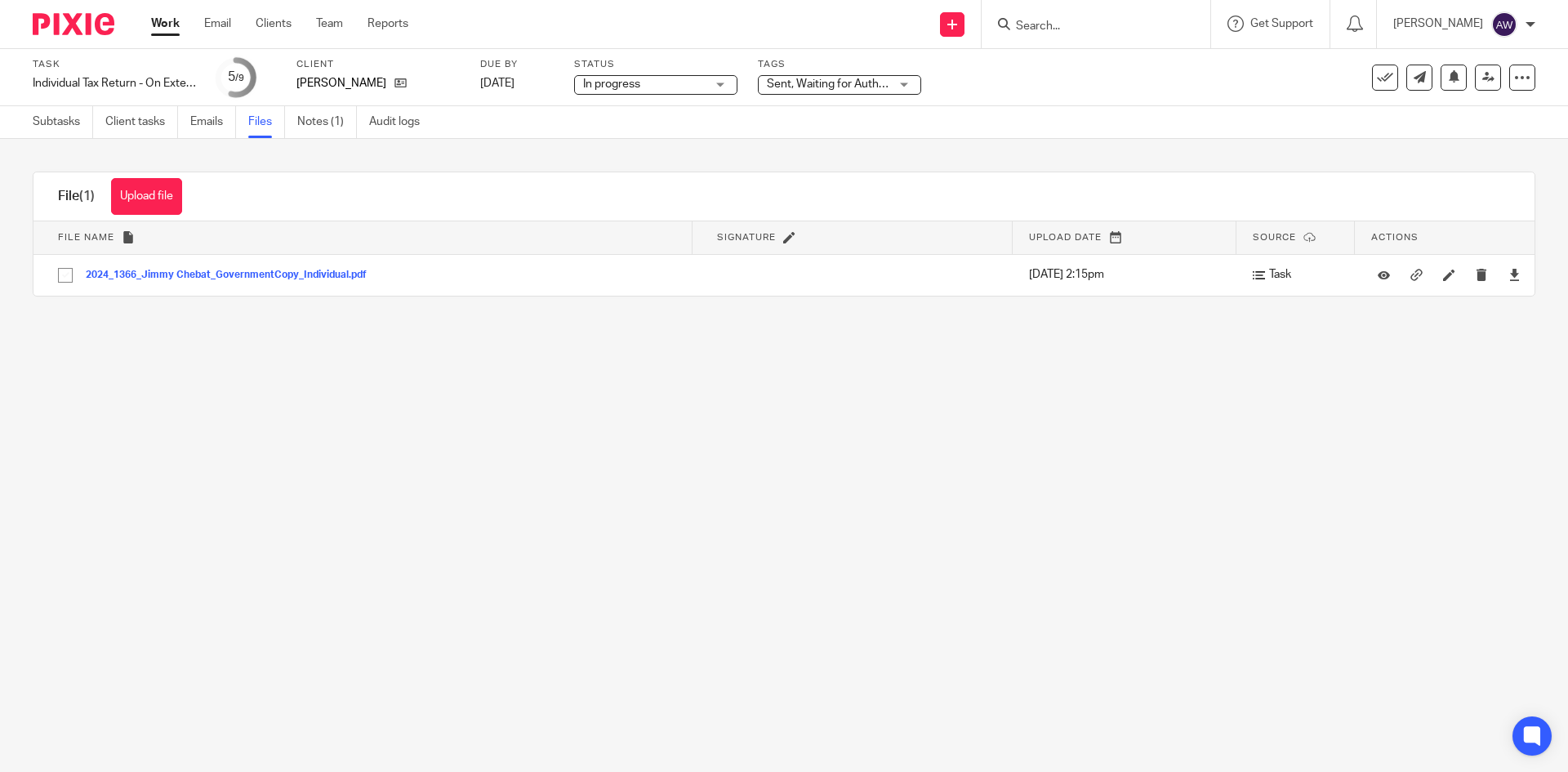
click at [165, 28] on link "Work" at bounding box center [165, 23] width 28 height 16
